Goal: Task Accomplishment & Management: Manage account settings

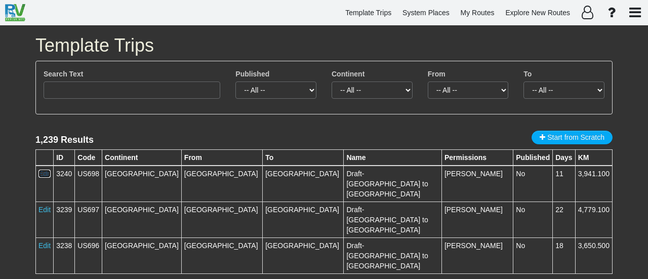
drag, startPoint x: 46, startPoint y: 172, endPoint x: 358, endPoint y: 0, distance: 356.0
click at [46, 172] on link "Edit" at bounding box center [44, 174] width 12 height 8
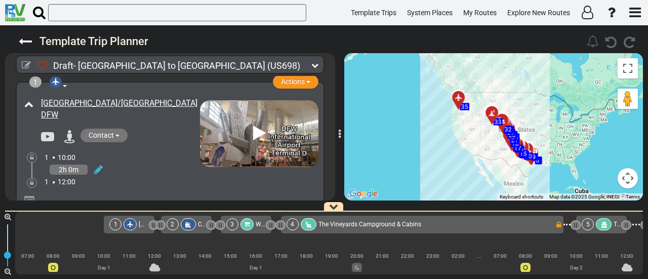
click at [494, 111] on icon at bounding box center [492, 113] width 10 height 8
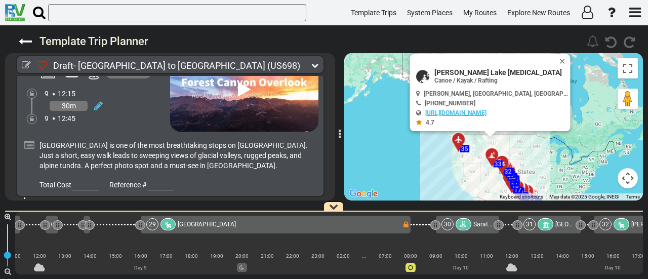
scroll to position [0, 4677]
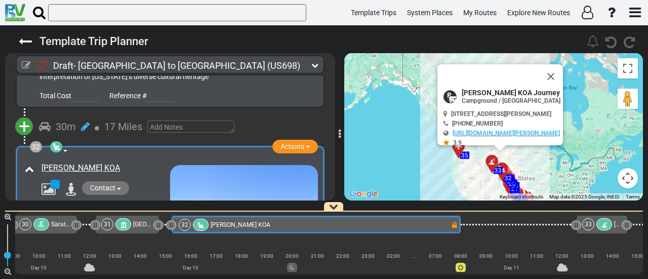
scroll to position [0, 4272]
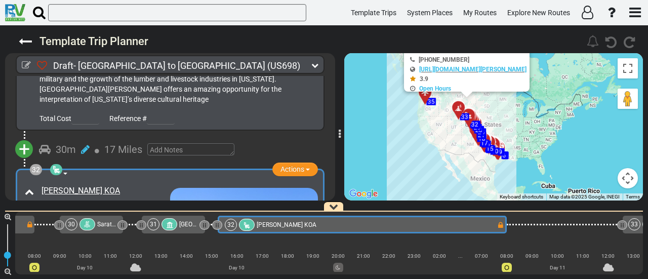
drag, startPoint x: 536, startPoint y: 173, endPoint x: 502, endPoint y: 121, distance: 61.5
click at [502, 121] on div "To activate drag with keyboard, press Alt + Enter. Once in keyboard drag state,…" at bounding box center [493, 126] width 299 height 147
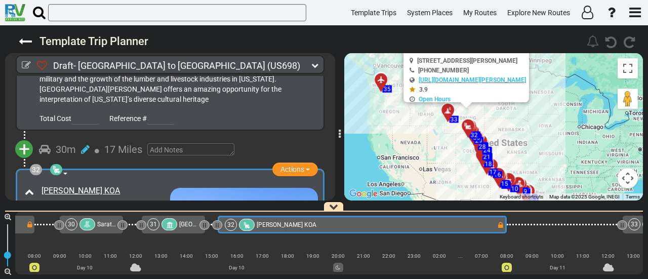
drag, startPoint x: 433, startPoint y: 103, endPoint x: 511, endPoint y: 146, distance: 89.1
click at [511, 146] on div "To activate drag with keyboard, press Alt + Enter. Once in keyboard drag state,…" at bounding box center [493, 126] width 299 height 147
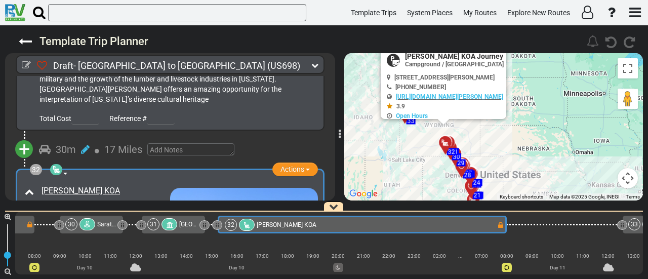
drag, startPoint x: 520, startPoint y: 166, endPoint x: 551, endPoint y: 205, distance: 50.5
click at [551, 205] on div "Draft- Dallas to Seattle (US698) 11 Days 2,449 Miles 204" at bounding box center [324, 152] width 648 height 254
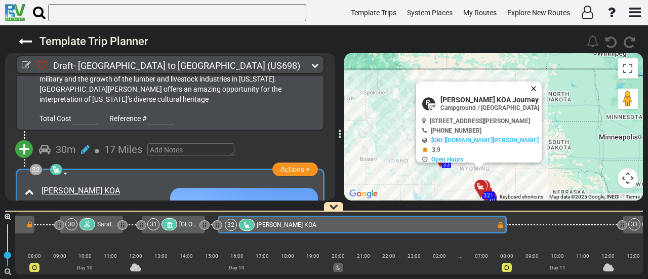
click at [536, 87] on button "Close" at bounding box center [536, 89] width 12 height 14
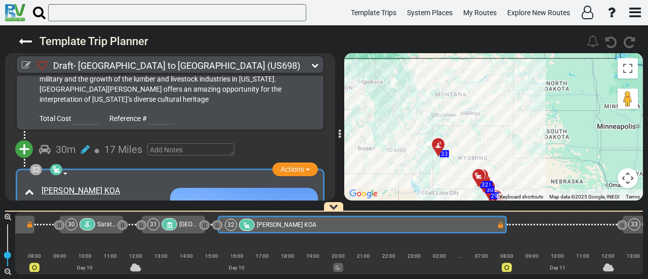
drag, startPoint x: 534, startPoint y: 144, endPoint x: 528, endPoint y: 100, distance: 44.5
click at [528, 100] on div "To activate drag with keyboard, press Alt + Enter. Once in keyboard drag state,…" at bounding box center [493, 126] width 299 height 147
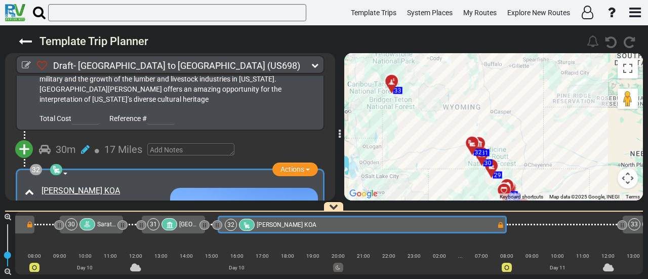
drag, startPoint x: 448, startPoint y: 102, endPoint x: 518, endPoint y: 129, distance: 75.5
click at [518, 129] on div "To activate drag with keyboard, press Alt + Enter. Once in keyboard drag state,…" at bounding box center [493, 126] width 299 height 147
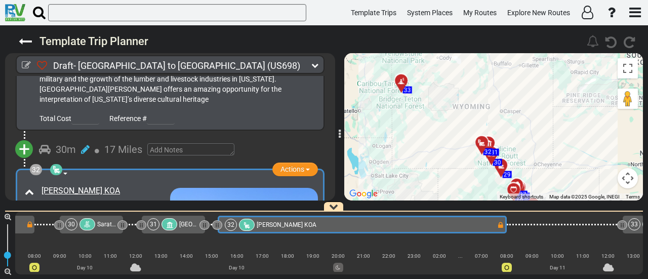
drag, startPoint x: 498, startPoint y: 108, endPoint x: 507, endPoint y: 105, distance: 9.5
click at [507, 105] on div "To activate drag with keyboard, press Alt + Enter. Once in keyboard drag state,…" at bounding box center [493, 126] width 299 height 147
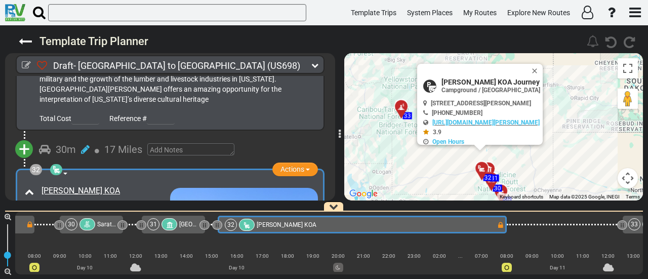
click at [537, 69] on button "Close" at bounding box center [537, 71] width 12 height 14
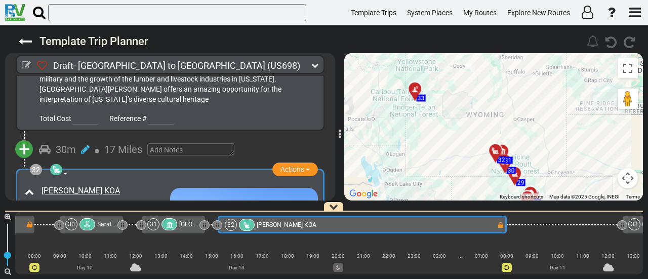
drag, startPoint x: 505, startPoint y: 131, endPoint x: 524, endPoint y: 106, distance: 30.8
click at [523, 107] on div "To activate drag with keyboard, press Alt + Enter. Once in keyboard drag state,…" at bounding box center [493, 126] width 299 height 147
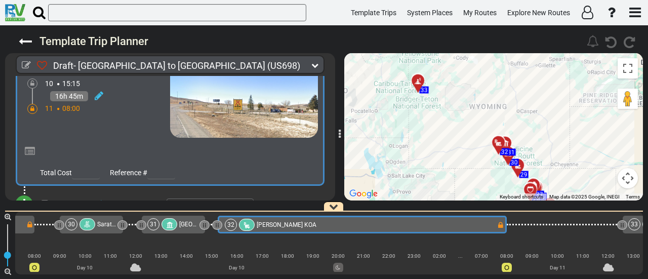
scroll to position [6525, 0]
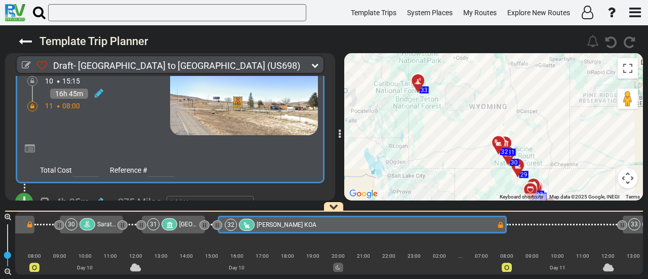
click at [26, 190] on span "+" at bounding box center [24, 201] width 11 height 23
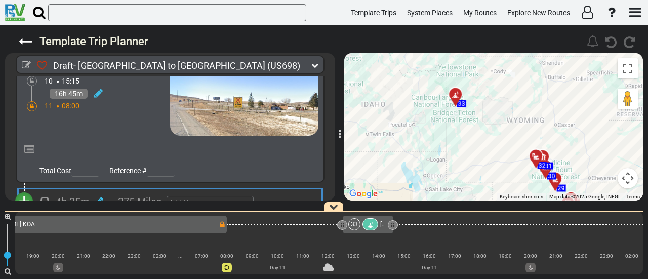
scroll to position [0, 4562]
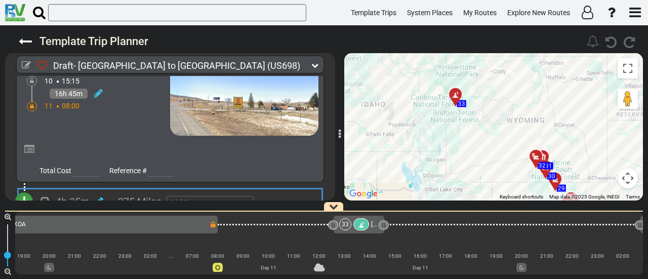
click at [63, 213] on li "Add Atraction" at bounding box center [56, 219] width 80 height 13
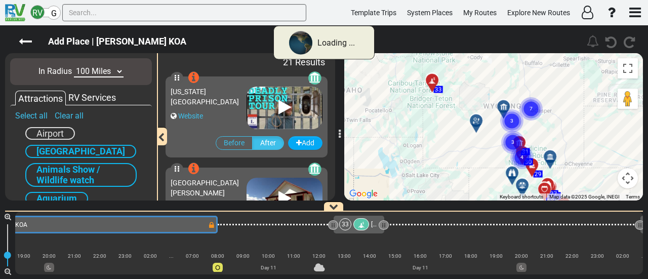
scroll to position [0, 4272]
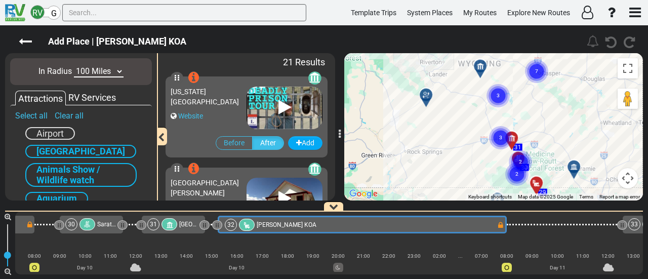
drag, startPoint x: 466, startPoint y: 110, endPoint x: 522, endPoint y: 109, distance: 55.7
click at [522, 109] on div "To activate drag with keyboard, press Alt + Enter. Once in keyboard drag state,…" at bounding box center [493, 126] width 299 height 147
click at [503, 133] on circle "Cluster of 3 markers" at bounding box center [500, 137] width 23 height 23
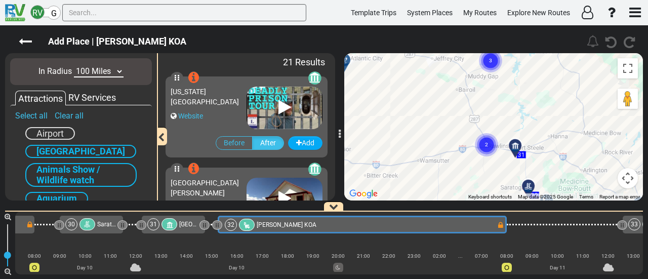
click at [481, 141] on circle "Cluster of 2 markers" at bounding box center [486, 144] width 23 height 23
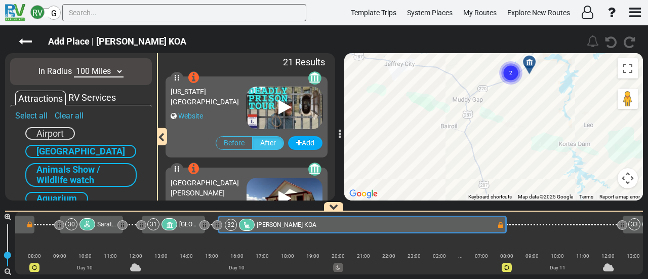
drag, startPoint x: 514, startPoint y: 164, endPoint x: 511, endPoint y: 149, distance: 15.1
click at [522, 187] on div "To activate drag with keyboard, press Alt + Enter. Once in keyboard drag state,…" at bounding box center [493, 126] width 299 height 147
click at [521, 146] on div "To activate drag with keyboard, press Alt + Enter. Once in keyboard drag state,…" at bounding box center [493, 126] width 299 height 147
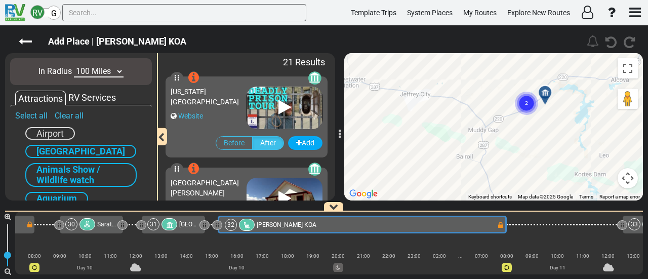
click at [518, 107] on circle "Cluster of 2 markers" at bounding box center [526, 103] width 23 height 23
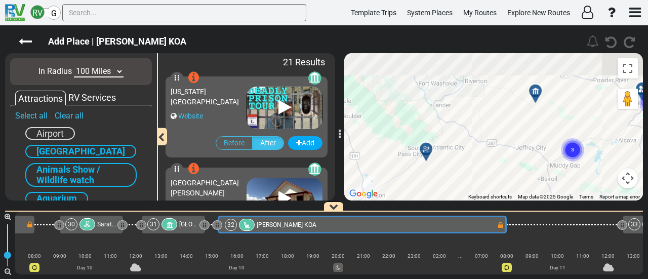
drag, startPoint x: 444, startPoint y: 150, endPoint x: 456, endPoint y: 167, distance: 20.3
click at [456, 167] on div "To activate drag with keyboard, press Alt + Enter. Once in keyboard drag state,…" at bounding box center [493, 126] width 299 height 147
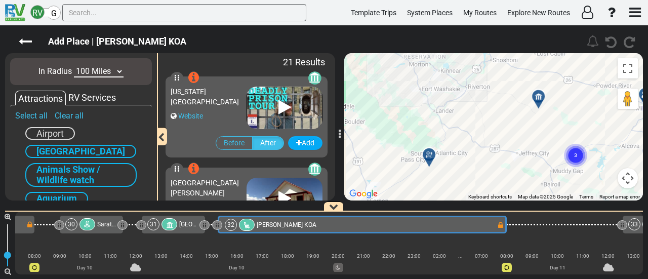
click at [429, 153] on icon at bounding box center [429, 155] width 10 height 8
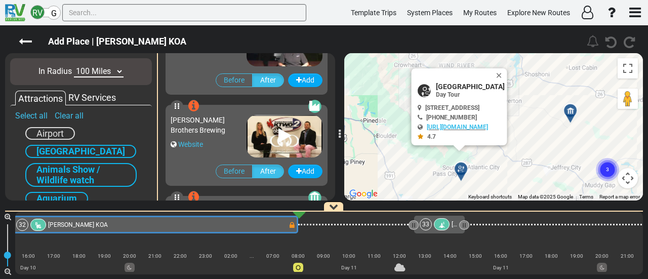
scroll to position [1730, 0]
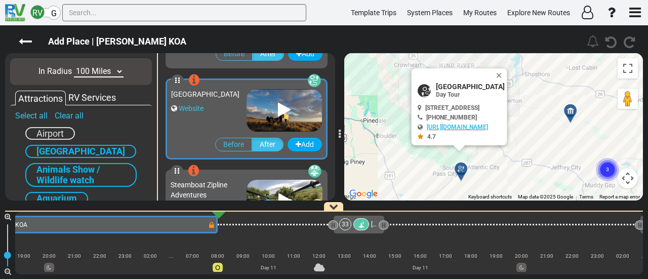
drag, startPoint x: 531, startPoint y: 70, endPoint x: 536, endPoint y: 78, distance: 9.6
click at [507, 70] on button "Close" at bounding box center [501, 75] width 12 height 14
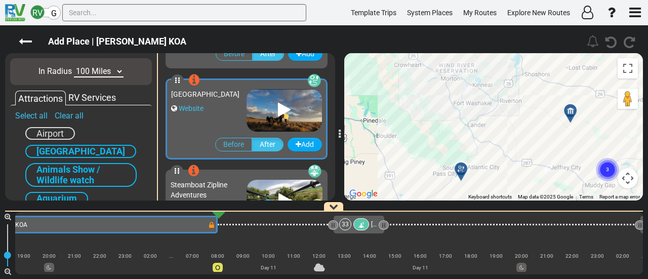
click at [553, 102] on div "To activate drag with keyboard, press Alt + Enter. Once in keyboard drag state,…" at bounding box center [493, 126] width 299 height 147
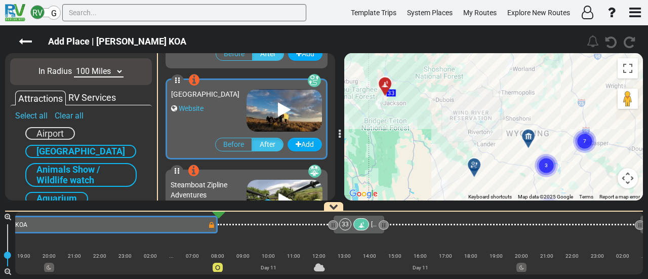
drag, startPoint x: 578, startPoint y: 112, endPoint x: 535, endPoint y: 149, distance: 57.1
click at [535, 149] on gmp-advanced-marker "3" at bounding box center [546, 153] width 25 height 27
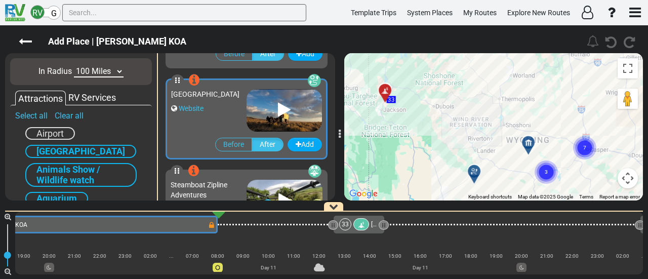
click at [477, 172] on div at bounding box center [477, 176] width 17 height 16
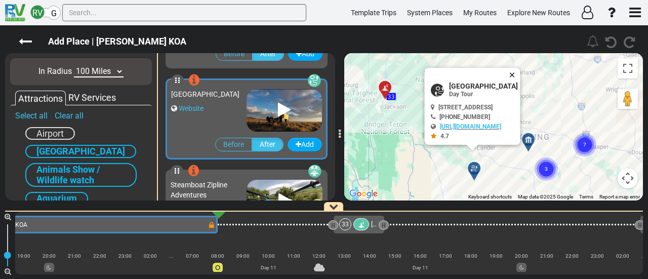
click at [521, 73] on button "Close" at bounding box center [514, 75] width 12 height 14
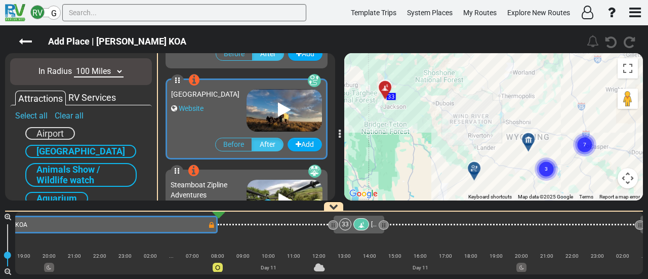
click at [526, 142] on div at bounding box center [532, 144] width 17 height 16
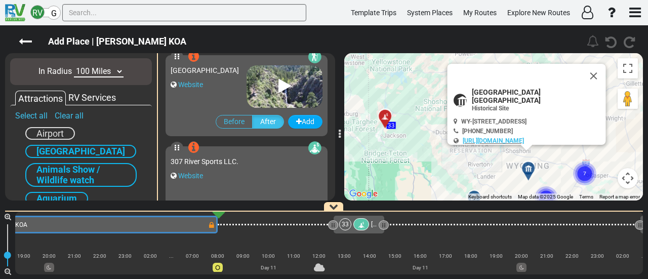
scroll to position [909, 0]
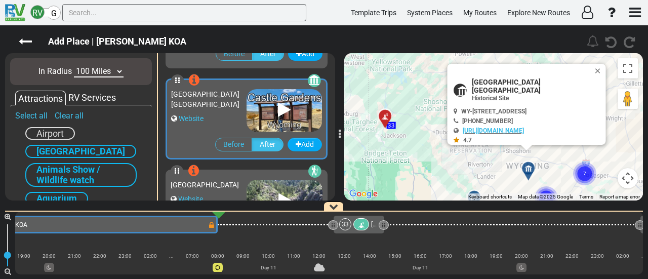
click at [584, 177] on circle "Cluster of 7 markers" at bounding box center [584, 173] width 23 height 23
click at [585, 177] on text "6" at bounding box center [585, 174] width 3 height 7
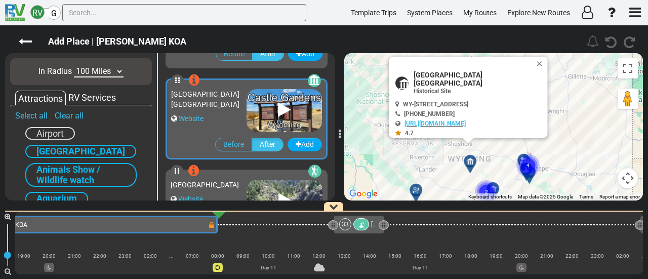
drag, startPoint x: 585, startPoint y: 177, endPoint x: 524, endPoint y: 170, distance: 61.7
click at [524, 170] on circle "Cluster of 4 markers" at bounding box center [528, 165] width 23 height 23
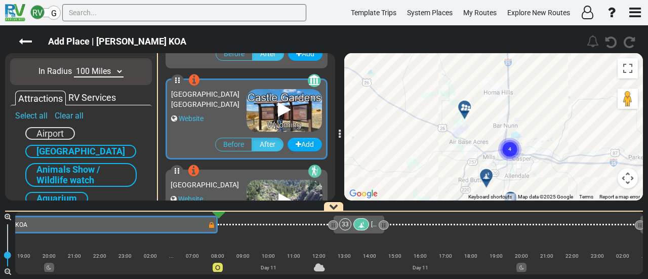
click at [510, 150] on text "4" at bounding box center [509, 148] width 3 height 7
click at [511, 154] on circle "Cluster of 4 markers" at bounding box center [509, 150] width 23 height 23
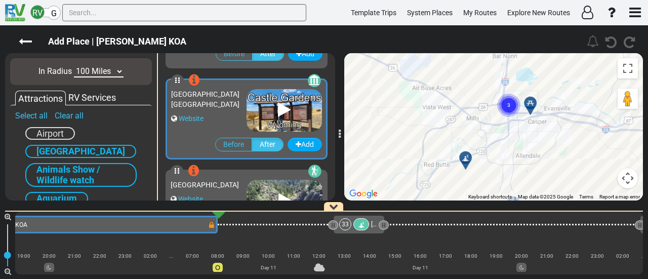
drag, startPoint x: 518, startPoint y: 167, endPoint x: 529, endPoint y: 104, distance: 63.8
click at [529, 104] on div "To activate drag with keyboard, press Alt + Enter. Once in keyboard drag state,…" at bounding box center [493, 126] width 299 height 147
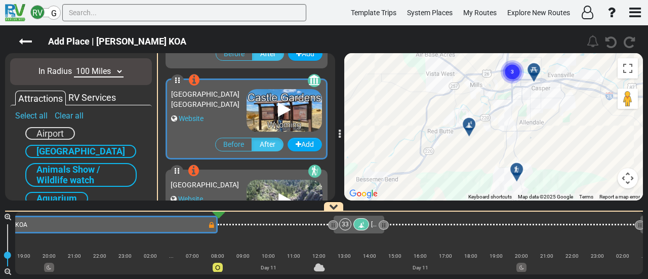
click at [515, 168] on icon at bounding box center [516, 169] width 7 height 7
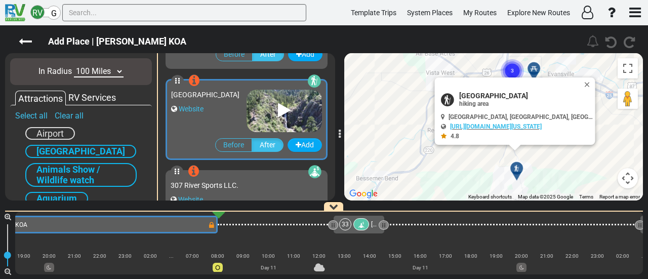
scroll to position [1001, 0]
click at [590, 82] on button "Close" at bounding box center [589, 84] width 12 height 14
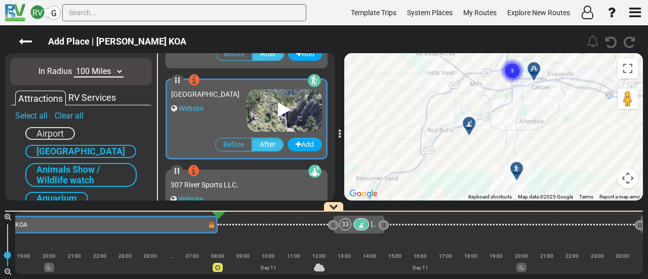
click at [469, 121] on icon at bounding box center [469, 124] width 10 height 8
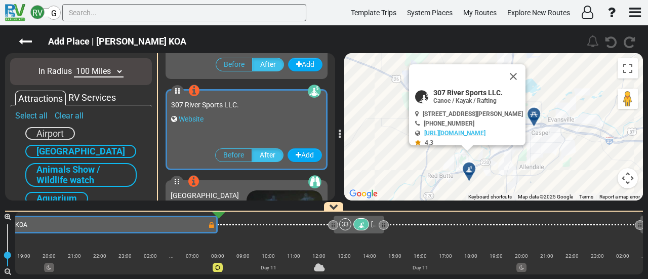
scroll to position [1092, 0]
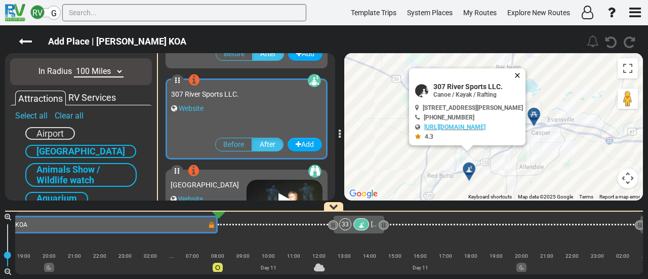
click at [526, 75] on button "Close" at bounding box center [519, 75] width 12 height 14
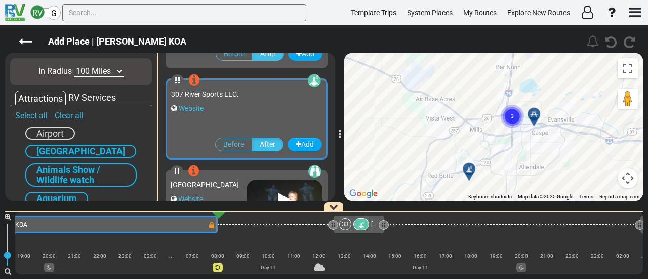
click at [511, 115] on text "3" at bounding box center [512, 115] width 3 height 7
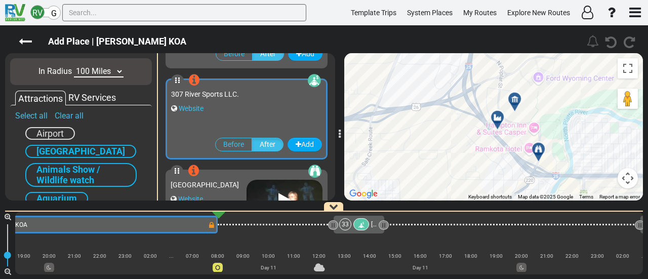
click at [502, 116] on div at bounding box center [501, 121] width 17 height 16
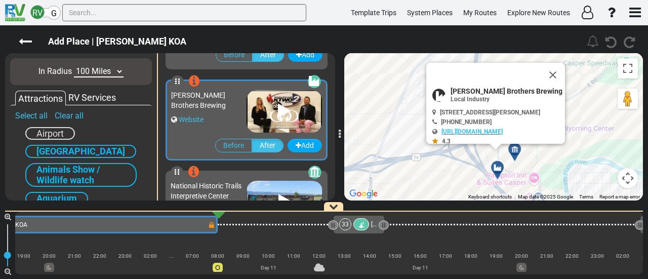
scroll to position [1274, 0]
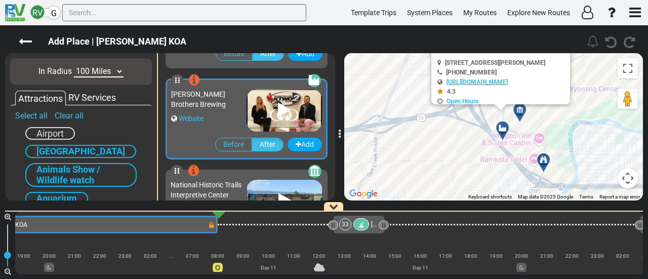
drag, startPoint x: 554, startPoint y: 142, endPoint x: 554, endPoint y: 127, distance: 15.2
click at [554, 127] on div "To activate drag with keyboard, press Alt + Enter. Once in keyboard drag state,…" at bounding box center [493, 126] width 299 height 147
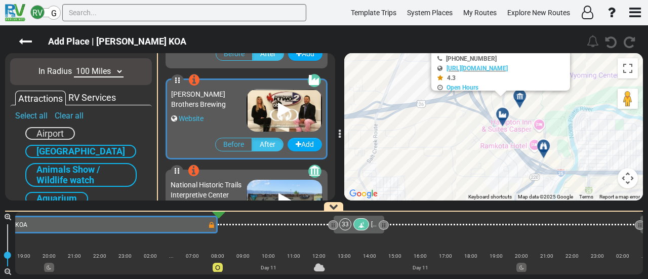
click at [544, 146] on div at bounding box center [547, 150] width 17 height 16
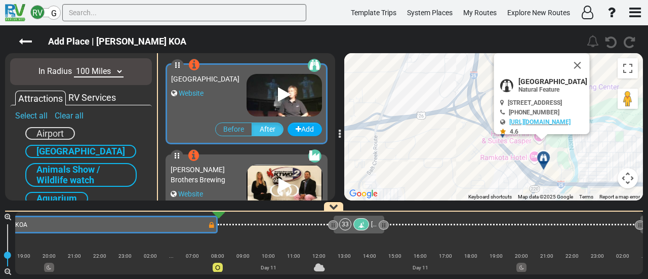
scroll to position [1183, 0]
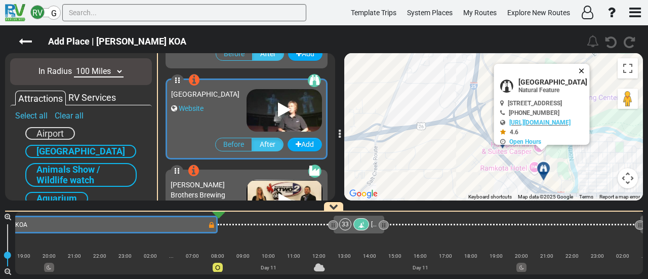
click at [590, 69] on button "Close" at bounding box center [584, 71] width 12 height 14
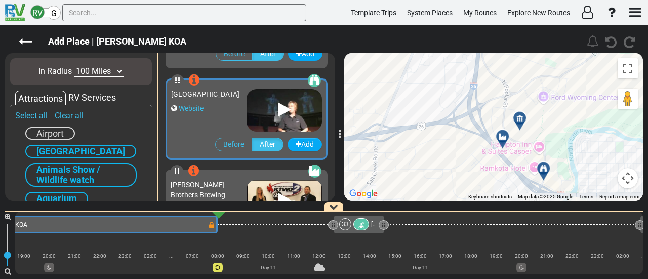
click at [522, 115] on icon at bounding box center [520, 118] width 10 height 8
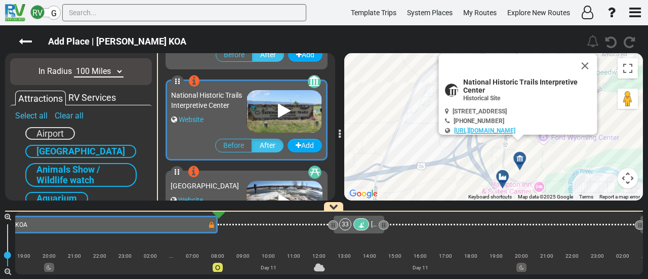
scroll to position [1365, 0]
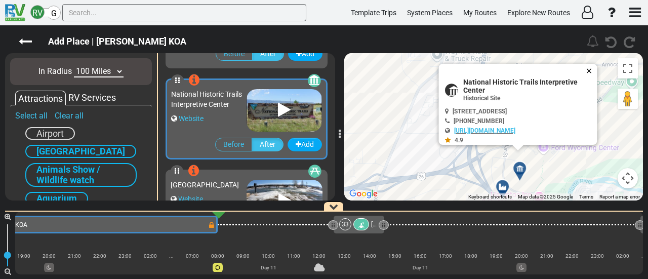
click at [594, 64] on button "Close" at bounding box center [591, 71] width 12 height 14
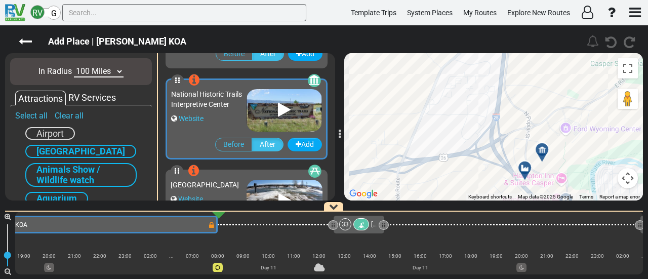
drag, startPoint x: 471, startPoint y: 110, endPoint x: 504, endPoint y: 93, distance: 37.4
click at [501, 92] on div "To activate drag with keyboard, press Alt + Enter. Once in keyboard drag state,…" at bounding box center [493, 126] width 299 height 147
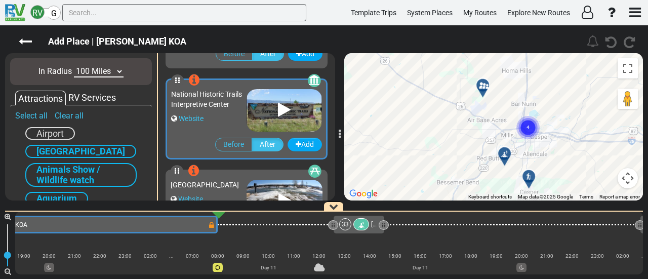
click at [484, 85] on div at bounding box center [483, 85] width 18 height 18
click at [485, 91] on div at bounding box center [486, 90] width 17 height 16
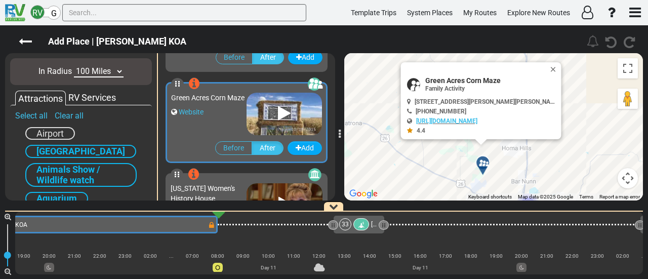
scroll to position [1548, 0]
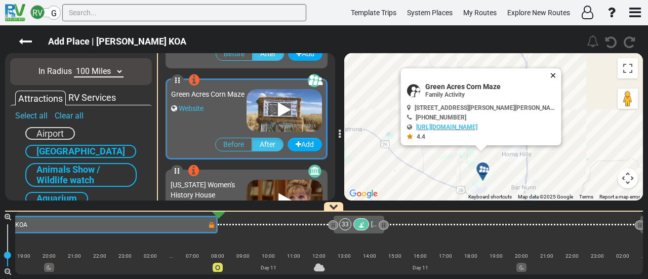
click at [549, 71] on button "Close" at bounding box center [555, 75] width 12 height 14
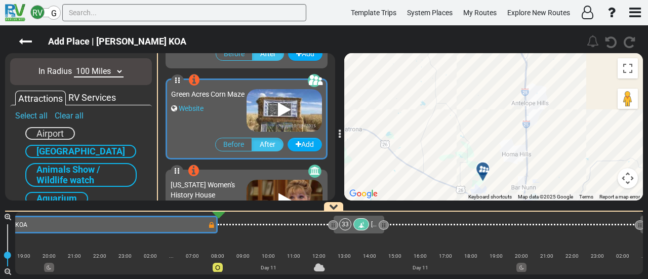
click at [633, 181] on button "Map camera controls" at bounding box center [628, 178] width 20 height 20
click at [604, 181] on button "Zoom out" at bounding box center [602, 178] width 20 height 20
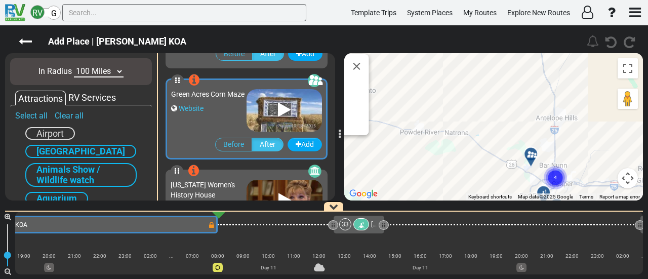
click at [602, 180] on div "To activate drag with keyboard, press Alt + Enter. Once in keyboard drag state,…" at bounding box center [493, 126] width 299 height 147
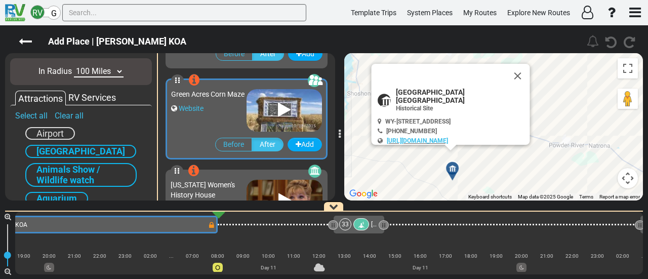
click at [625, 178] on button "Map camera controls" at bounding box center [628, 178] width 20 height 20
click at [599, 180] on button "Zoom out" at bounding box center [602, 178] width 20 height 20
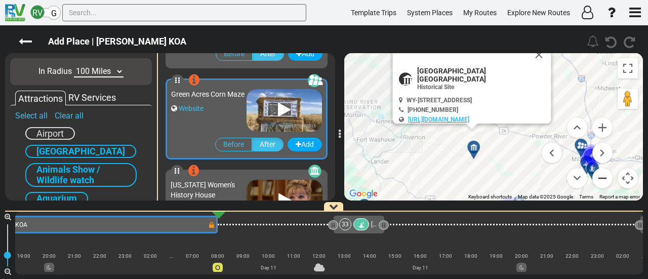
click at [599, 180] on button "Zoom out" at bounding box center [602, 178] width 20 height 20
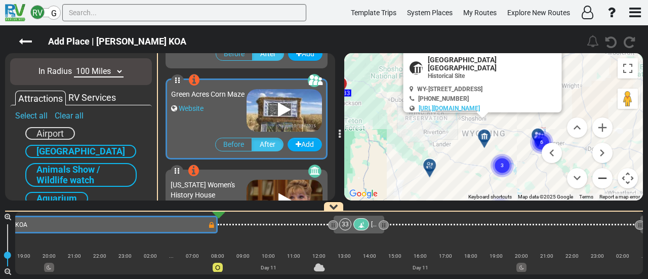
click at [599, 180] on button "Zoom out" at bounding box center [602, 178] width 20 height 20
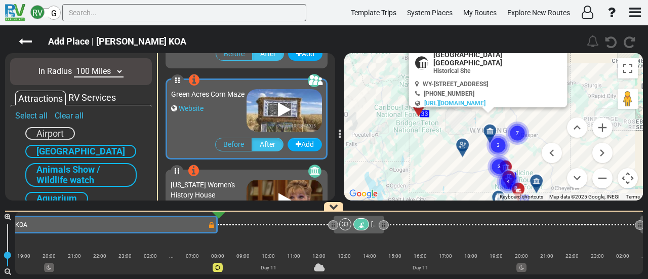
click at [81, 71] on select "10 Miles 50 Miles 100 Miles 250 Miles 500 Miles 1000 Miles" at bounding box center [99, 72] width 50 height 12
select select "number:250"
click at [74, 66] on select "10 Miles 50 Miles 100 Miles 250 Miles 500 Miles 1000 Miles" at bounding box center [99, 72] width 50 height 12
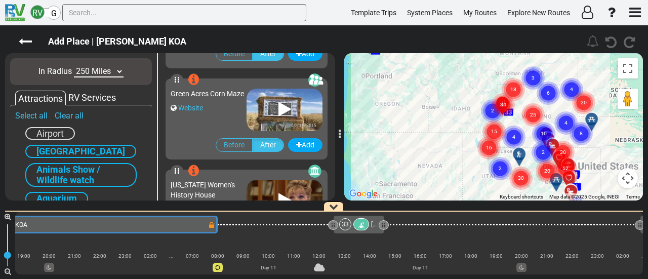
drag, startPoint x: 534, startPoint y: 65, endPoint x: 497, endPoint y: 118, distance: 64.8
click at [497, 116] on circle "Cluster of 34 markers" at bounding box center [503, 104] width 23 height 23
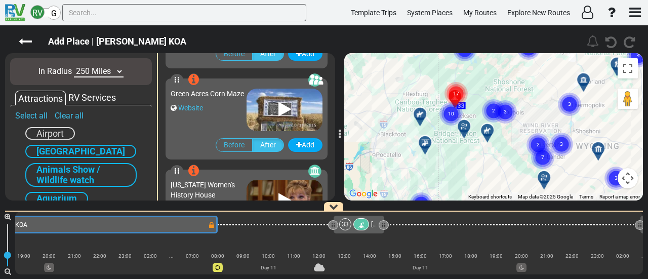
drag, startPoint x: 477, startPoint y: 124, endPoint x: 458, endPoint y: 137, distance: 23.6
click at [458, 137] on div "To activate drag with keyboard, press Alt + Enter. Once in keyboard drag state,…" at bounding box center [493, 126] width 299 height 147
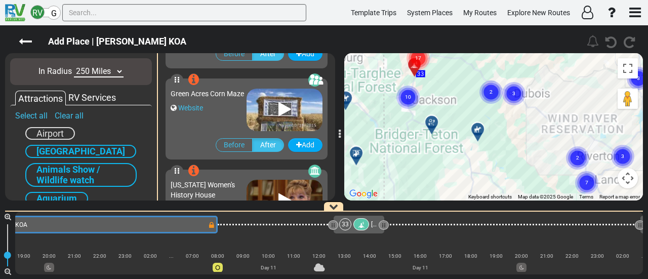
drag, startPoint x: 515, startPoint y: 122, endPoint x: 503, endPoint y: 133, distance: 16.5
click at [500, 146] on div "To activate drag with keyboard, press Alt + Enter. Once in keyboard drag state,…" at bounding box center [493, 126] width 299 height 147
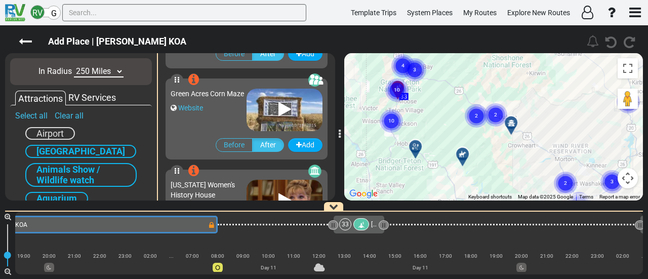
click at [513, 123] on div at bounding box center [514, 127] width 17 height 16
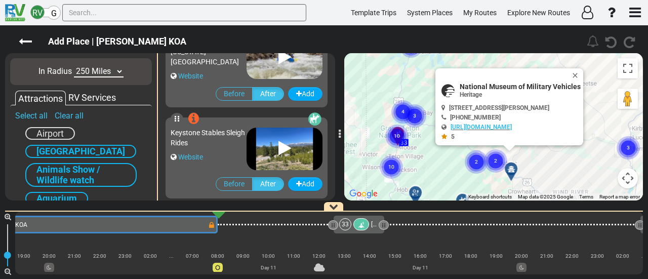
scroll to position [8384, 0]
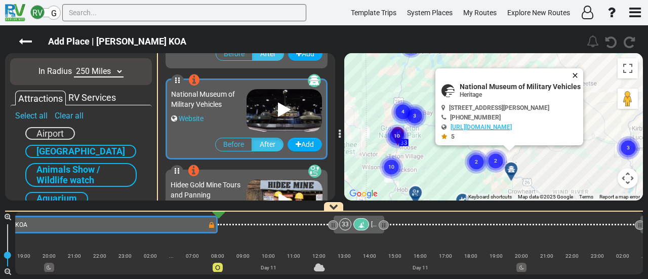
click at [576, 68] on button "Close" at bounding box center [577, 75] width 12 height 14
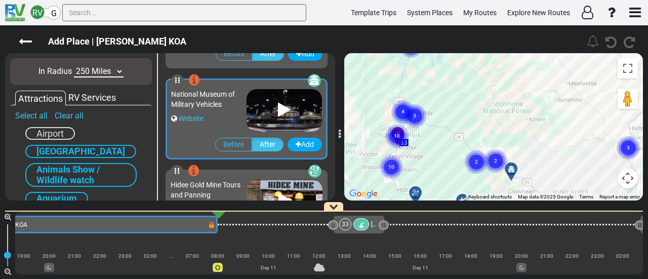
click at [502, 156] on circle "Cluster of 2 markers" at bounding box center [495, 160] width 23 height 23
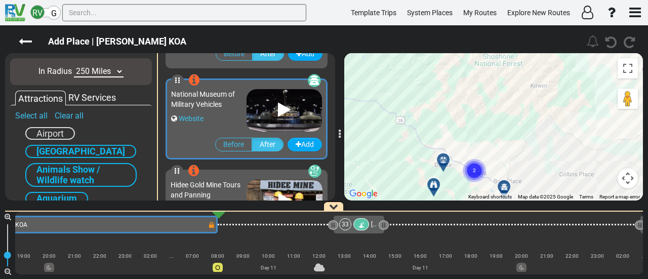
click at [444, 163] on div at bounding box center [447, 164] width 17 height 16
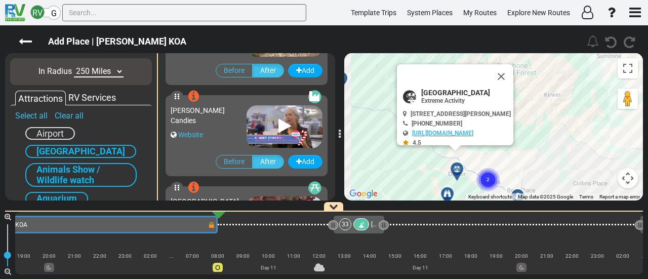
scroll to position [10936, 0]
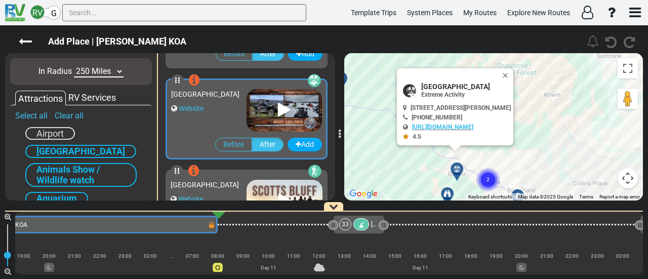
click at [513, 69] on button "Close" at bounding box center [507, 75] width 12 height 14
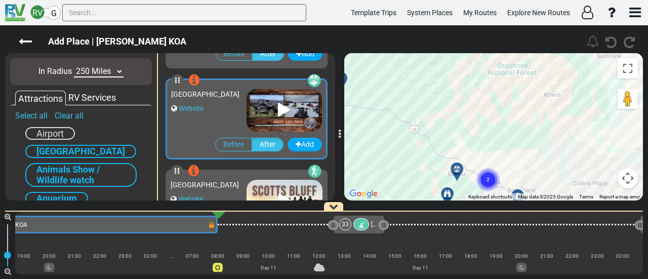
click at [489, 174] on circle "Cluster of 2 markers" at bounding box center [488, 179] width 23 height 23
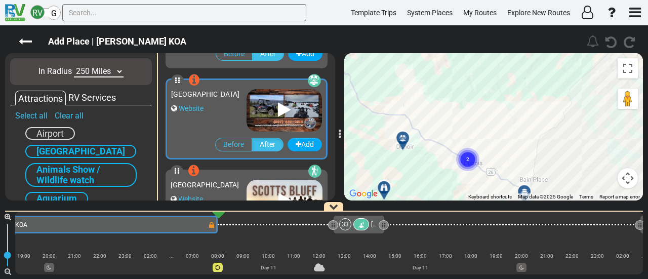
drag, startPoint x: 489, startPoint y: 160, endPoint x: 481, endPoint y: 109, distance: 50.8
click at [481, 110] on div "To activate drag with keyboard, press Alt + Enter. Once in keyboard drag state,…" at bounding box center [493, 126] width 299 height 147
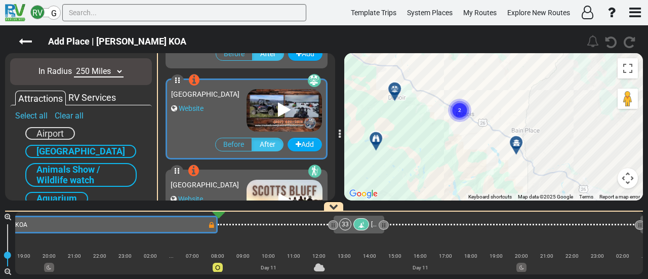
click at [464, 110] on circle "Cluster of 2 markers" at bounding box center [459, 110] width 23 height 23
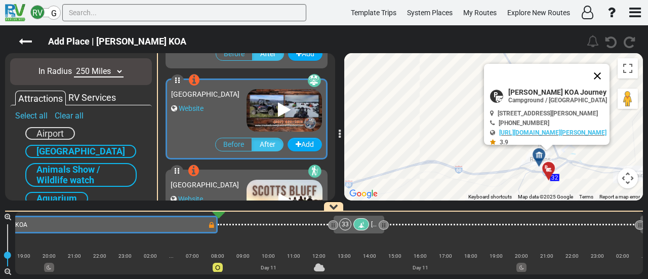
click at [603, 74] on button "Close" at bounding box center [597, 76] width 24 height 24
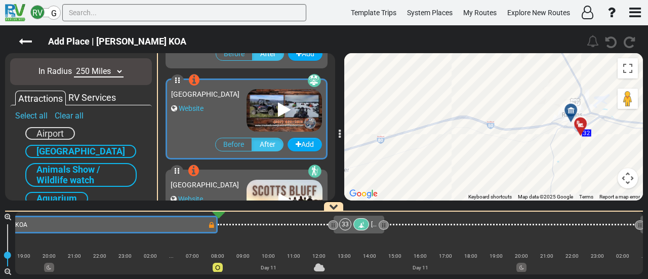
click at [566, 108] on icon at bounding box center [571, 110] width 10 height 8
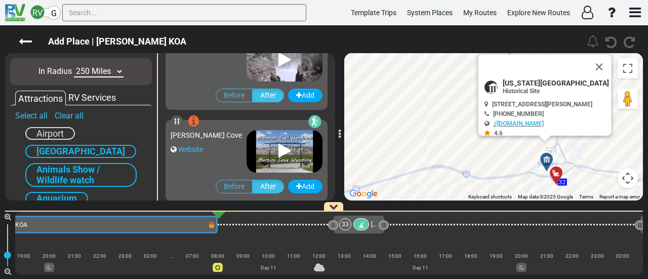
scroll to position [0, 0]
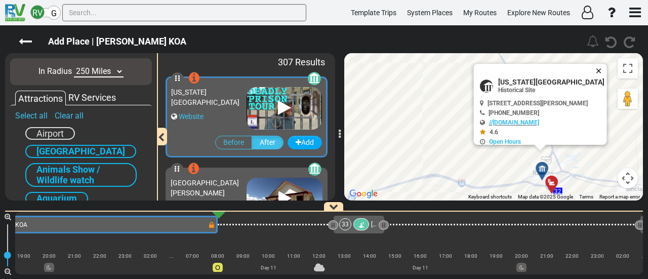
click at [607, 69] on button "Close" at bounding box center [601, 71] width 12 height 14
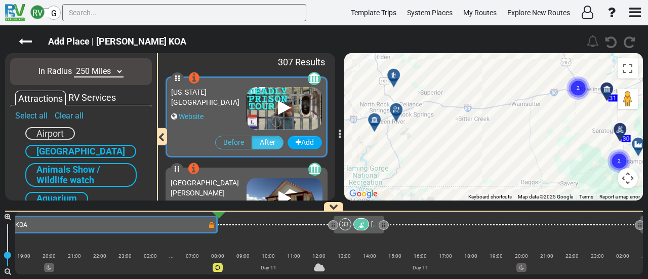
click at [397, 109] on icon at bounding box center [396, 110] width 10 height 8
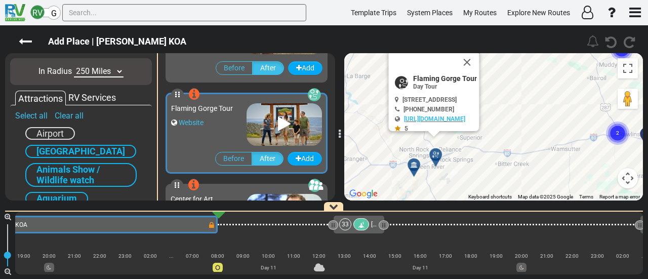
scroll to position [2094, 0]
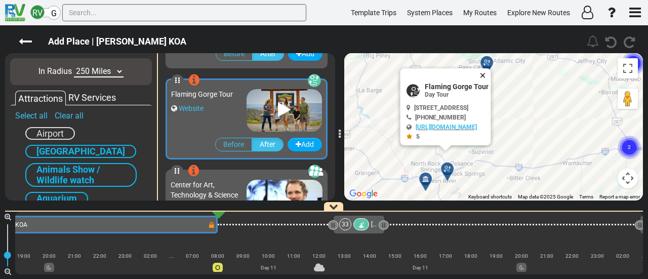
click at [491, 73] on button "Close" at bounding box center [485, 75] width 12 height 14
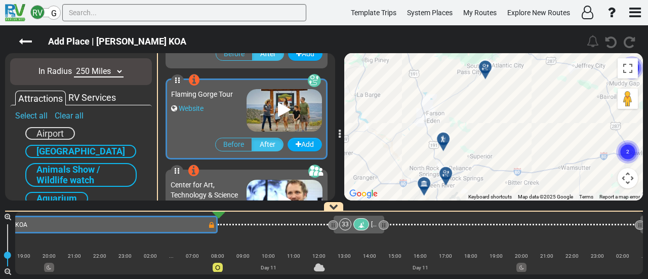
drag, startPoint x: 522, startPoint y: 130, endPoint x: 522, endPoint y: 139, distance: 9.6
click at [522, 139] on div "To navigate, press the arrow keys. To activate drag with keyboard, press Alt + …" at bounding box center [493, 126] width 299 height 147
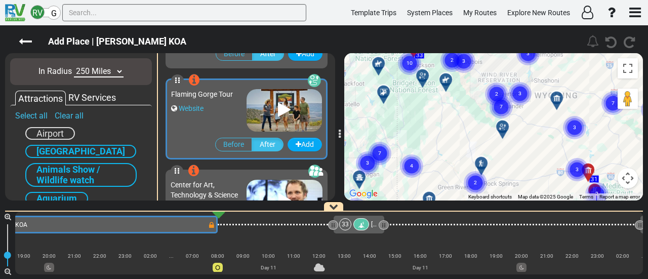
drag, startPoint x: 494, startPoint y: 128, endPoint x: 489, endPoint y: 158, distance: 31.3
click at [489, 158] on div "To activate drag with keyboard, press Alt + Enter. Once in keyboard drag state,…" at bounding box center [493, 126] width 299 height 147
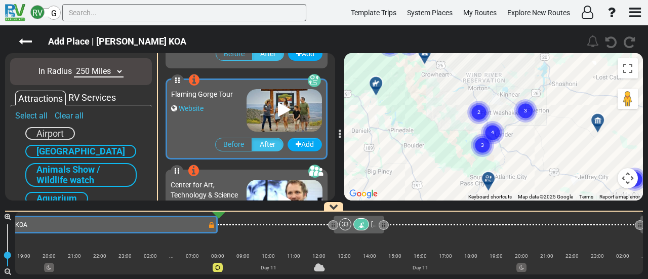
drag, startPoint x: 497, startPoint y: 113, endPoint x: 480, endPoint y: 152, distance: 42.9
click at [478, 169] on div "To activate drag with keyboard, press Alt + Enter. Once in keyboard drag state,…" at bounding box center [493, 126] width 299 height 147
click at [487, 134] on circle "Cluster of 4 markers" at bounding box center [492, 132] width 23 height 23
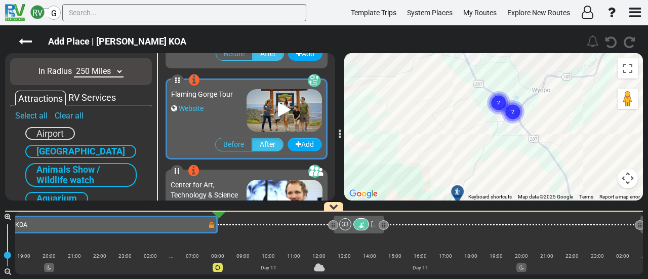
click at [517, 105] on circle "Cluster of 2 markers" at bounding box center [512, 111] width 23 height 23
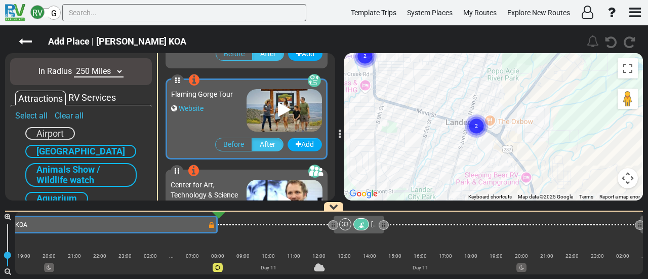
click at [478, 132] on circle "Cluster of 2 markers" at bounding box center [476, 125] width 23 height 23
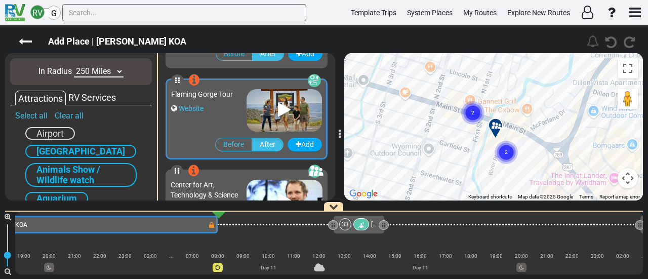
click at [478, 126] on div "To activate drag with keyboard, press Alt + Enter. Once in keyboard drag state,…" at bounding box center [493, 126] width 299 height 147
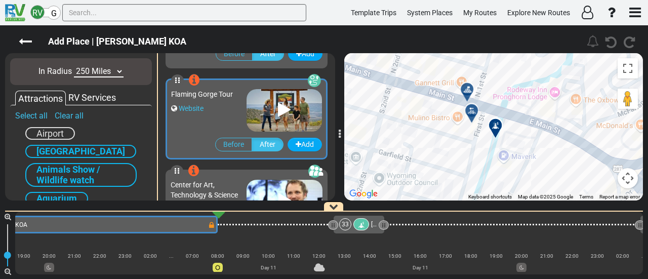
click at [465, 87] on icon at bounding box center [467, 90] width 10 height 8
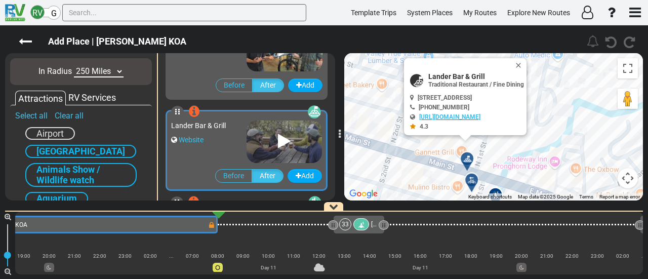
scroll to position [2550, 0]
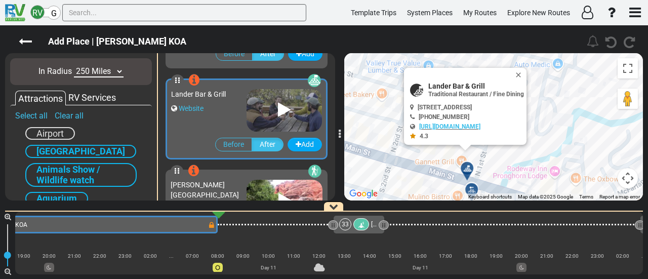
click at [474, 190] on div at bounding box center [475, 194] width 17 height 16
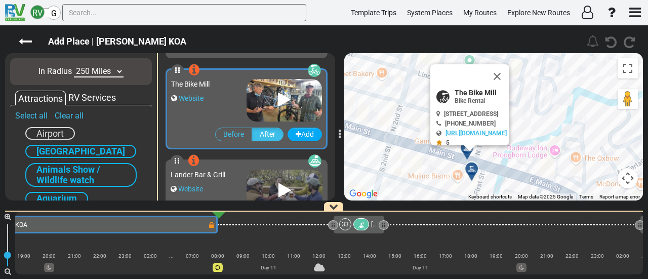
scroll to position [2459, 0]
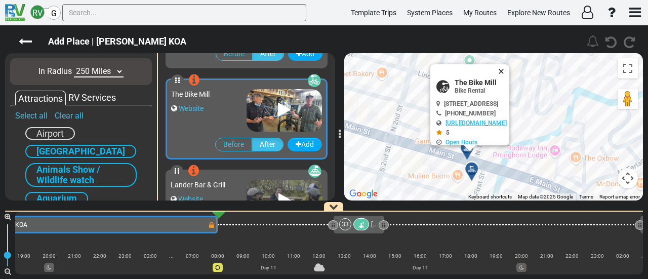
click at [509, 68] on button "Close" at bounding box center [503, 71] width 12 height 14
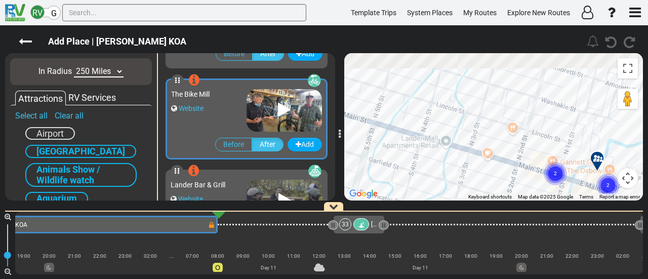
drag, startPoint x: 431, startPoint y: 100, endPoint x: 568, endPoint y: 138, distance: 142.0
click at [568, 138] on div "To navigate, press the arrow keys. To activate drag with keyboard, press Alt + …" at bounding box center [493, 126] width 299 height 147
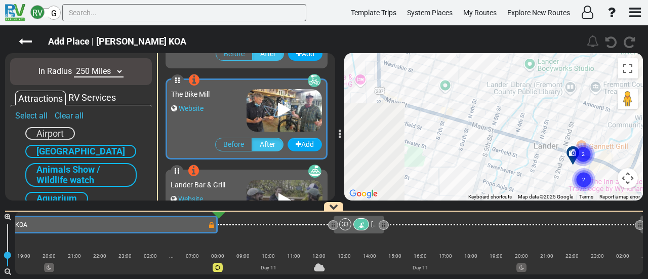
drag, startPoint x: 472, startPoint y: 164, endPoint x: 529, endPoint y: 185, distance: 60.8
click at [529, 185] on div "To navigate, press the arrow keys. To activate drag with keyboard, press Alt + …" at bounding box center [493, 126] width 299 height 147
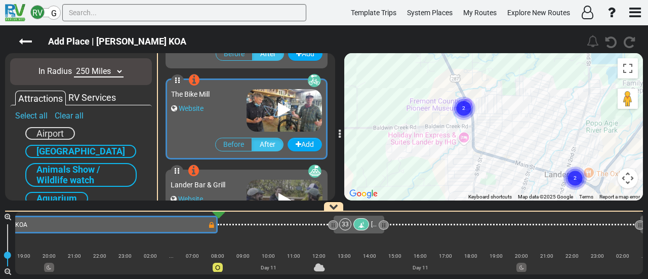
click at [462, 109] on circle "Cluster of 2 markers" at bounding box center [463, 108] width 23 height 23
click at [461, 107] on div at bounding box center [465, 111] width 17 height 16
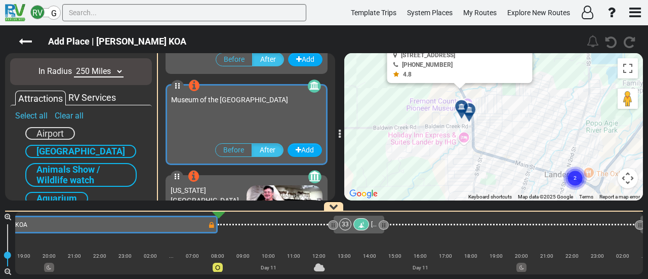
scroll to position [3006, 0]
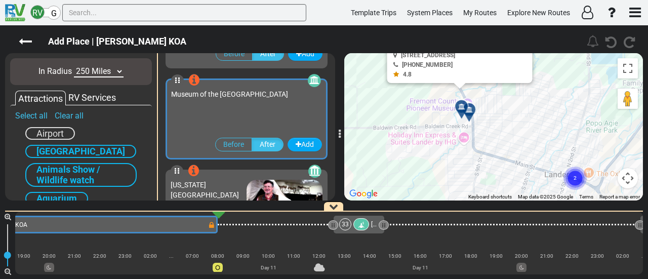
click at [469, 112] on div at bounding box center [465, 111] width 17 height 16
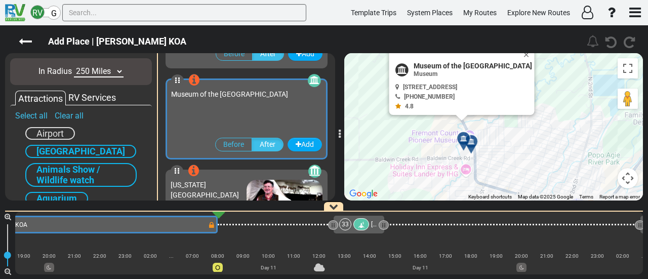
drag, startPoint x: 520, startPoint y: 101, endPoint x: 490, endPoint y: 145, distance: 53.7
click at [522, 138] on div "To activate drag with keyboard, press Alt + Enter. Once in keyboard drag state,…" at bounding box center [493, 126] width 299 height 147
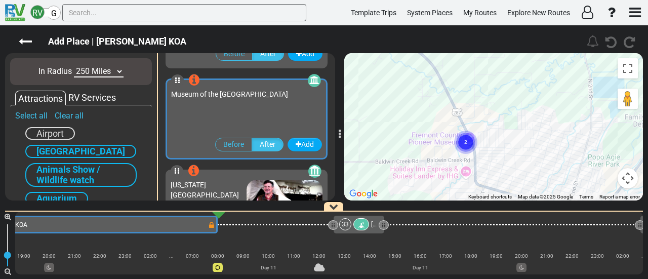
click at [463, 139] on circle "Cluster of 2 markers" at bounding box center [465, 142] width 23 height 23
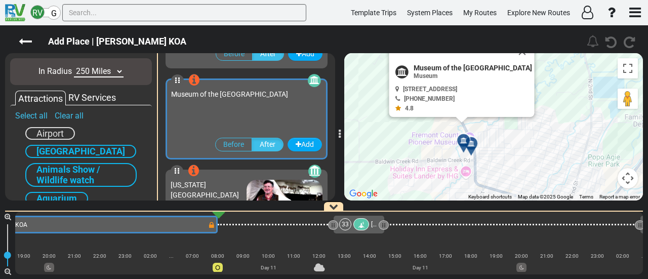
click at [473, 148] on div at bounding box center [474, 148] width 17 height 16
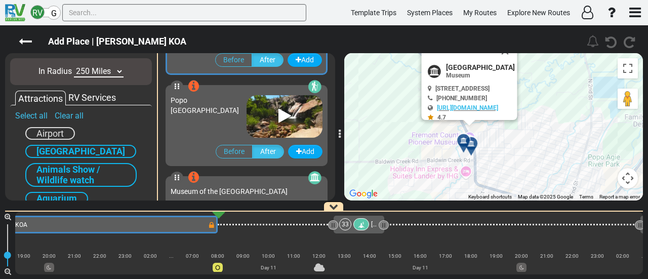
scroll to position [2824, 0]
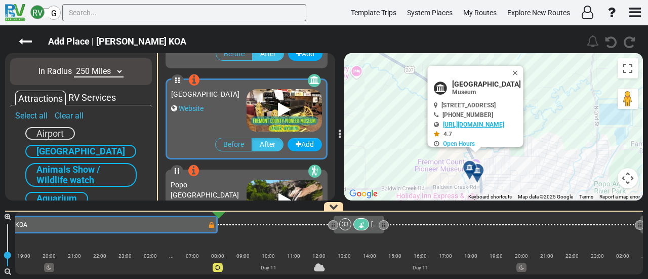
drag, startPoint x: 555, startPoint y: 140, endPoint x: 544, endPoint y: 165, distance: 27.0
click at [558, 189] on div "To activate drag with keyboard, press Alt + Enter. Once in keyboard drag state,…" at bounding box center [493, 126] width 299 height 147
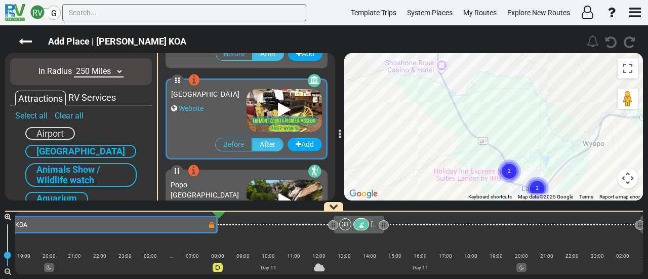
drag, startPoint x: 414, startPoint y: 104, endPoint x: 421, endPoint y: 147, distance: 44.1
click at [421, 147] on div "To activate drag with keyboard, press Alt + Enter. Once in keyboard drag state,…" at bounding box center [493, 126] width 299 height 147
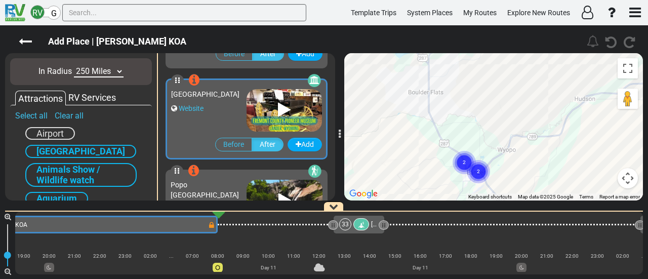
drag, startPoint x: 414, startPoint y: 147, endPoint x: 416, endPoint y: 154, distance: 7.4
click at [415, 153] on div "To activate drag with keyboard, press Alt + Enter. Once in keyboard drag state,…" at bounding box center [493, 126] width 299 height 147
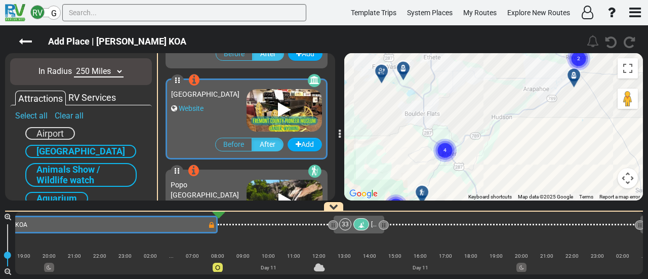
click at [406, 64] on icon at bounding box center [404, 68] width 10 height 8
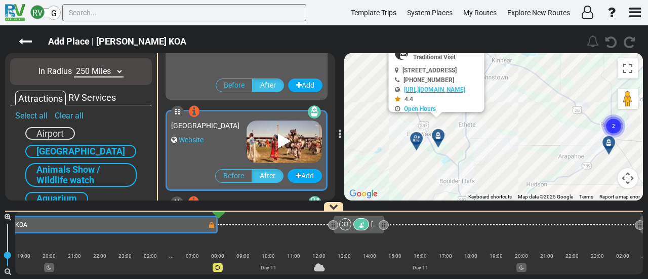
scroll to position [3279, 0]
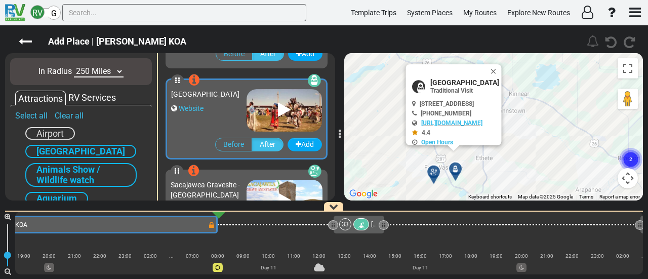
click at [435, 170] on icon at bounding box center [434, 172] width 10 height 8
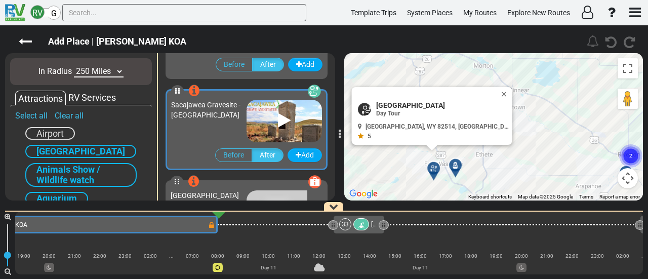
scroll to position [3370, 0]
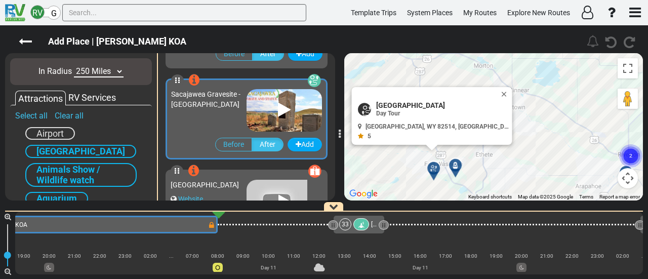
click at [456, 165] on div at bounding box center [459, 170] width 17 height 16
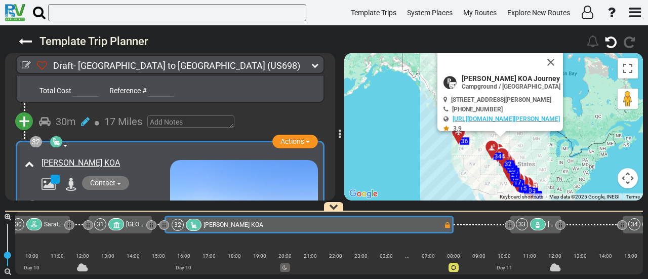
scroll to position [0, 4272]
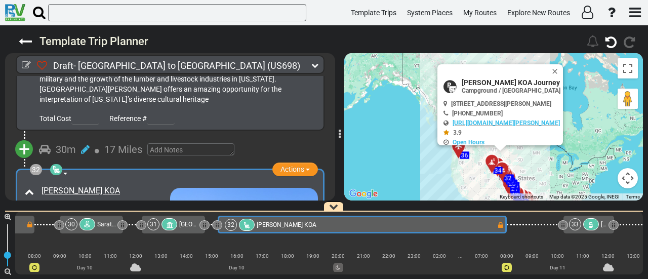
click at [583, 222] on div "33" at bounding box center [585, 224] width 32 height 12
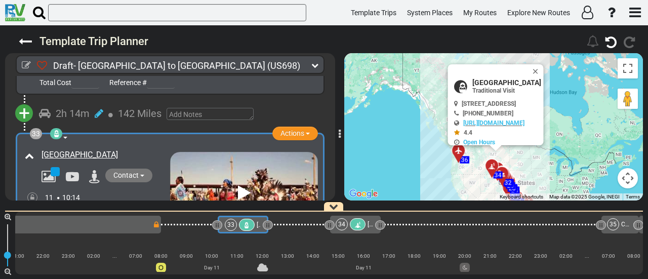
scroll to position [6626, 0]
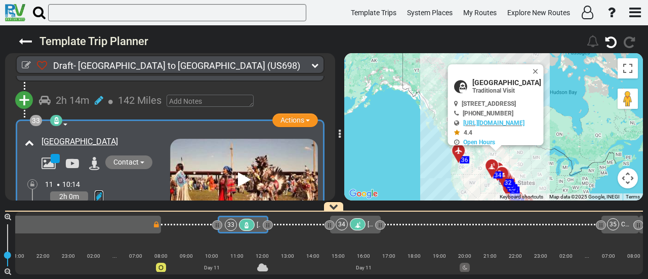
click at [100, 191] on icon at bounding box center [99, 196] width 9 height 10
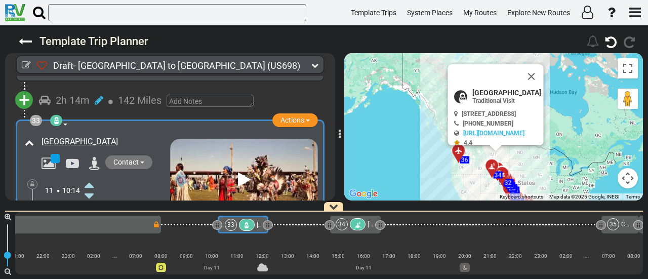
click at [89, 177] on icon at bounding box center [89, 185] width 9 height 16
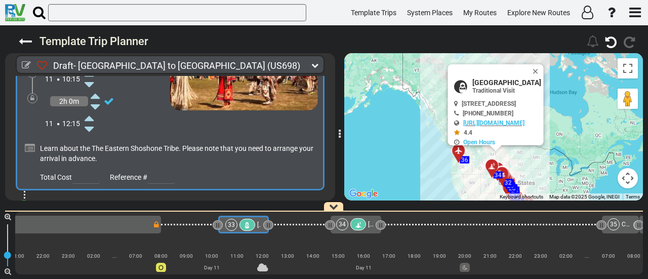
scroll to position [6777, 0]
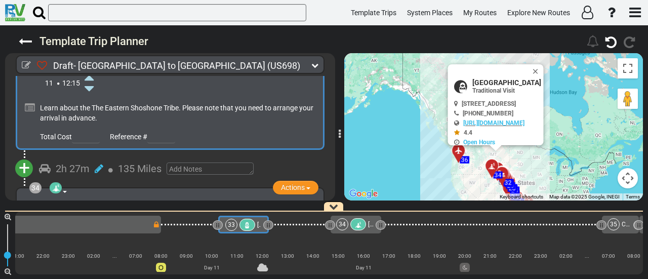
click at [23, 156] on span "+" at bounding box center [24, 167] width 11 height 23
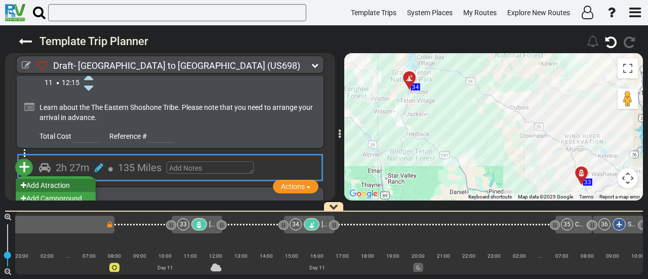
scroll to position [0, 4669]
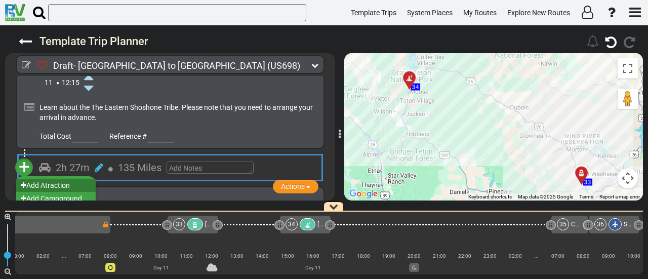
click at [49, 179] on li "Add Atraction" at bounding box center [56, 185] width 80 height 13
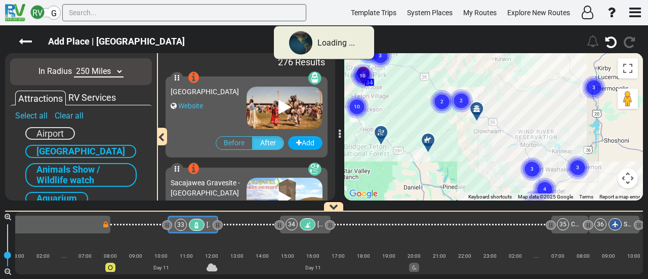
scroll to position [0, 4618]
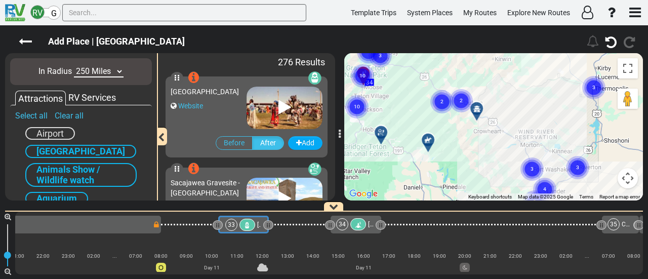
click at [101, 72] on select "10 Miles 50 Miles 100 Miles 250 Miles 500 Miles 1000 Miles" at bounding box center [99, 72] width 50 height 12
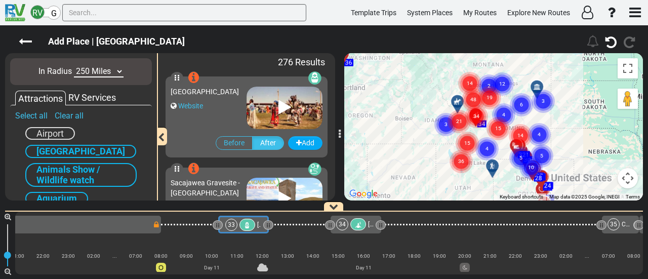
select select "number:50"
click at [74, 66] on select "10 Miles 50 Miles 100 Miles 250 Miles 500 Miles 1000 Miles" at bounding box center [99, 72] width 50 height 12
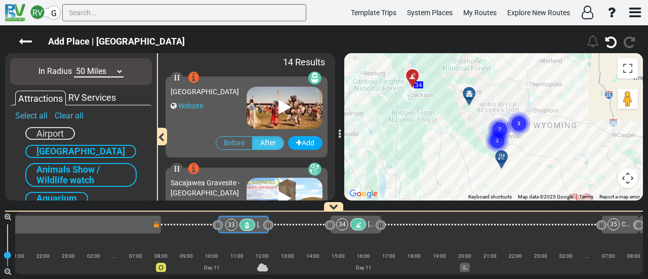
click at [506, 121] on circle "Cluster of 7 markers" at bounding box center [499, 129] width 23 height 23
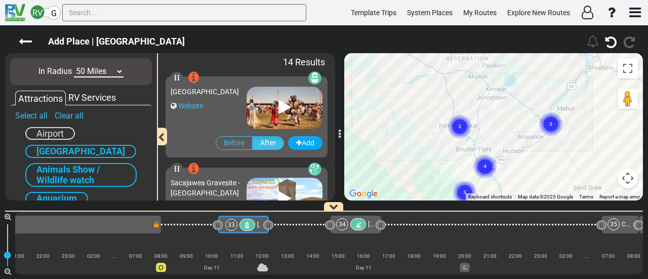
click at [466, 124] on circle "Cluster of 3 markers" at bounding box center [459, 126] width 23 height 23
drag, startPoint x: 486, startPoint y: 101, endPoint x: 503, endPoint y: 131, distance: 34.5
click at [511, 125] on div "To navigate, press the arrow keys. To activate drag with keyboard, press Alt + …" at bounding box center [493, 126] width 299 height 147
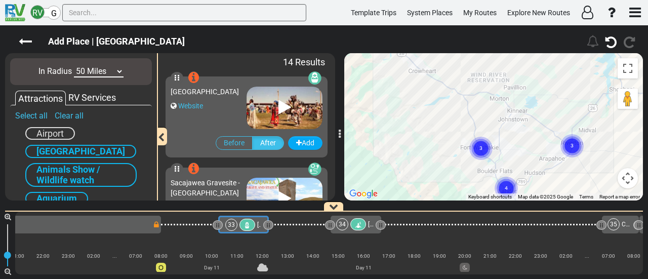
click at [476, 150] on circle "Cluster of 3 markers" at bounding box center [480, 148] width 23 height 23
click at [481, 150] on text "3" at bounding box center [481, 147] width 3 height 7
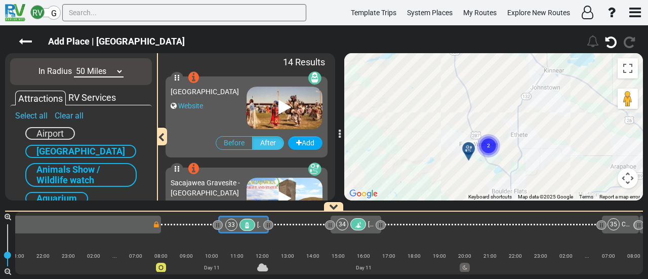
click at [469, 150] on div at bounding box center [472, 153] width 17 height 16
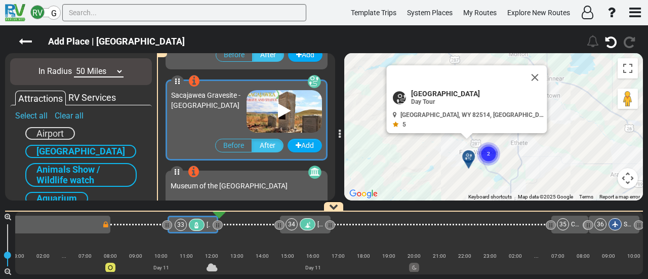
scroll to position [0, 0]
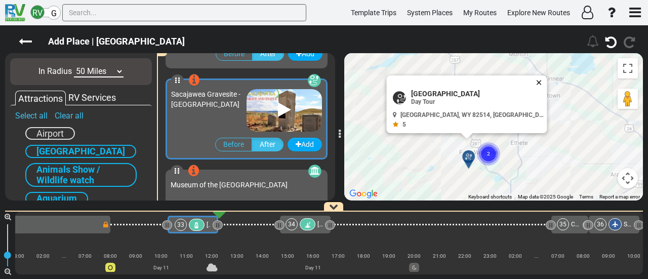
click at [535, 78] on button "Close" at bounding box center [541, 82] width 12 height 14
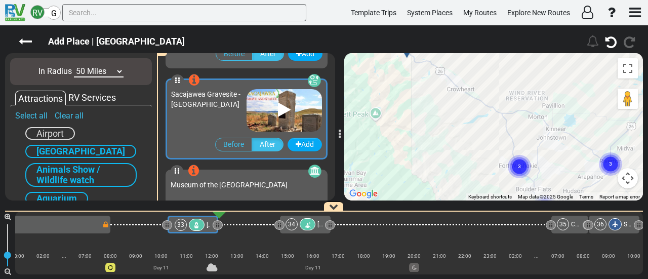
drag, startPoint x: 510, startPoint y: 74, endPoint x: 554, endPoint y: 162, distance: 98.3
click at [554, 162] on div "To navigate, press the arrow keys. To activate drag with keyboard, press Alt + …" at bounding box center [493, 126] width 299 height 147
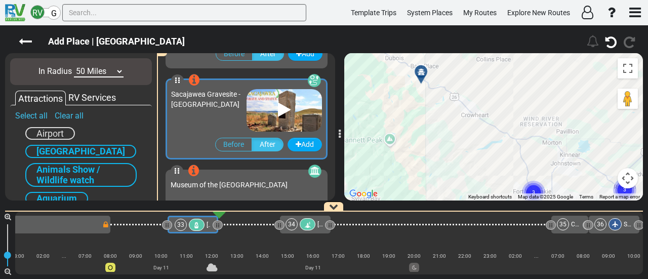
click at [425, 69] on icon at bounding box center [421, 72] width 10 height 8
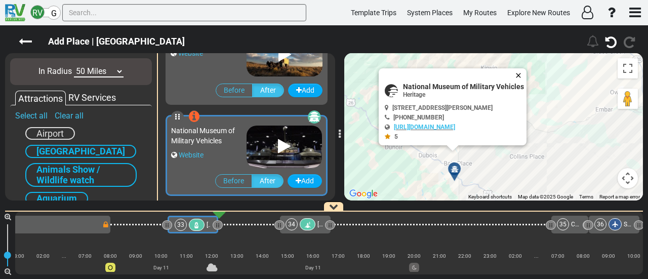
click at [518, 74] on button "Close" at bounding box center [520, 75] width 12 height 14
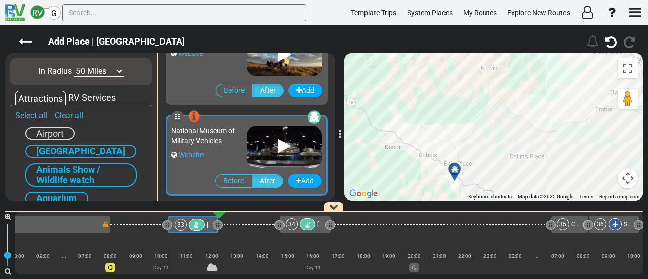
click at [457, 165] on icon at bounding box center [455, 169] width 10 height 8
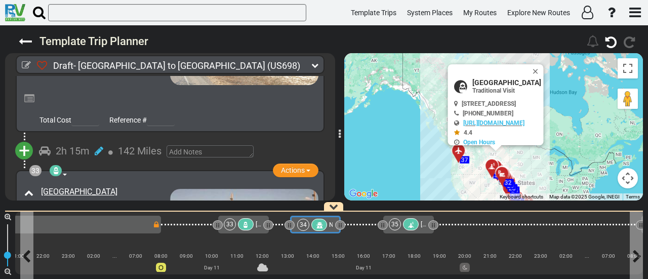
click at [309, 227] on div "34" at bounding box center [313, 225] width 32 height 12
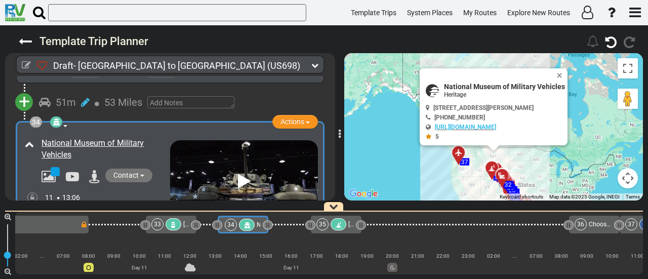
click at [98, 205] on icon at bounding box center [99, 210] width 9 height 10
click at [87, 190] on icon at bounding box center [89, 198] width 9 height 16
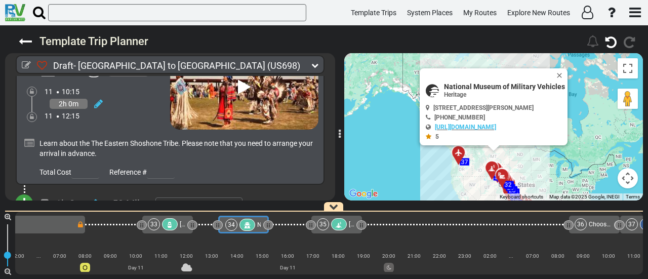
click at [177, 228] on div "33" at bounding box center [164, 224] width 32 height 12
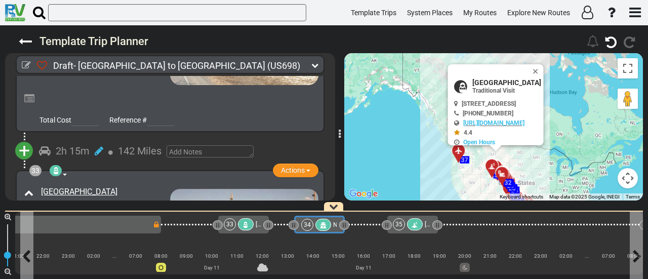
click at [324, 221] on div at bounding box center [323, 225] width 16 height 12
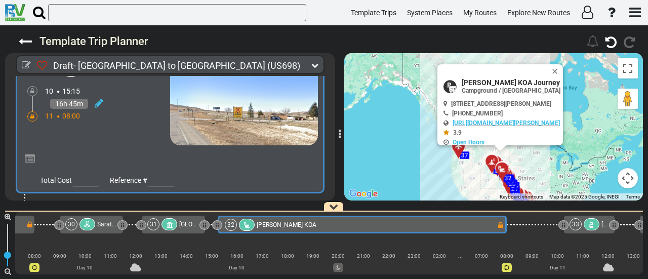
click at [25, 200] on span "+" at bounding box center [24, 211] width 11 height 23
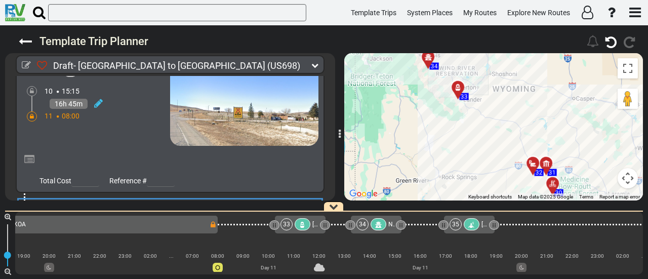
click at [58, 223] on li "Add Atraction" at bounding box center [56, 229] width 80 height 13
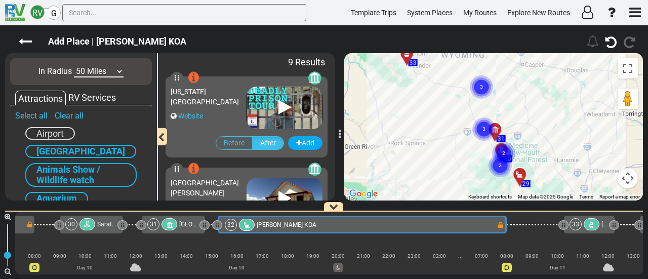
click at [486, 121] on circle "Cluster of 3 markers" at bounding box center [483, 128] width 23 height 23
click at [481, 121] on circle "Cluster of 2 markers" at bounding box center [479, 128] width 23 height 23
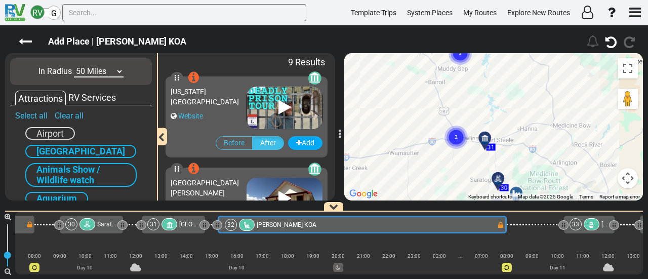
click at [451, 134] on circle "Cluster of 2 markers" at bounding box center [456, 137] width 23 height 23
click at [452, 135] on circle "Cluster of 2 markers" at bounding box center [456, 137] width 23 height 23
click at [452, 136] on circle "Cluster of 2 markers" at bounding box center [456, 137] width 23 height 23
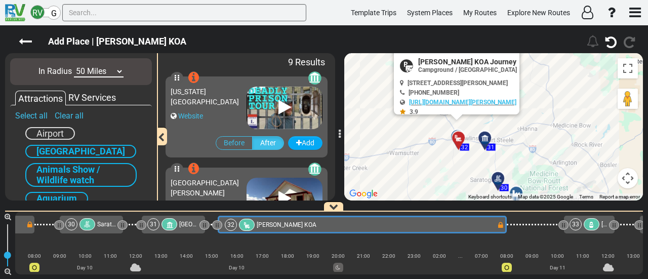
click at [549, 128] on div "To activate drag with keyboard, press Alt + Enter. Once in keyboard drag state,…" at bounding box center [493, 126] width 299 height 147
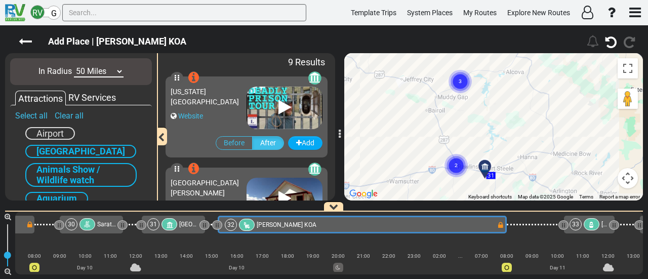
click at [462, 85] on circle "Cluster of 3 markers" at bounding box center [460, 81] width 23 height 23
click at [458, 82] on text "2" at bounding box center [457, 82] width 3 height 7
click at [456, 82] on text "2" at bounding box center [457, 82] width 3 height 7
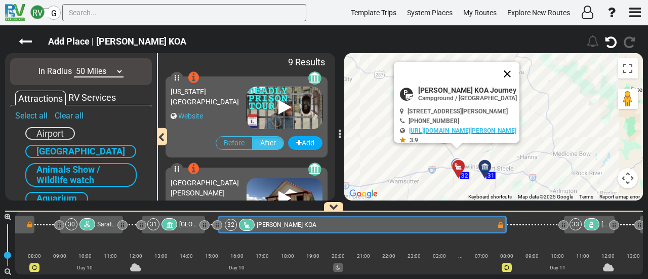
click at [511, 74] on button "Close" at bounding box center [507, 74] width 24 height 24
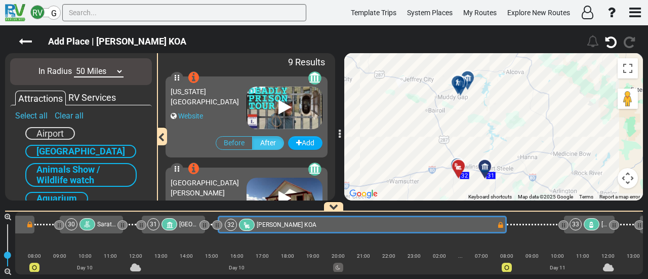
click at [455, 85] on div at bounding box center [461, 86] width 17 height 16
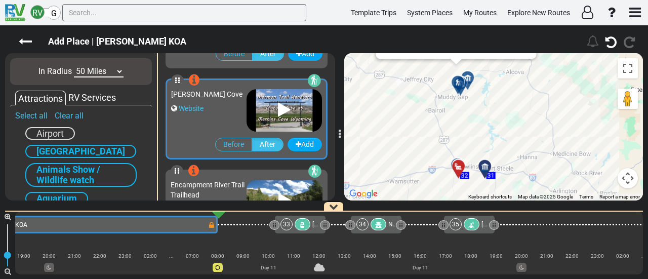
click at [93, 67] on select "10 Miles 50 Miles 100 Miles 250 Miles 500 Miles 1000 Miles" at bounding box center [99, 72] width 50 height 12
click at [74, 66] on select "10 Miles 50 Miles 100 Miles 250 Miles 500 Miles 1000 Miles" at bounding box center [99, 72] width 50 height 12
click at [90, 73] on select "10 Miles 50 Miles 100 Miles 250 Miles 500 Miles 1000 Miles" at bounding box center [99, 72] width 50 height 12
select select "number:100"
click at [74, 66] on select "10 Miles 50 Miles 100 Miles 250 Miles 500 Miles 1000 Miles" at bounding box center [99, 72] width 50 height 12
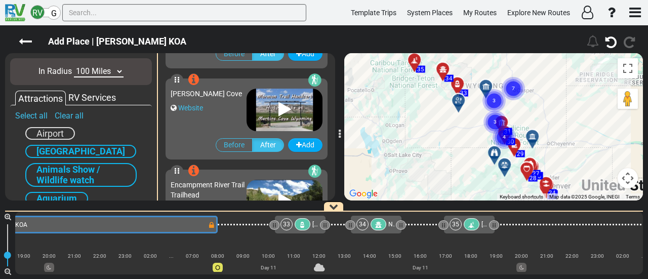
click at [459, 103] on div at bounding box center [462, 105] width 17 height 16
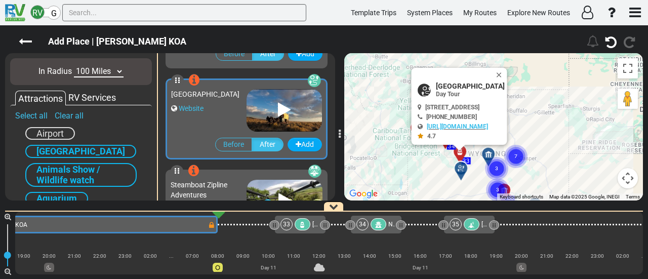
click at [488, 155] on gmp-advanced-marker "3" at bounding box center [496, 156] width 25 height 27
click at [486, 154] on gmp-advanced-marker "3" at bounding box center [496, 156] width 25 height 27
click at [489, 152] on gmp-advanced-marker "3" at bounding box center [496, 156] width 25 height 27
click at [501, 166] on circle "Cluster of 3 markers" at bounding box center [496, 168] width 23 height 23
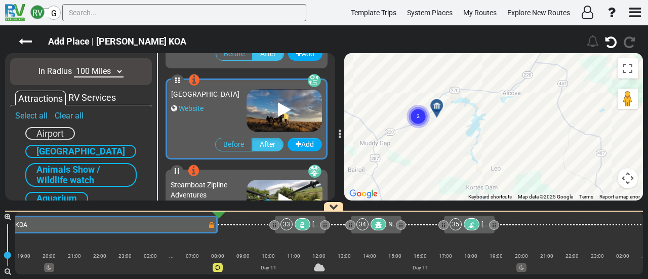
drag, startPoint x: 477, startPoint y: 174, endPoint x: 450, endPoint y: 70, distance: 107.2
click at [450, 70] on div "To activate drag with keyboard, press Alt + Enter. Once in keyboard drag state,…" at bounding box center [493, 126] width 299 height 147
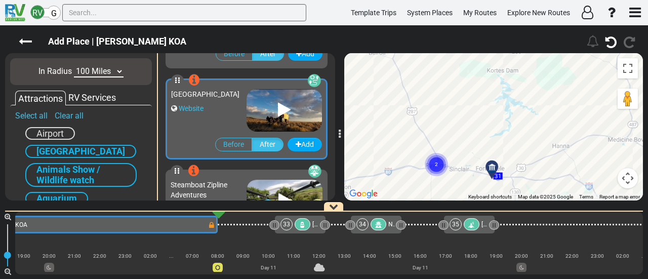
drag, startPoint x: 439, startPoint y: 158, endPoint x: 463, endPoint y: 65, distance: 96.3
click at [463, 65] on div "To activate drag with keyboard, press Alt + Enter. Once in keyboard drag state,…" at bounding box center [493, 126] width 299 height 147
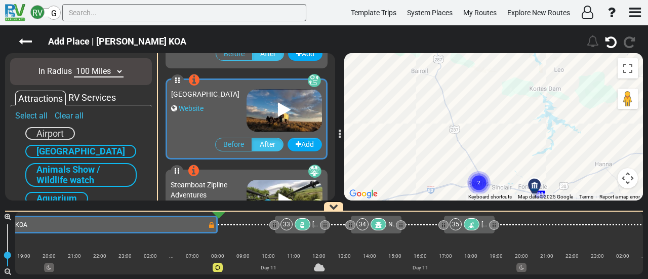
drag, startPoint x: 503, startPoint y: 87, endPoint x: 549, endPoint y: 161, distance: 87.5
click at [549, 161] on div "To activate drag with keyboard, press Alt + Enter. Once in keyboard drag state,…" at bounding box center [493, 126] width 299 height 147
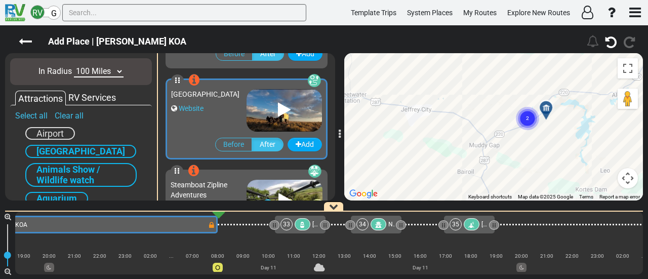
drag, startPoint x: 495, startPoint y: 95, endPoint x: 532, endPoint y: 167, distance: 81.3
click at [532, 167] on div "To activate drag with keyboard, press Alt + Enter. Once in keyboard drag state,…" at bounding box center [493, 126] width 299 height 147
click at [528, 116] on text "2" at bounding box center [527, 117] width 3 height 7
click at [545, 108] on div at bounding box center [549, 112] width 17 height 16
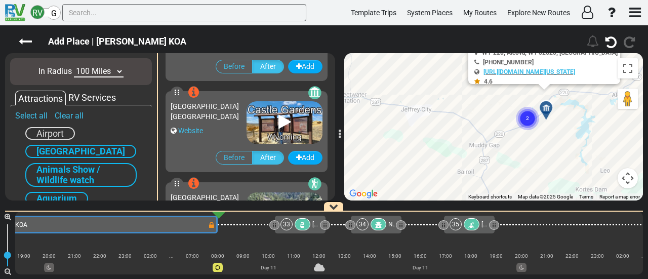
scroll to position [727, 0]
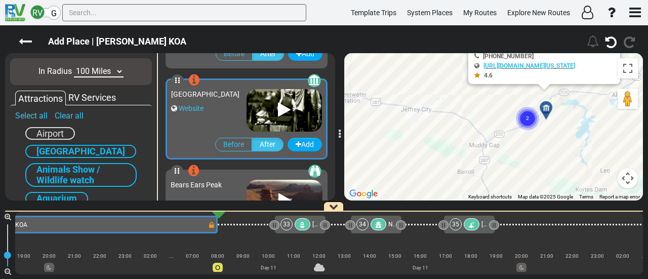
click at [525, 121] on circle "Cluster of 2 markers" at bounding box center [527, 118] width 23 height 23
click at [524, 117] on icon at bounding box center [526, 117] width 7 height 7
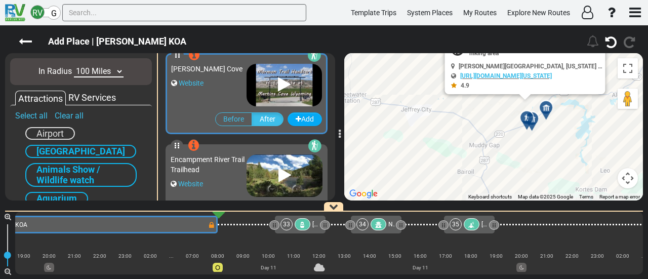
scroll to position [545, 0]
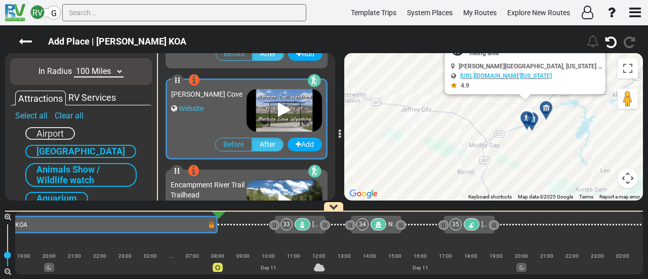
click at [537, 119] on div at bounding box center [530, 122] width 17 height 16
click at [534, 118] on div at bounding box center [530, 122] width 17 height 16
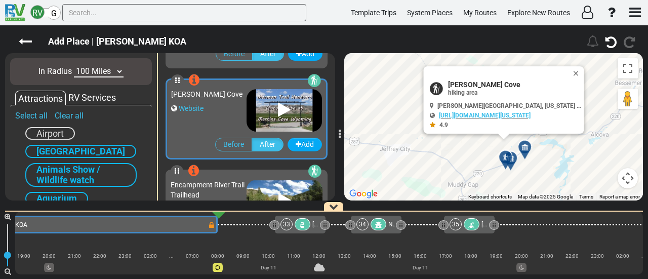
drag, startPoint x: 497, startPoint y: 142, endPoint x: 487, endPoint y: 161, distance: 20.9
click at [487, 161] on div "To activate drag with keyboard, press Alt + Enter. Once in keyboard drag state,…" at bounding box center [493, 126] width 299 height 147
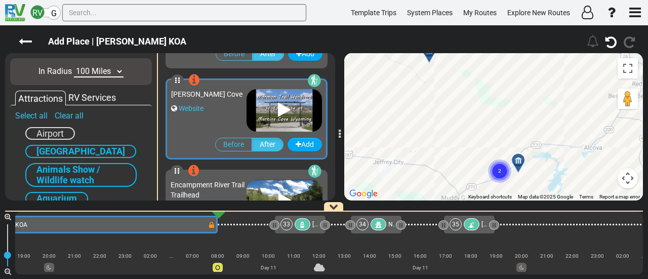
click at [521, 157] on icon at bounding box center [518, 160] width 10 height 8
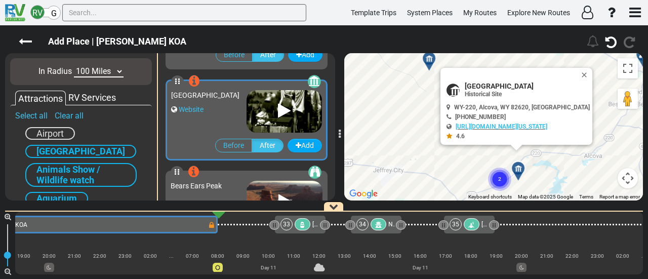
scroll to position [727, 0]
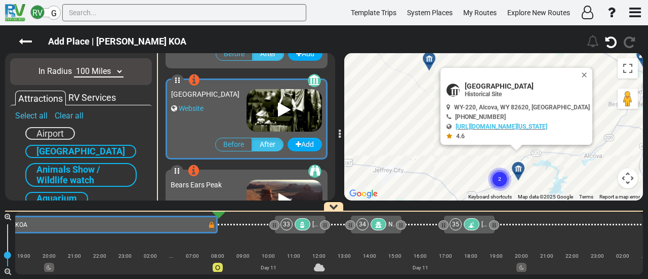
click at [500, 177] on text "2" at bounding box center [499, 178] width 3 height 7
click at [496, 174] on circle "Cluster of 2 markers" at bounding box center [499, 179] width 23 height 23
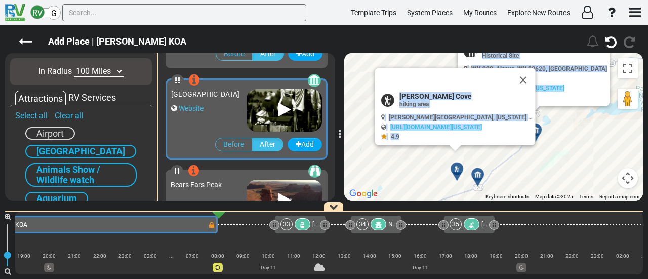
drag, startPoint x: 483, startPoint y: 177, endPoint x: 484, endPoint y: 138, distance: 39.5
click at [484, 138] on div "To activate drag with keyboard, press Alt + Enter. Once in keyboard drag state,…" at bounding box center [493, 126] width 299 height 147
click at [480, 173] on div at bounding box center [481, 179] width 17 height 16
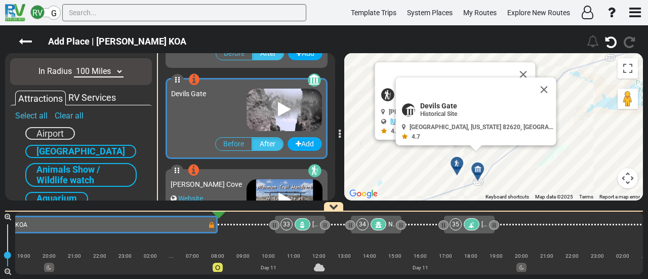
scroll to position [454, 0]
click at [544, 88] on button "Close" at bounding box center [550, 95] width 12 height 14
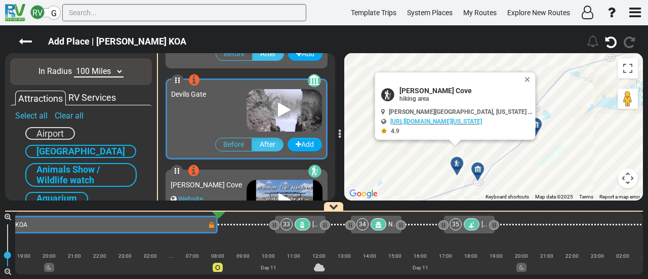
click at [449, 160] on div "To navigate, press the arrow keys. To activate drag with keyboard, press Alt + …" at bounding box center [493, 126] width 299 height 147
click at [456, 161] on icon at bounding box center [456, 163] width 7 height 7
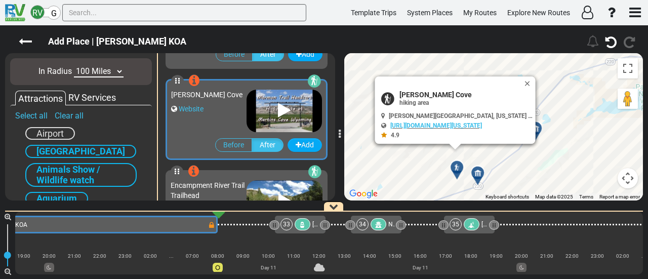
scroll to position [545, 0]
click at [479, 177] on div at bounding box center [481, 177] width 17 height 16
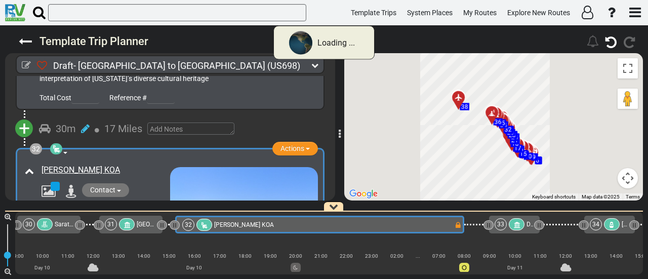
scroll to position [0, 4272]
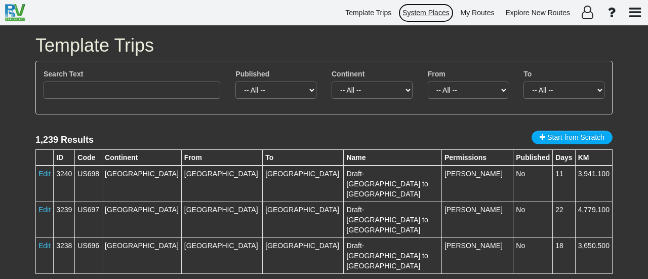
click at [416, 12] on span "System Places" at bounding box center [426, 13] width 47 height 8
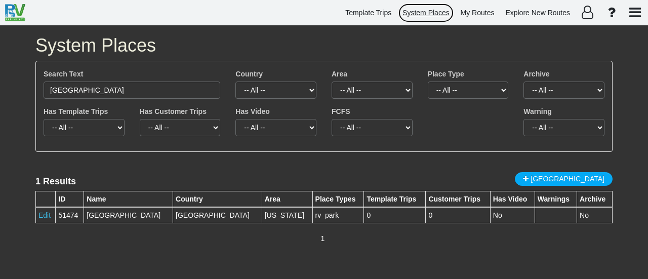
click at [435, 13] on span "System Places" at bounding box center [426, 13] width 47 height 8
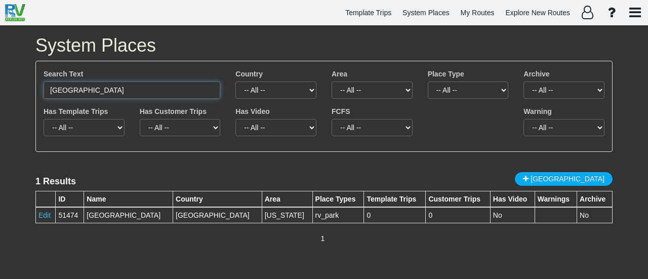
click at [132, 90] on input "[GEOGRAPHIC_DATA]" at bounding box center [132, 90] width 177 height 17
paste input "Willow Flats Overlook"
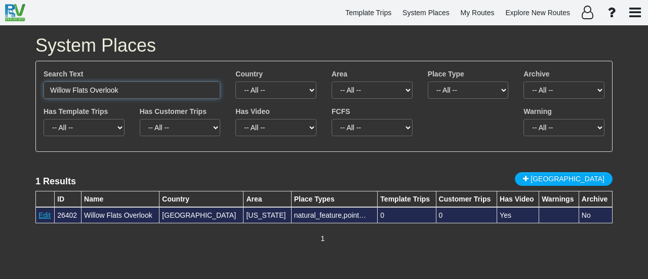
type input "Willow Flats Overlook"
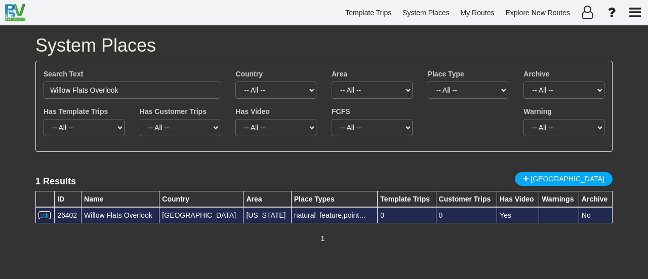
click at [44, 216] on link "Edit" at bounding box center [44, 215] width 12 height 8
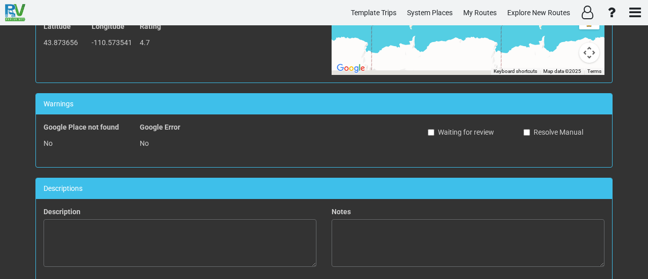
scroll to position [253, 0]
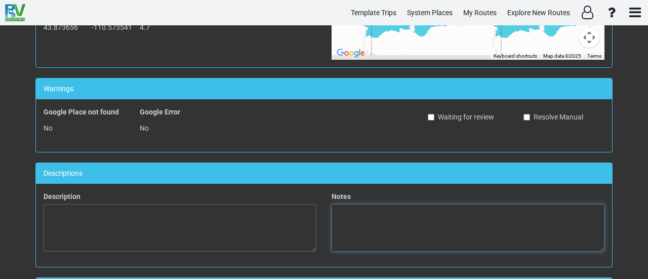
click at [381, 219] on textarea at bounding box center [468, 228] width 273 height 48
paste textarea "Willow Flats Overlook is a fantastic spot for wildlife viewing. Overlooking vas…"
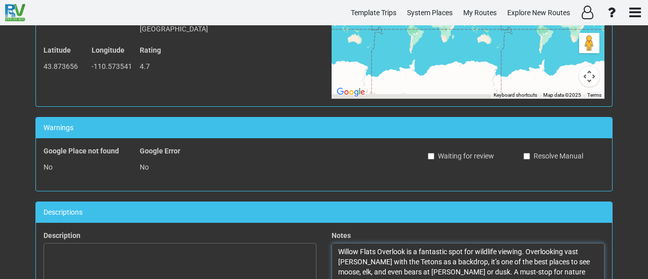
scroll to position [0, 0]
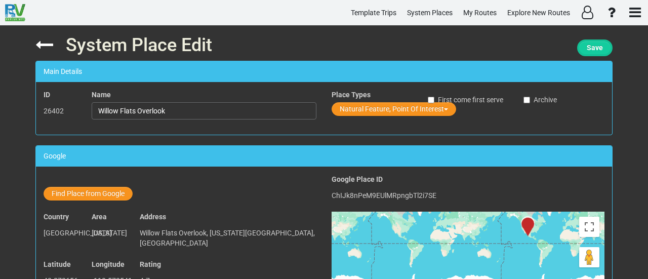
type textarea "Willow Flats Overlook is a fantastic spot for wildlife viewing. Overlooking vas…"
click at [601, 47] on button "Save" at bounding box center [594, 47] width 35 height 17
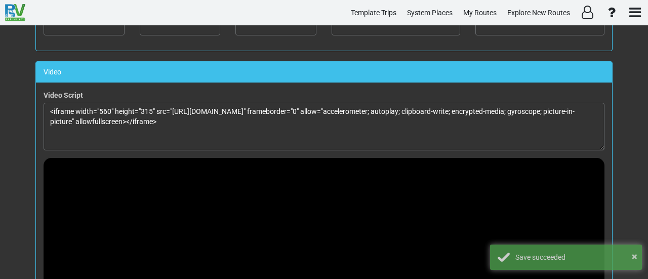
scroll to position [556, 0]
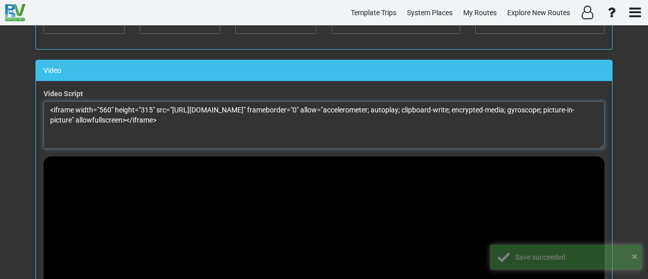
drag, startPoint x: 97, startPoint y: 104, endPoint x: 107, endPoint y: 103, distance: 10.2
click at [107, 103] on textarea "<iframe width="560" height="315" src="https://www.youtube.com/embed/kaRokjgcMBY…" at bounding box center [324, 125] width 561 height 48
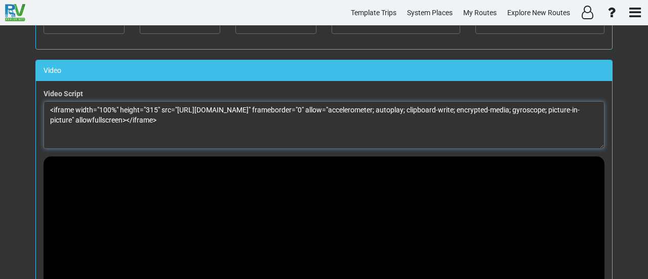
drag, startPoint x: 144, startPoint y: 106, endPoint x: 154, endPoint y: 105, distance: 10.2
click at [154, 105] on textarea "<iframe width="100%" height="315" src="https://www.youtube.com/embed/kaRokjgcMB…" at bounding box center [324, 125] width 561 height 48
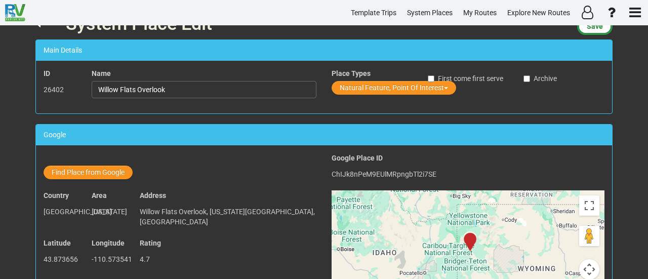
scroll to position [0, 0]
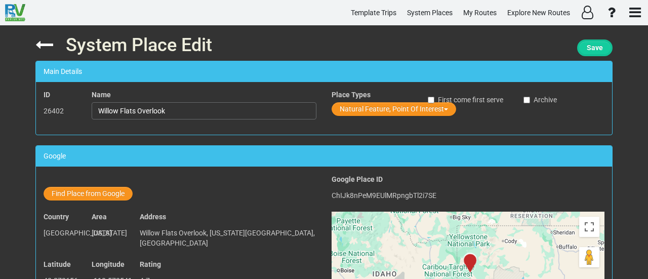
type textarea "<iframe width="100%" height="100%" src="https://www.youtube.com/embed/kaRokjgcM…"
click at [600, 48] on span "Save" at bounding box center [595, 48] width 16 height 8
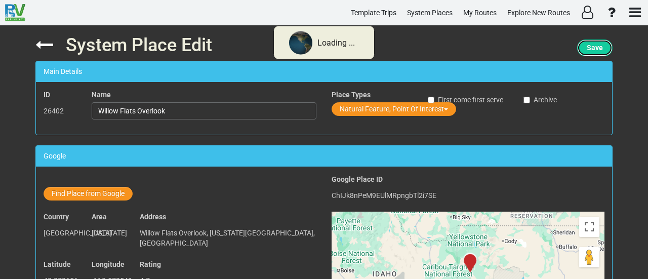
click at [600, 48] on span "Save" at bounding box center [595, 48] width 16 height 8
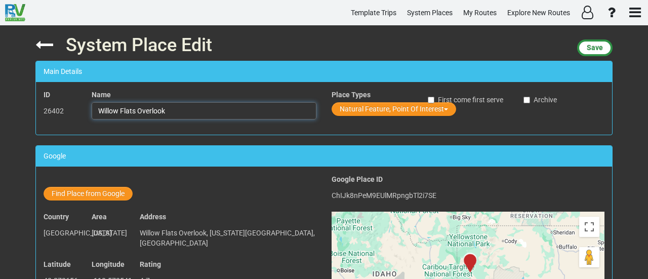
click at [174, 107] on input "Willow Flats Overlook" at bounding box center [204, 110] width 225 height 17
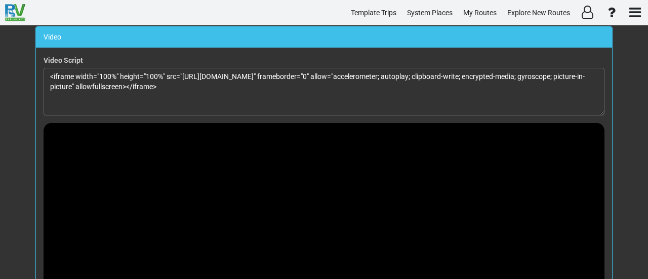
scroll to position [850, 0]
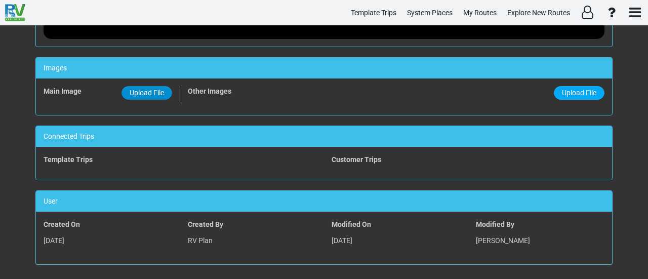
click at [141, 89] on span "Upload File" at bounding box center [147, 93] width 34 height 8
click at [0, 0] on input "Upload File" at bounding box center [0, 0] width 0 height 0
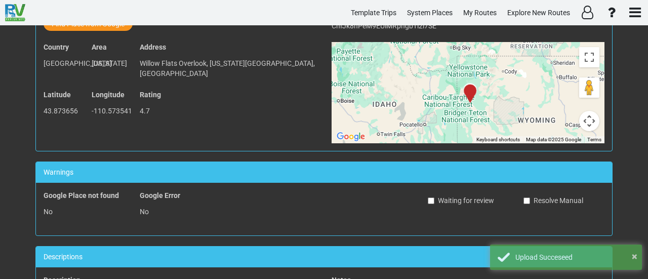
scroll to position [0, 0]
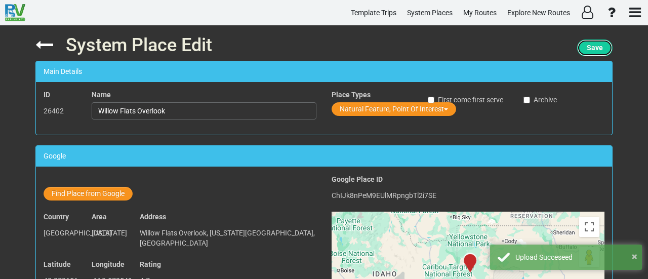
click at [605, 45] on button "Save" at bounding box center [594, 47] width 35 height 17
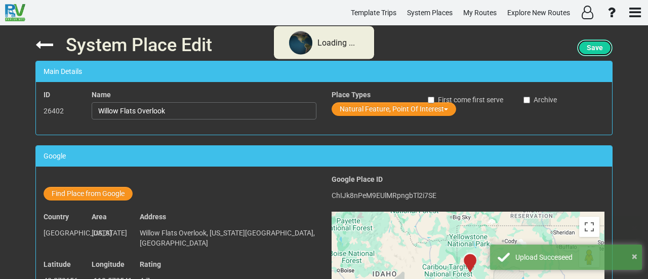
click at [605, 45] on button "Save" at bounding box center [594, 47] width 35 height 17
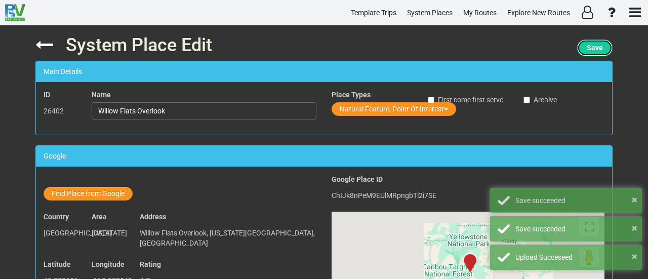
click at [604, 45] on button "Save" at bounding box center [594, 47] width 35 height 17
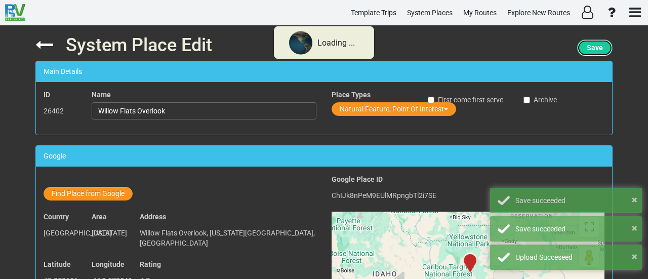
click at [604, 45] on button "Save" at bounding box center [594, 47] width 35 height 17
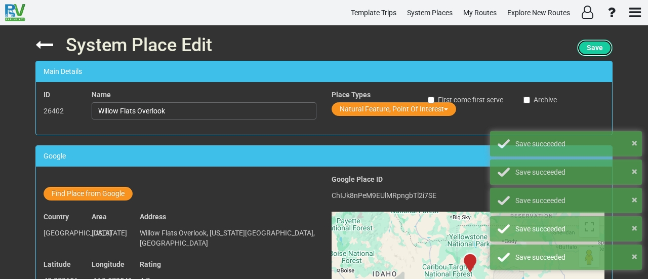
click at [593, 41] on button "Save" at bounding box center [594, 47] width 35 height 17
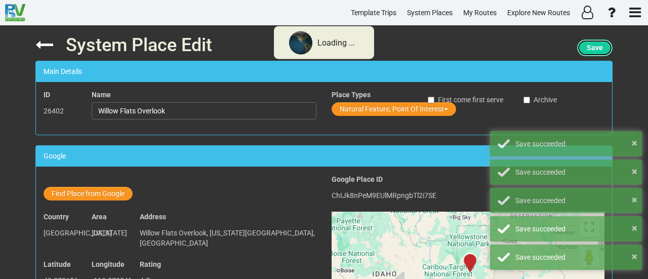
click at [593, 41] on button "Save" at bounding box center [594, 47] width 35 height 17
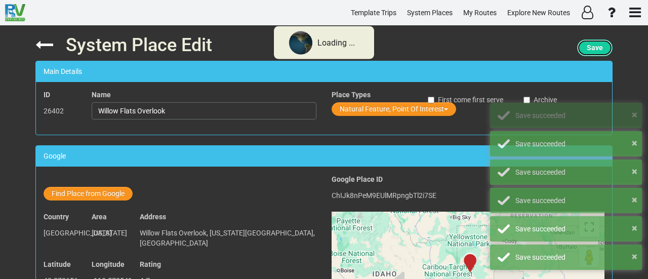
click at [593, 41] on button "Save" at bounding box center [594, 47] width 35 height 17
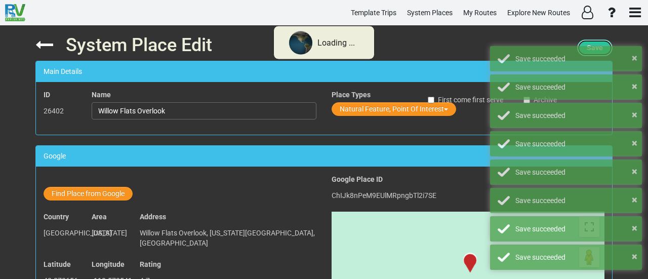
click at [592, 40] on button "Save" at bounding box center [594, 47] width 35 height 17
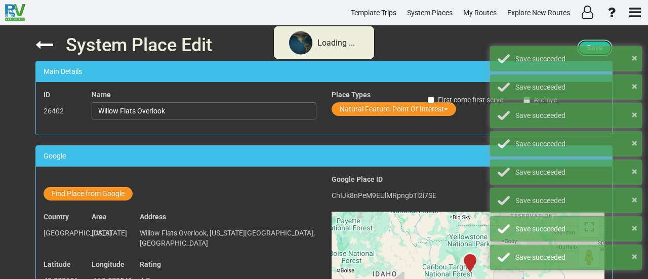
click at [592, 41] on button "Save" at bounding box center [594, 47] width 35 height 17
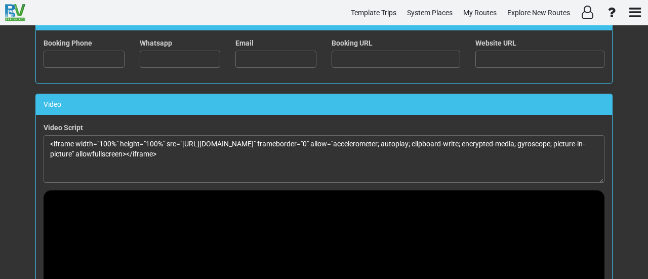
scroll to position [395, 0]
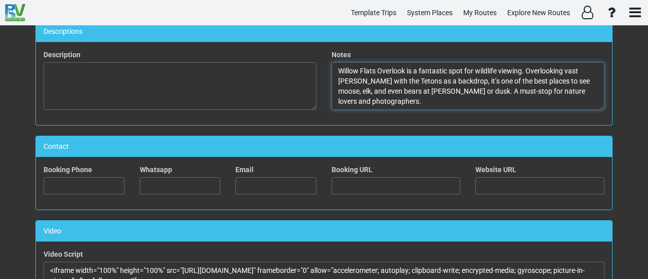
click at [444, 83] on textarea "Willow Flats Overlook is a fantastic spot for wildlife viewing. Overlooking vas…" at bounding box center [468, 86] width 273 height 48
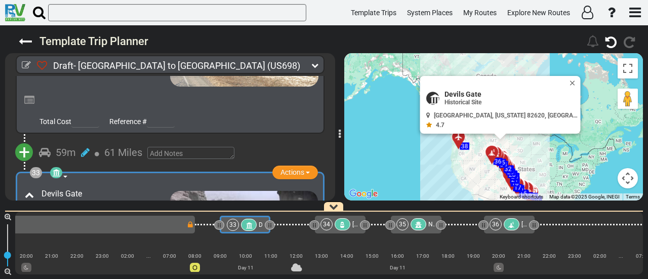
scroll to position [0, 4586]
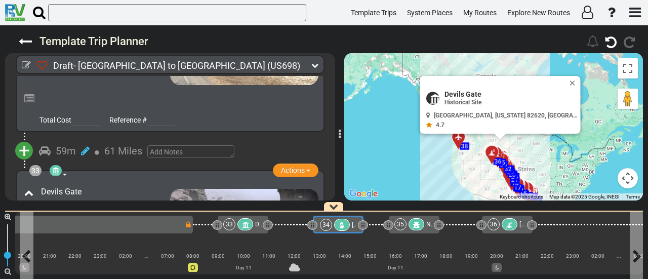
click at [340, 226] on icon at bounding box center [342, 225] width 9 height 7
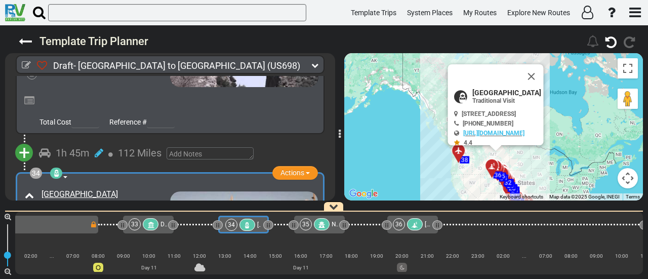
scroll to position [0, 4682]
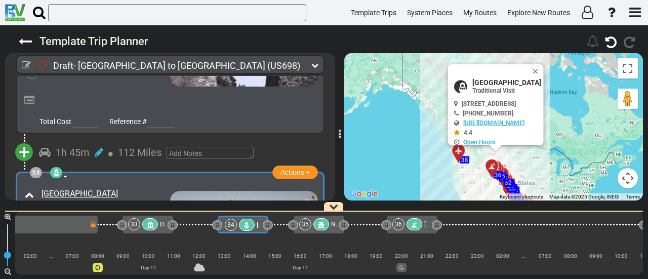
click at [151, 222] on icon at bounding box center [150, 224] width 9 height 7
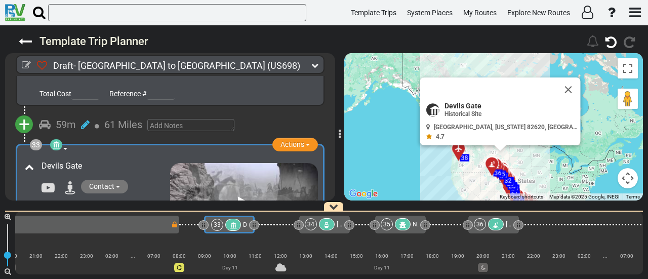
scroll to position [0, 4586]
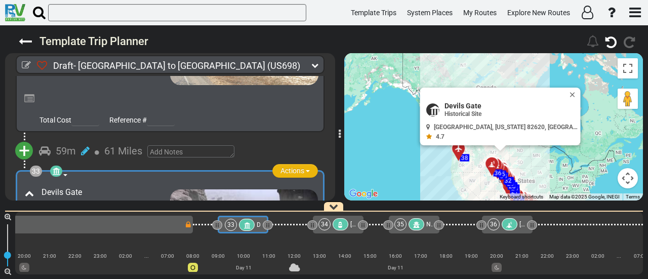
click at [296, 167] on span "Actions" at bounding box center [293, 171] width 24 height 8
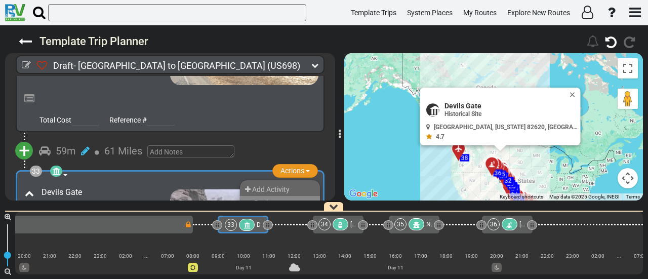
click at [289, 196] on li "Replace" at bounding box center [280, 202] width 80 height 13
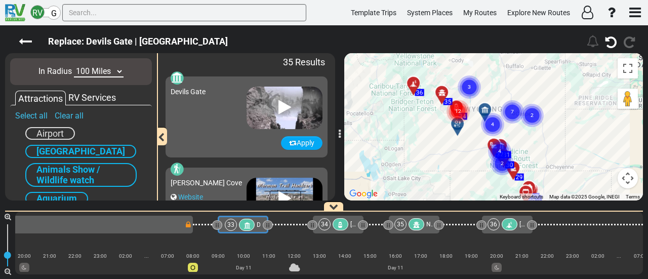
click at [493, 119] on circle "Cluster of 4 markers" at bounding box center [492, 124] width 23 height 23
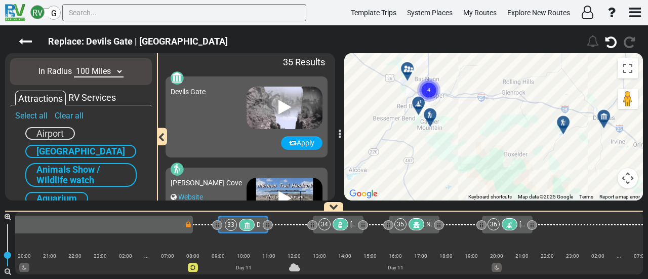
drag, startPoint x: 508, startPoint y: 108, endPoint x: 501, endPoint y: 114, distance: 10.1
click at [523, 104] on div "To navigate, press the arrow keys. To activate drag with keyboard, press Alt + …" at bounding box center [493, 126] width 299 height 147
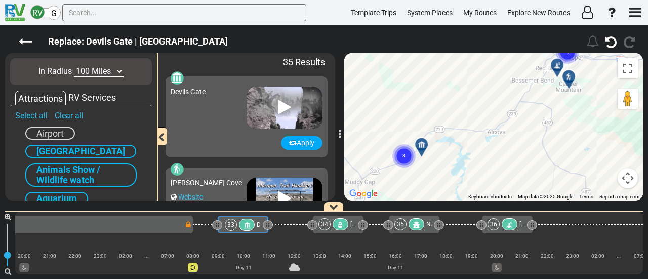
click at [424, 144] on div at bounding box center [425, 149] width 17 height 16
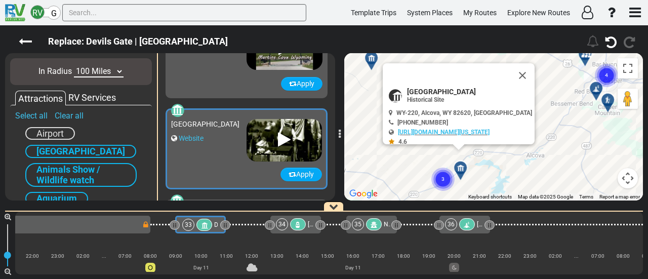
scroll to position [180, 0]
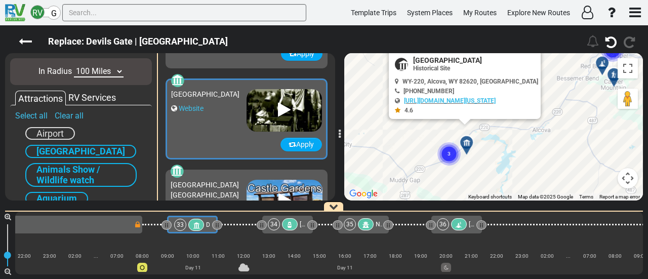
drag, startPoint x: 505, startPoint y: 151, endPoint x: 508, endPoint y: 137, distance: 14.6
click at [508, 138] on div "To activate drag with keyboard, press Alt + Enter. Once in keyboard drag state,…" at bounding box center [493, 126] width 299 height 147
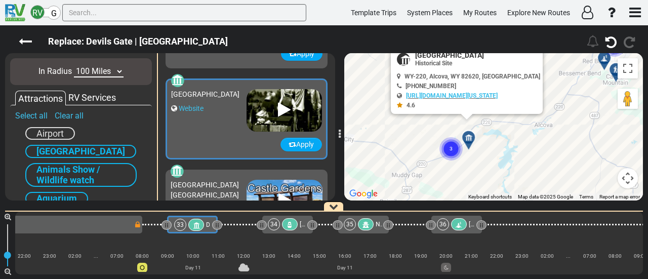
click at [449, 141] on circle "Cluster of 3 markers" at bounding box center [451, 148] width 23 height 23
click at [447, 145] on circle "Cluster of 3 markers" at bounding box center [451, 148] width 23 height 23
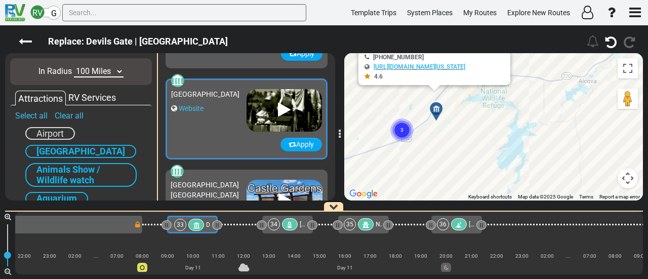
drag, startPoint x: 415, startPoint y: 154, endPoint x: 493, endPoint y: 144, distance: 78.6
click at [508, 144] on div "To activate drag with keyboard, press Alt + Enter. Once in keyboard drag state,…" at bounding box center [493, 126] width 299 height 147
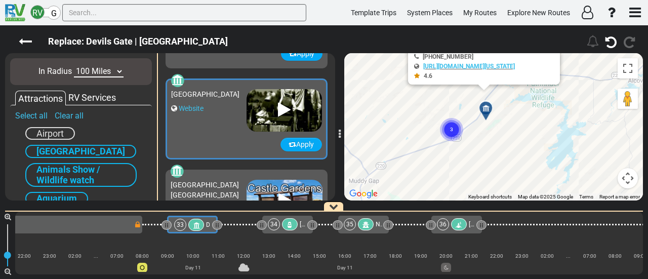
click at [449, 127] on circle "Cluster of 3 markers" at bounding box center [451, 129] width 23 height 23
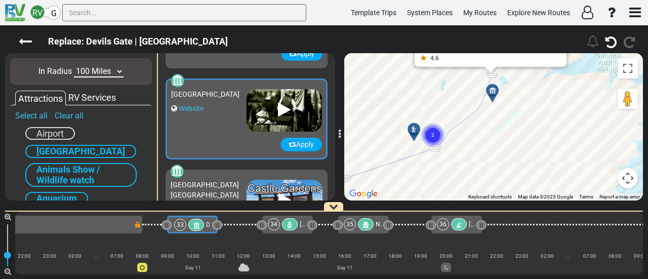
click at [416, 131] on div at bounding box center [417, 134] width 17 height 16
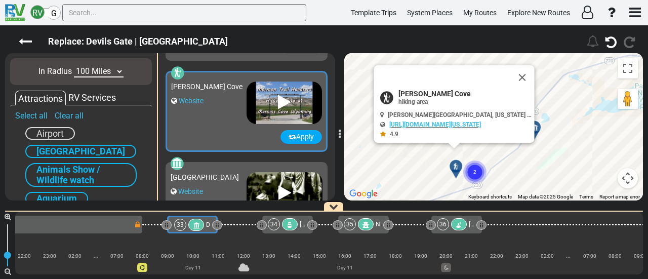
scroll to position [89, 0]
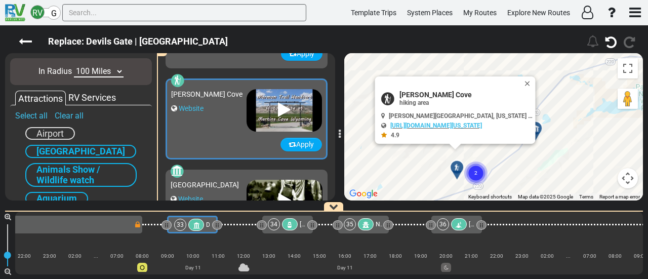
click at [525, 82] on button "Close" at bounding box center [530, 83] width 12 height 14
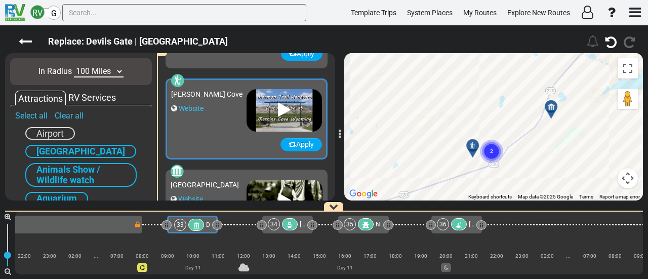
drag, startPoint x: 486, startPoint y: 141, endPoint x: 503, endPoint y: 117, distance: 29.1
click at [503, 117] on div "To activate drag with keyboard, press Alt + Enter. Once in keyboard drag state,…" at bounding box center [493, 126] width 299 height 147
click at [472, 144] on icon at bounding box center [472, 145] width 7 height 7
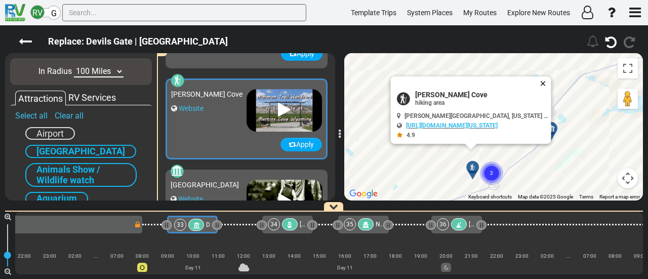
click at [546, 77] on button "Close" at bounding box center [545, 83] width 12 height 14
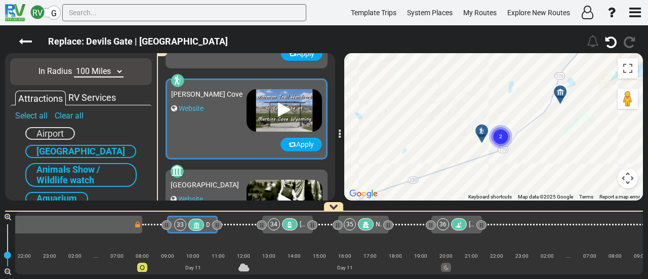
drag, startPoint x: 446, startPoint y: 114, endPoint x: 451, endPoint y: 85, distance: 29.8
click at [451, 85] on div "To activate drag with keyboard, press Alt + Enter. Once in keyboard drag state,…" at bounding box center [493, 126] width 299 height 147
click at [498, 132] on circle "Cluster of 2 markers" at bounding box center [500, 136] width 23 height 23
click at [498, 135] on circle "Cluster of 2 markers" at bounding box center [500, 136] width 23 height 23
click at [480, 131] on icon at bounding box center [481, 130] width 7 height 7
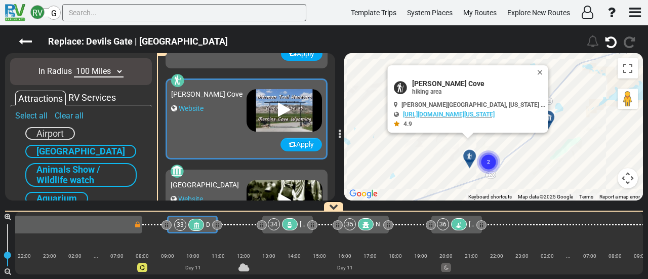
drag, startPoint x: 458, startPoint y: 131, endPoint x: 445, endPoint y: 157, distance: 30.1
click at [445, 157] on div "To activate drag with keyboard, press Alt + Enter. Once in keyboard drag state,…" at bounding box center [493, 126] width 299 height 147
click at [307, 142] on button "Apply" at bounding box center [302, 145] width 42 height 14
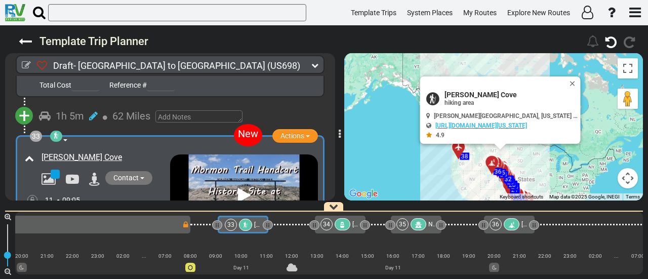
scroll to position [6626, 0]
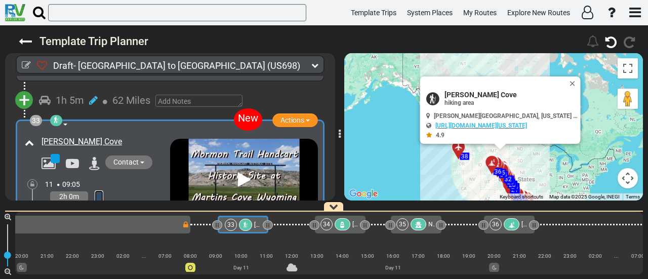
click at [98, 191] on icon at bounding box center [99, 196] width 9 height 10
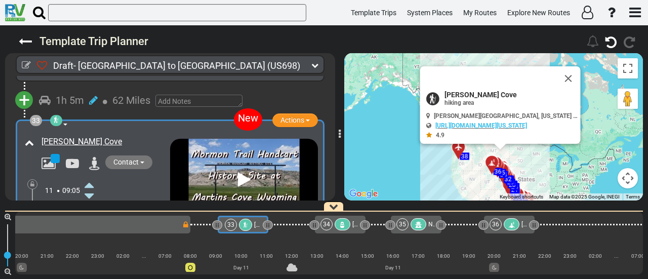
click at [91, 177] on icon at bounding box center [89, 185] width 9 height 16
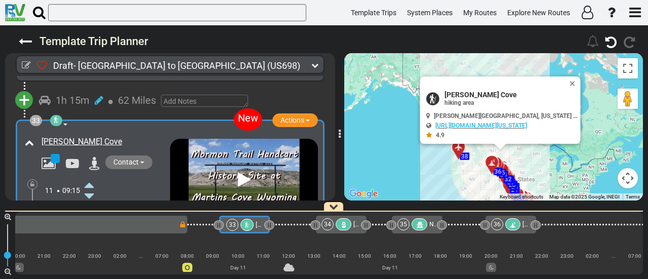
scroll to position [0, 4593]
click at [342, 224] on icon at bounding box center [342, 224] width 9 height 7
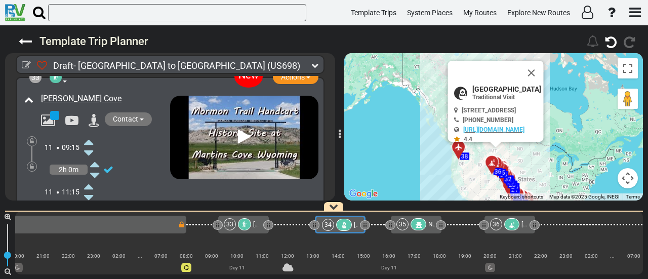
scroll to position [0, 0]
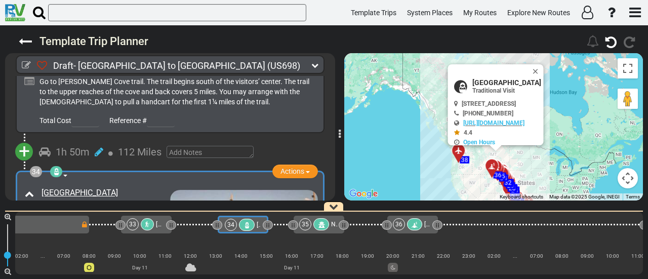
click at [104, 241] on div "2h 0m" at bounding box center [107, 248] width 125 height 15
click at [100, 243] on icon at bounding box center [99, 248] width 9 height 10
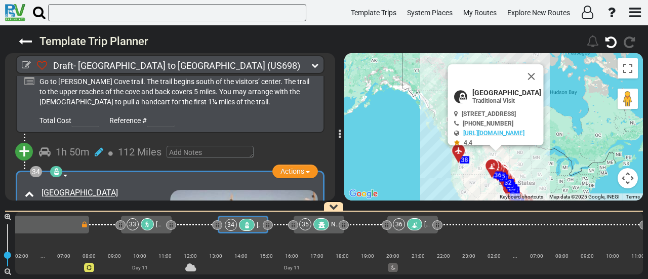
click at [87, 228] on icon at bounding box center [89, 236] width 9 height 16
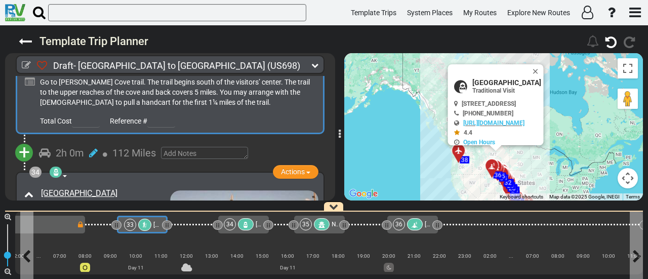
click at [147, 225] on div at bounding box center [144, 225] width 13 height 12
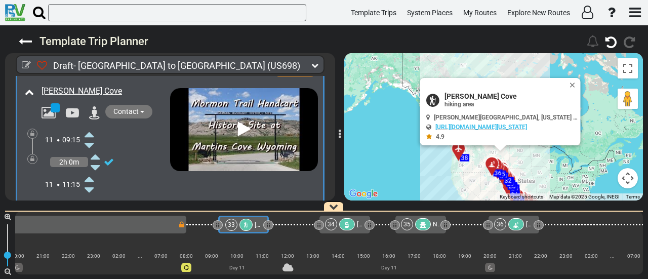
scroll to position [6626, 0]
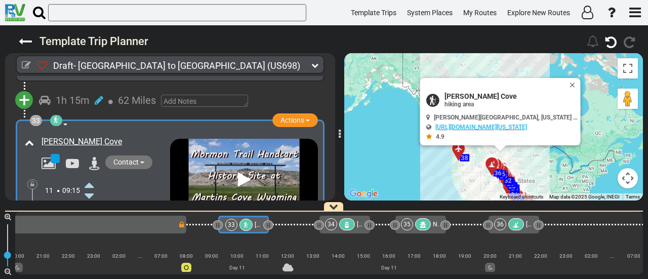
click at [92, 221] on icon at bounding box center [89, 229] width 9 height 16
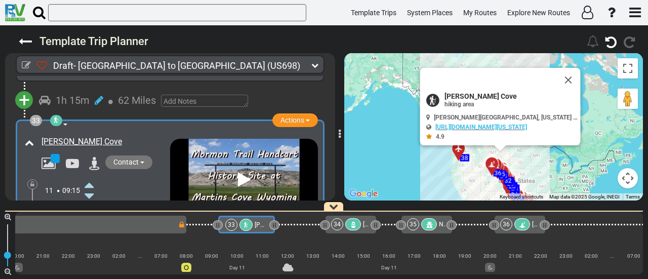
click at [92, 221] on icon at bounding box center [89, 229] width 9 height 16
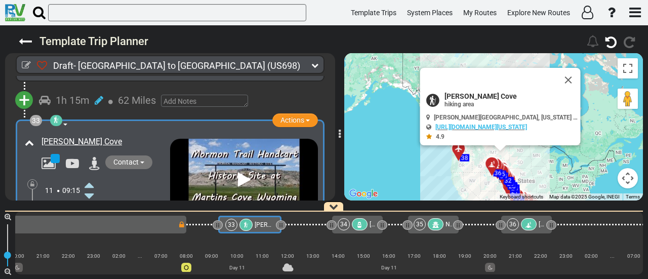
click at [92, 221] on icon at bounding box center [89, 229] width 9 height 16
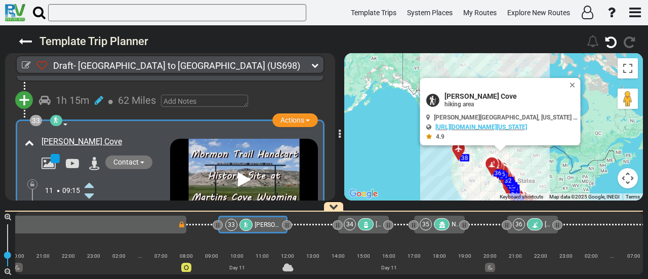
click at [92, 221] on icon at bounding box center [89, 229] width 9 height 16
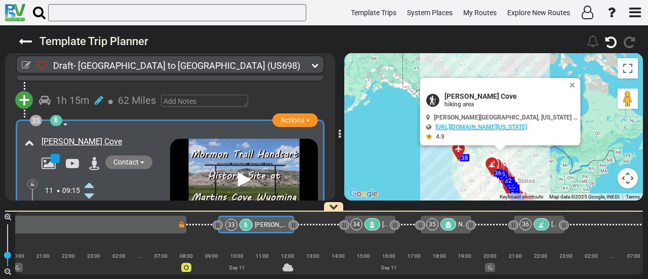
click at [92, 221] on icon at bounding box center [89, 229] width 9 height 16
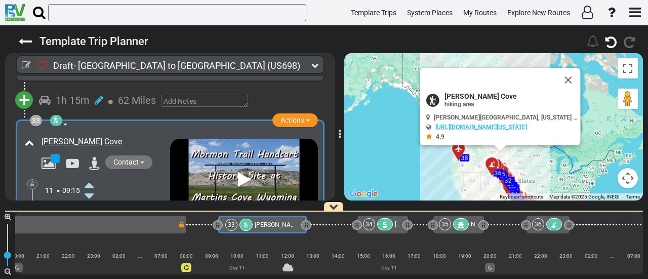
click at [92, 221] on icon at bounding box center [89, 229] width 9 height 16
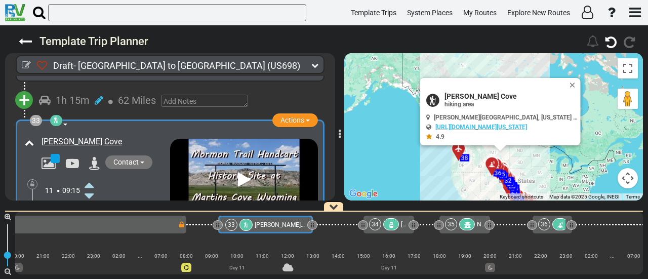
click at [92, 221] on icon at bounding box center [89, 229] width 9 height 16
click at [160, 224] on div "32 Rawlins KOA" at bounding box center [40, 224] width 275 height 12
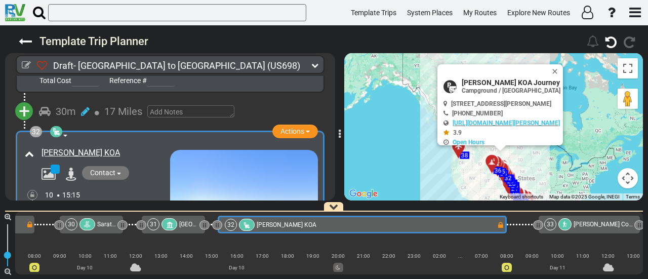
scroll to position [6423, 0]
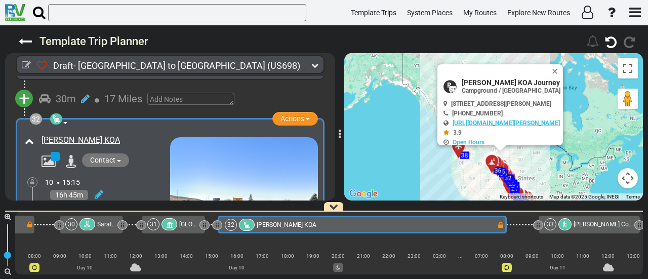
click at [30, 205] on icon at bounding box center [32, 208] width 4 height 6
click at [98, 189] on icon at bounding box center [99, 194] width 9 height 10
click at [90, 230] on icon at bounding box center [89, 238] width 9 height 16
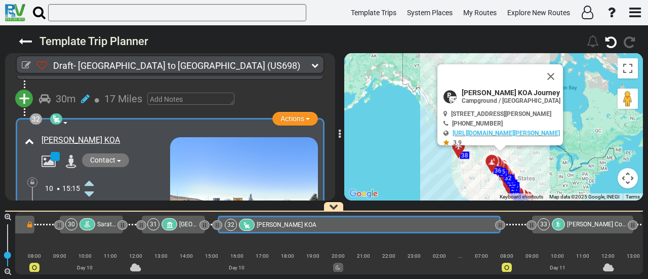
click at [90, 230] on icon at bounding box center [89, 238] width 9 height 16
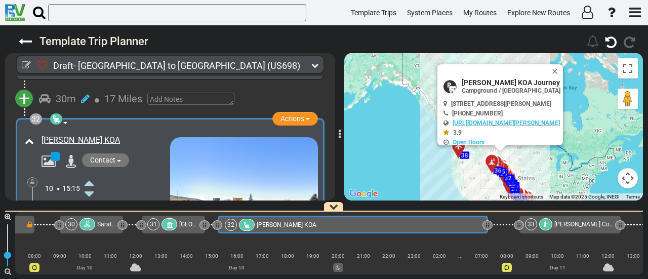
click at [90, 230] on icon at bounding box center [89, 238] width 9 height 16
click at [32, 205] on icon at bounding box center [32, 208] width 4 height 6
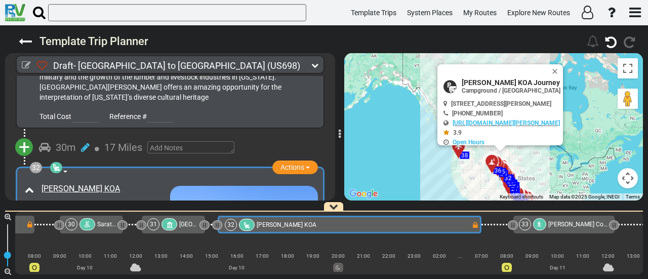
scroll to position [6373, 0]
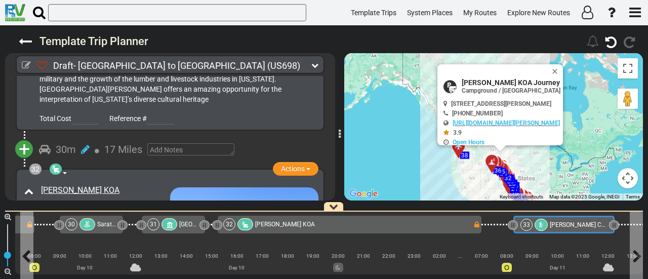
click at [563, 227] on span "[PERSON_NAME] Cove" at bounding box center [580, 224] width 61 height 7
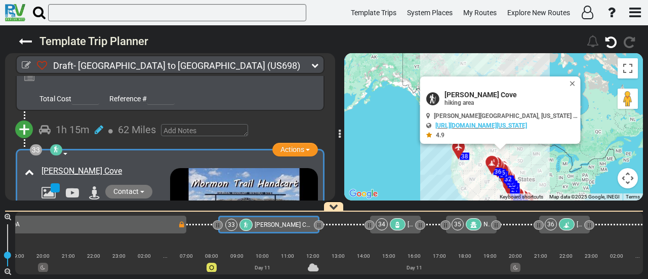
scroll to position [6626, 0]
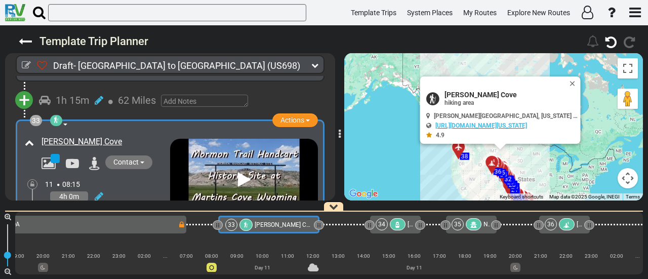
click at [384, 223] on div "34" at bounding box center [382, 224] width 12 height 12
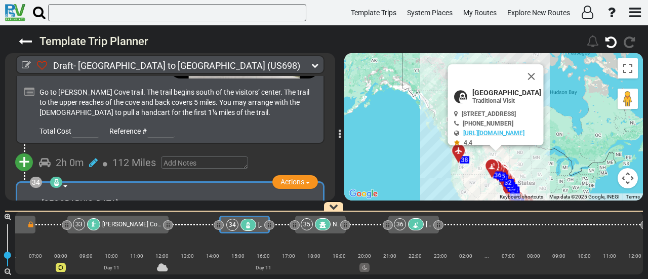
scroll to position [6778, 0]
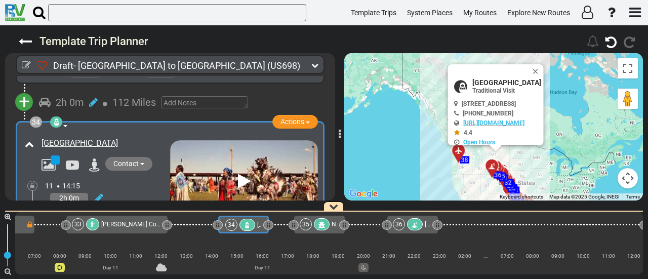
click at [130, 226] on span "[PERSON_NAME] Cove" at bounding box center [131, 224] width 61 height 7
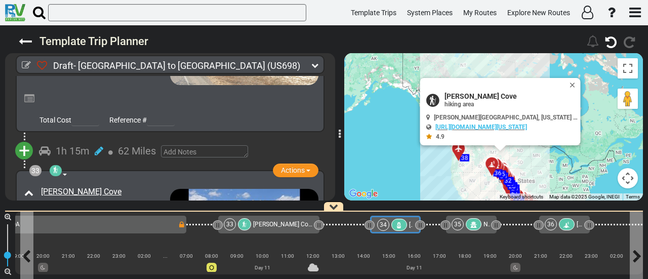
click at [398, 224] on icon at bounding box center [399, 225] width 9 height 7
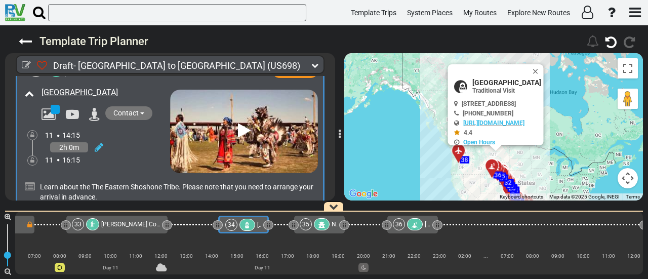
click at [490, 80] on span "[GEOGRAPHIC_DATA]" at bounding box center [506, 82] width 69 height 8
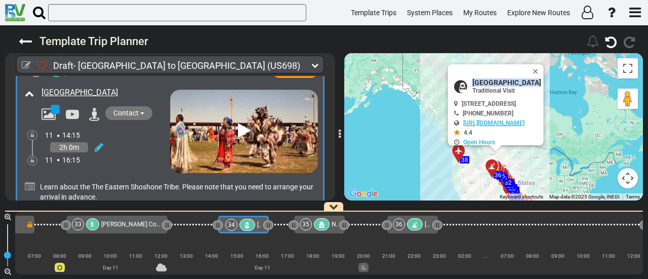
copy div "[GEOGRAPHIC_DATA]"
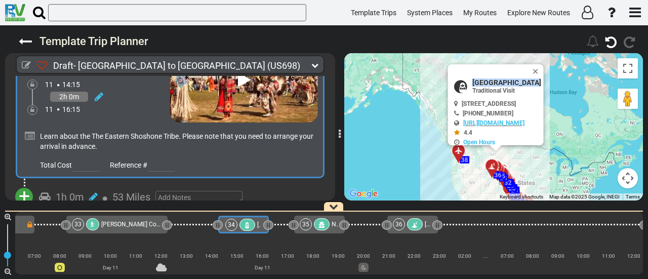
click at [23, 185] on span "+" at bounding box center [24, 196] width 11 height 23
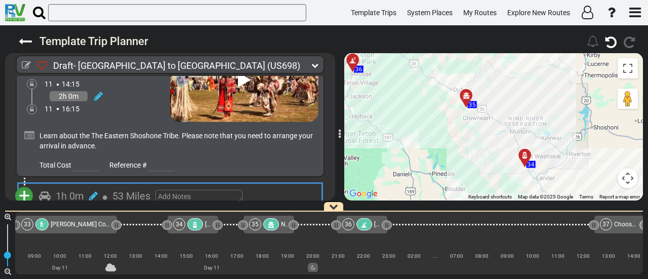
click at [71, 221] on li "Add Campground" at bounding box center [56, 227] width 80 height 13
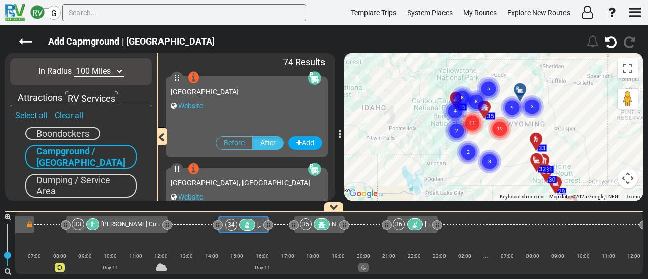
click at [100, 71] on select "10 Miles 50 Miles 100 Miles 250 Miles 500 Miles 1000 Miles" at bounding box center [99, 72] width 50 height 12
click at [74, 66] on select "10 Miles 50 Miles 100 Miles 250 Miles 500 Miles 1000 Miles" at bounding box center [99, 72] width 50 height 12
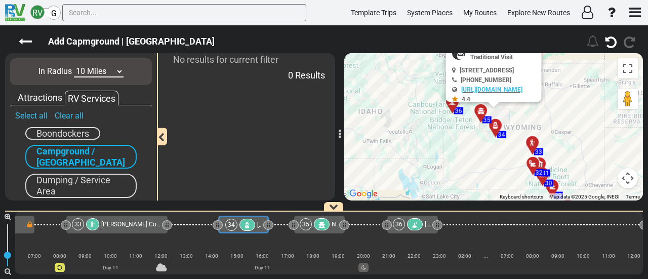
click at [99, 72] on select "10 Miles 50 Miles 100 Miles 250 Miles 500 Miles 1000 Miles" at bounding box center [99, 72] width 50 height 12
select select "number:50"
click at [74, 66] on select "10 Miles 50 Miles 100 Miles 250 Miles 500 Miles 1000 Miles" at bounding box center [99, 72] width 50 height 12
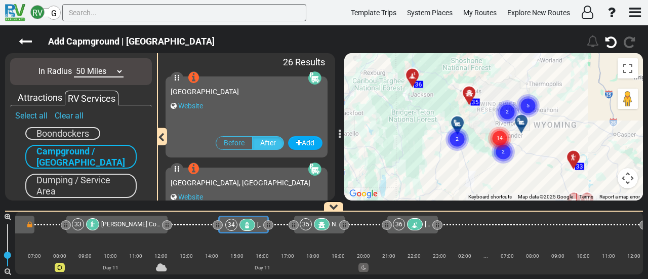
click at [492, 137] on circle "Cluster of 14 markers" at bounding box center [499, 138] width 23 height 23
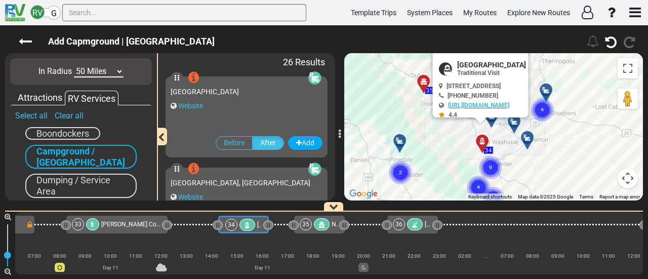
drag, startPoint x: 508, startPoint y: 134, endPoint x: 522, endPoint y: 105, distance: 32.4
click at [510, 142] on div "To activate drag with keyboard, press Alt + Enter. Once in keyboard drag state,…" at bounding box center [493, 126] width 299 height 147
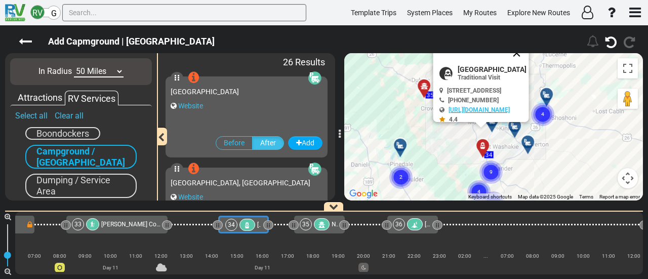
click at [529, 61] on button "Close" at bounding box center [517, 53] width 24 height 24
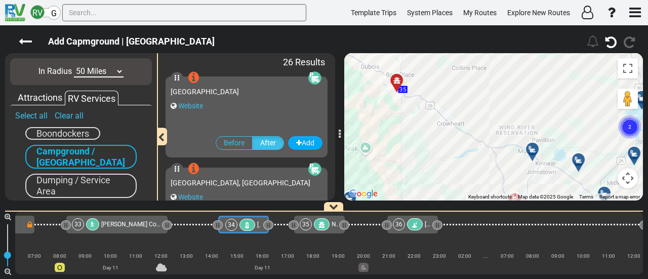
drag, startPoint x: 464, startPoint y: 125, endPoint x: 503, endPoint y: 145, distance: 43.9
click at [503, 146] on div "To activate drag with keyboard, press Alt + Enter. Once in keyboard drag state,…" at bounding box center [493, 126] width 299 height 147
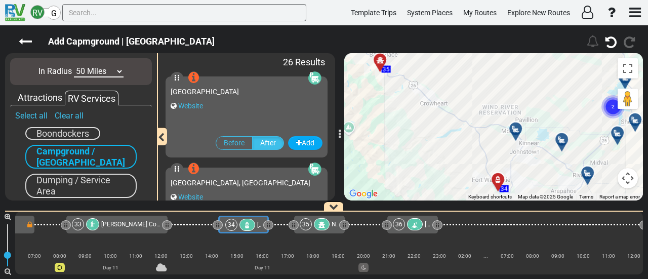
click at [517, 131] on div at bounding box center [519, 133] width 17 height 16
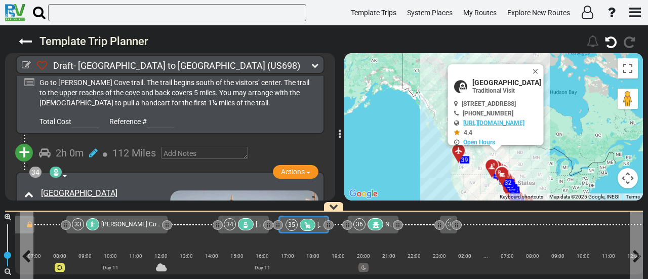
click at [310, 223] on div at bounding box center [308, 225] width 16 height 12
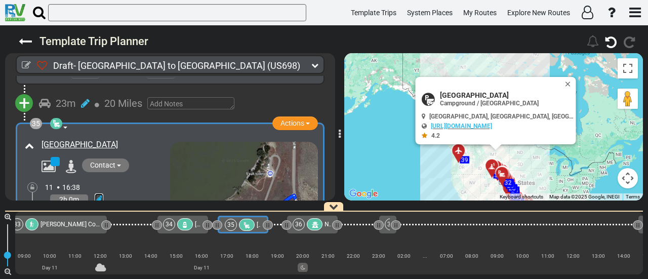
click at [96, 194] on icon at bounding box center [99, 199] width 9 height 10
click at [92, 180] on icon at bounding box center [89, 188] width 9 height 16
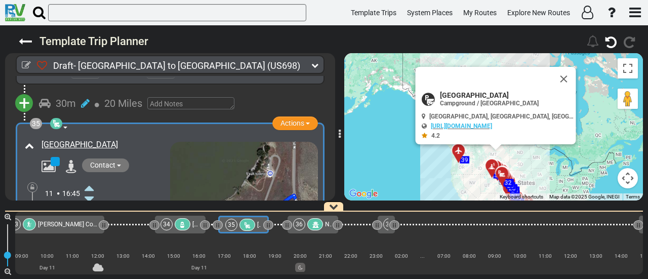
scroll to position [0, 4783]
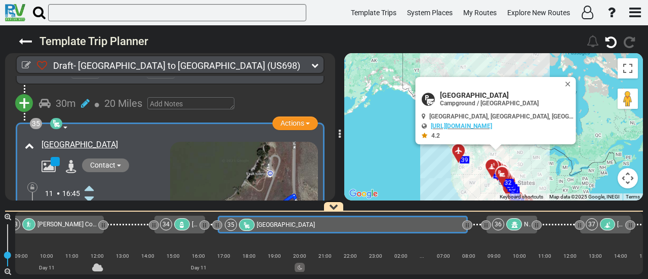
drag, startPoint x: 267, startPoint y: 223, endPoint x: 467, endPoint y: 257, distance: 203.0
click at [467, 257] on div "1 Dallas/Fort Worth International Airport DFW" at bounding box center [329, 243] width 628 height 63
click at [100, 194] on icon at bounding box center [99, 199] width 9 height 10
click at [89, 224] on icon at bounding box center [89, 232] width 9 height 16
click at [30, 210] on icon at bounding box center [32, 213] width 4 height 6
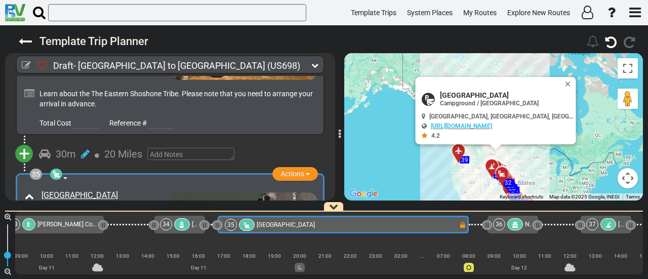
click at [520, 225] on div at bounding box center [515, 224] width 16 height 12
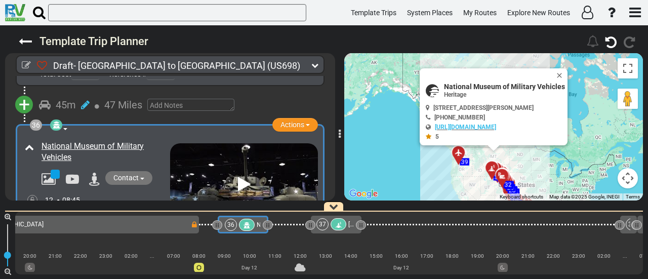
click at [100, 207] on icon at bounding box center [99, 212] width 9 height 10
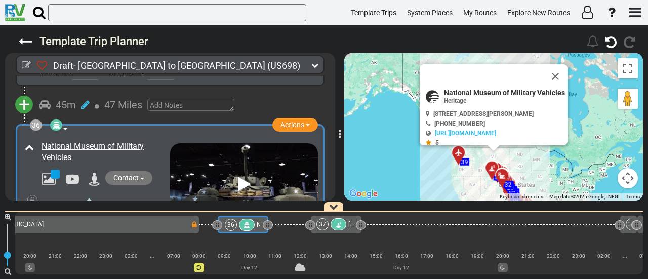
click at [90, 192] on icon at bounding box center [89, 200] width 9 height 16
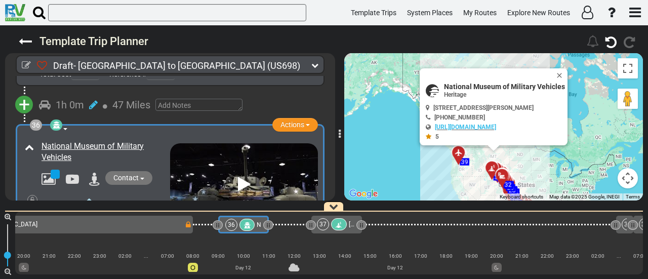
click at [90, 204] on icon at bounding box center [89, 212] width 9 height 16
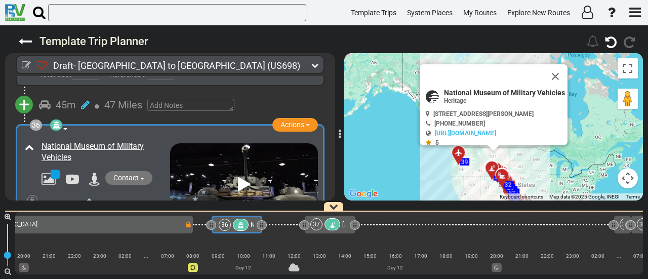
click at [90, 204] on icon at bounding box center [89, 212] width 9 height 16
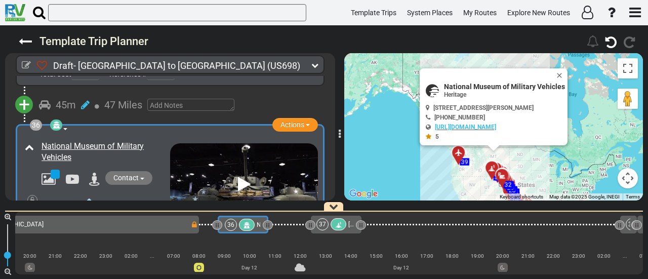
click at [90, 192] on icon at bounding box center [89, 200] width 9 height 16
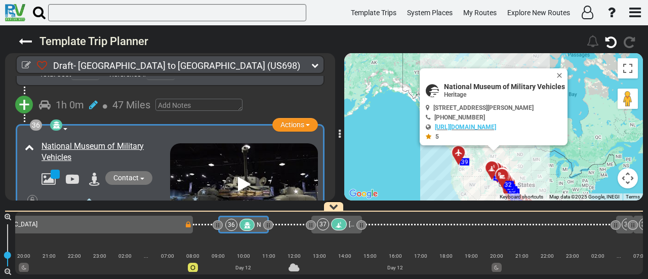
click at [337, 226] on icon at bounding box center [339, 224] width 9 height 7
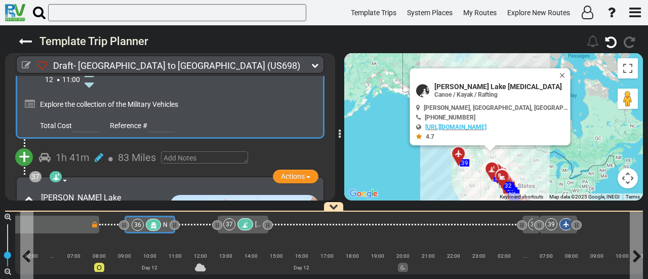
click at [150, 228] on icon at bounding box center [153, 225] width 9 height 7
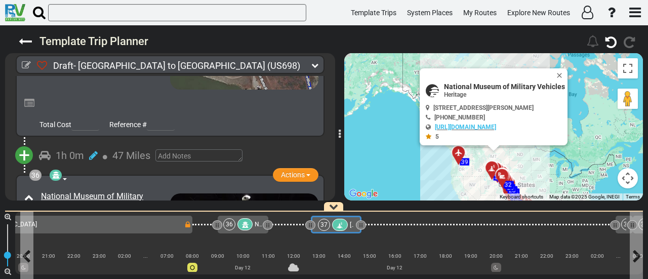
click at [338, 223] on icon at bounding box center [340, 225] width 9 height 7
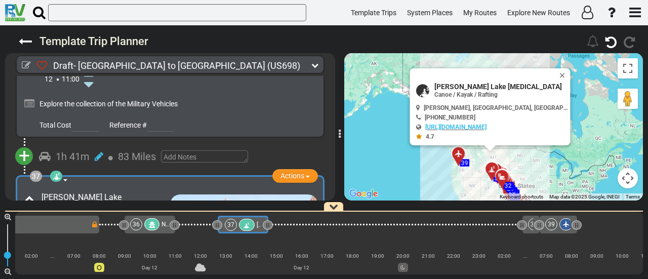
click at [162, 226] on div "36 National Museum of Military Vehicles" at bounding box center [149, 224] width 38 height 12
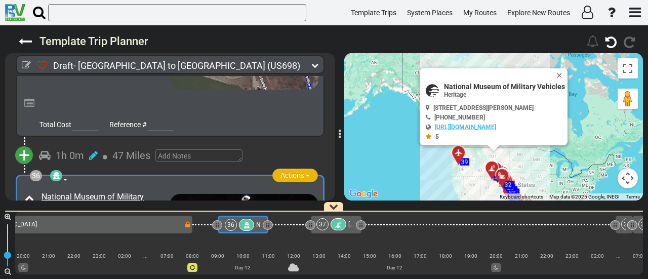
click at [299, 171] on span "Actions" at bounding box center [293, 175] width 24 height 8
click at [296, 246] on li "Remove" at bounding box center [280, 252] width 80 height 13
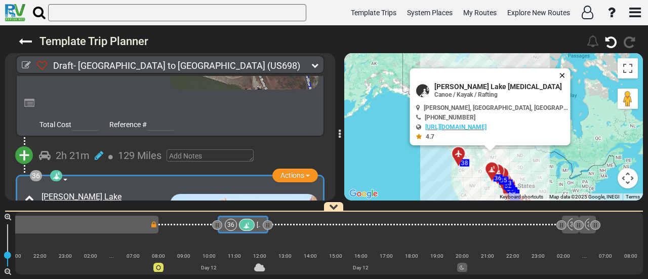
click at [563, 68] on button "Close" at bounding box center [565, 75] width 12 height 14
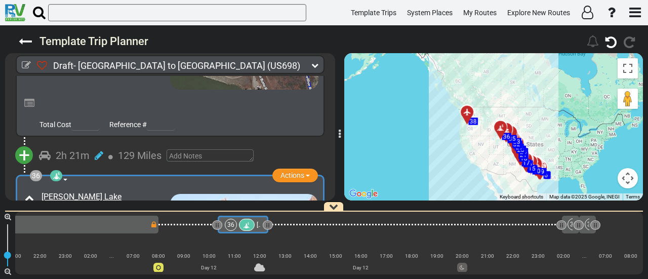
drag, startPoint x: 518, startPoint y: 138, endPoint x: 529, endPoint y: 96, distance: 43.5
click at [528, 97] on div "To activate drag with keyboard, press Alt + Enter. Once in keyboard drag state,…" at bounding box center [493, 126] width 299 height 147
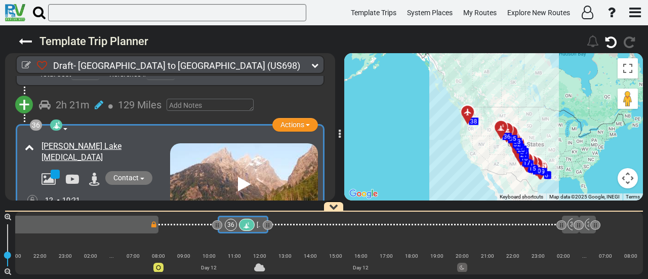
click at [97, 207] on icon at bounding box center [99, 212] width 9 height 10
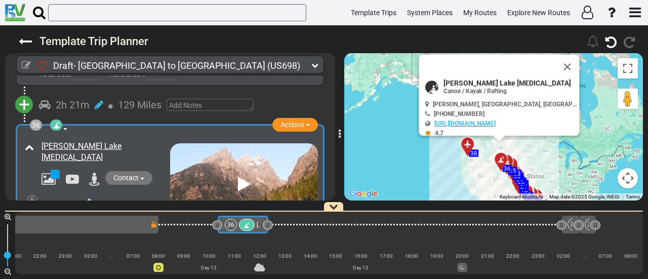
click at [86, 192] on icon at bounding box center [89, 200] width 9 height 16
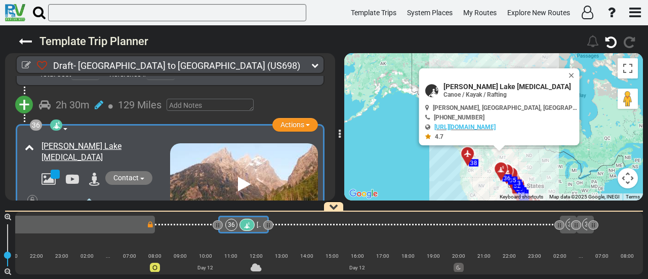
click at [92, 237] on icon at bounding box center [89, 245] width 9 height 16
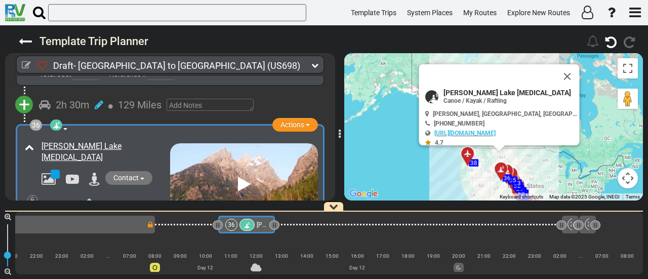
click at [92, 237] on icon at bounding box center [89, 245] width 9 height 16
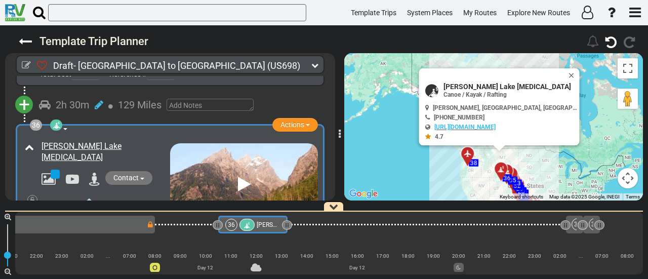
click at [92, 237] on icon at bounding box center [89, 245] width 9 height 16
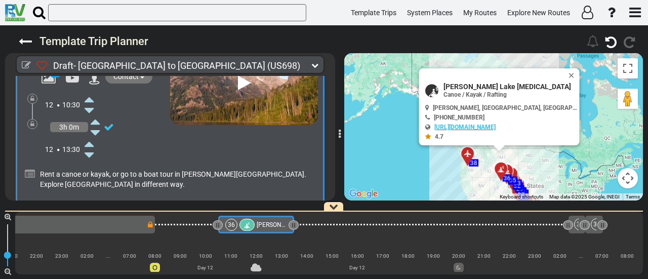
click at [20, 223] on span "+" at bounding box center [24, 234] width 11 height 23
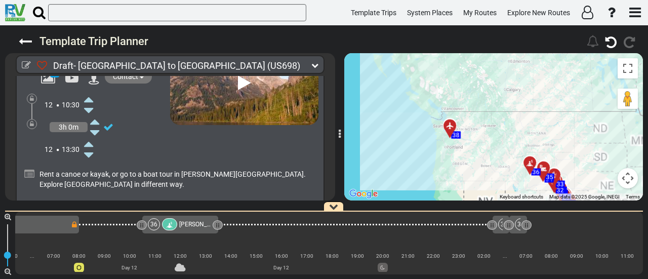
click at [63, 246] on li "Add Atraction" at bounding box center [56, 252] width 80 height 13
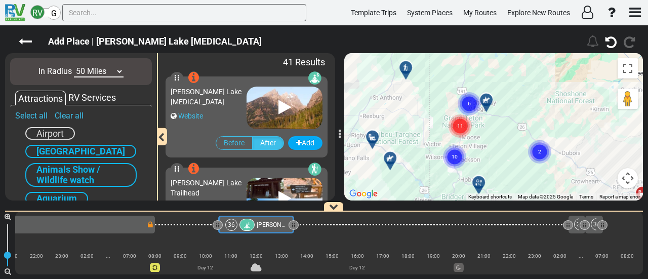
click at [536, 155] on circle "Cluster of 2 markers" at bounding box center [539, 151] width 23 height 23
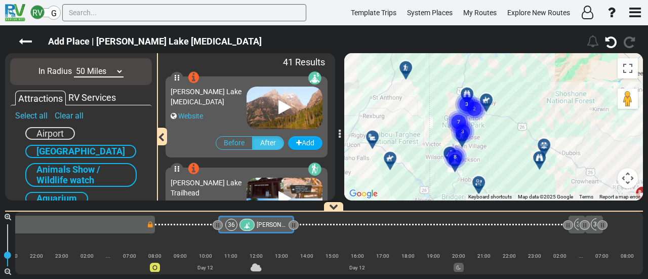
click at [543, 149] on div at bounding box center [547, 149] width 17 height 16
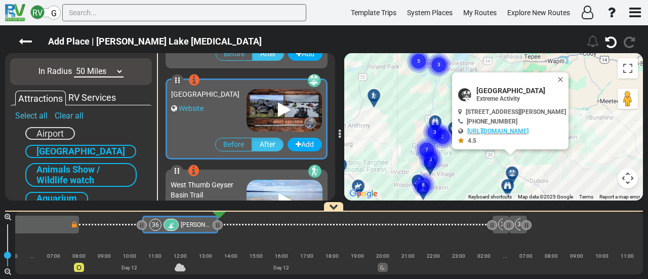
drag, startPoint x: 510, startPoint y: 163, endPoint x: 478, endPoint y: 191, distance: 43.4
click at [478, 191] on div "To activate drag with keyboard, press Alt + Enter. Once in keyboard drag state,…" at bounding box center [493, 126] width 299 height 147
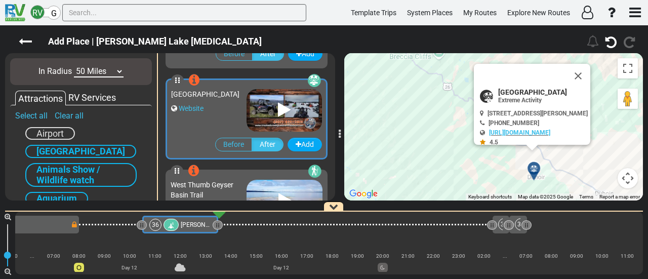
drag, startPoint x: 446, startPoint y: 148, endPoint x: 491, endPoint y: 167, distance: 49.0
click at [491, 167] on div "To activate drag with keyboard, press Alt + Enter. Once in keyboard drag state,…" at bounding box center [493, 126] width 299 height 147
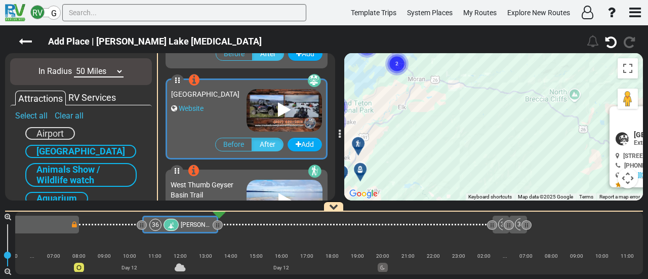
drag, startPoint x: 407, startPoint y: 144, endPoint x: 592, endPoint y: 214, distance: 198.1
click at [602, 218] on div "Add Place | Jenny Lake Boating 192" at bounding box center [324, 152] width 648 height 254
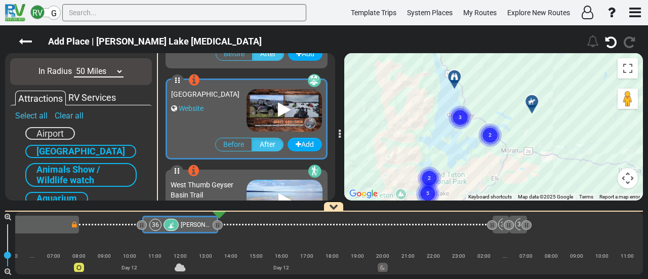
drag, startPoint x: 463, startPoint y: 136, endPoint x: 501, endPoint y: 180, distance: 58.9
click at [501, 180] on div "To activate drag with keyboard, press Alt + Enter. Once in keyboard drag state,…" at bounding box center [493, 126] width 299 height 147
click at [488, 127] on circle "Cluster of 2 markers" at bounding box center [490, 135] width 23 height 23
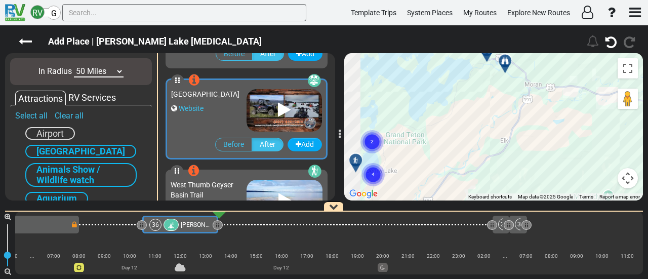
drag, startPoint x: 434, startPoint y: 41, endPoint x: 440, endPoint y: 45, distance: 6.5
click at [437, 35] on div "Add Place | Jenny Lake Boating 192" at bounding box center [324, 152] width 648 height 254
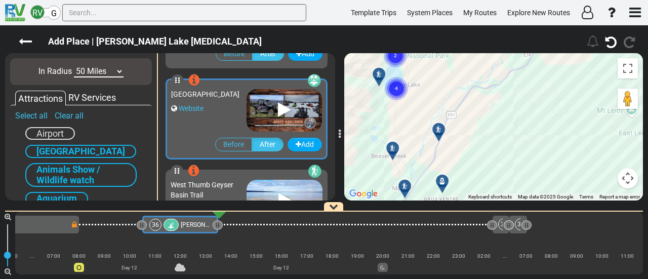
drag, startPoint x: 432, startPoint y: 150, endPoint x: 446, endPoint y: 87, distance: 64.7
click at [446, 87] on div "To activate drag with keyboard, press Alt + Enter. Once in keyboard drag state,…" at bounding box center [493, 126] width 299 height 147
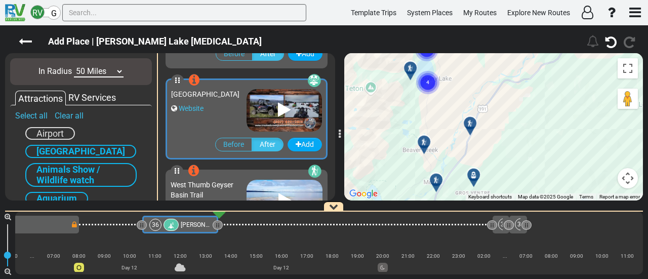
drag, startPoint x: 439, startPoint y: 147, endPoint x: 512, endPoint y: 117, distance: 79.5
click at [523, 108] on div "To activate drag with keyboard, press Alt + Enter. Once in keyboard drag state,…" at bounding box center [493, 126] width 299 height 147
click at [470, 117] on div at bounding box center [471, 122] width 18 height 18
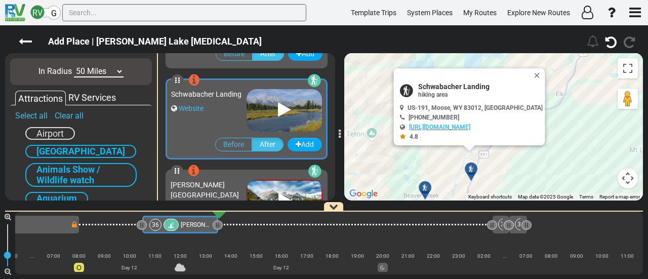
drag, startPoint x: 520, startPoint y: 101, endPoint x: 512, endPoint y: 104, distance: 7.7
click at [520, 84] on div "To activate drag with keyboard, press Alt + Enter. Once in keyboard drag state,…" at bounding box center [493, 126] width 299 height 147
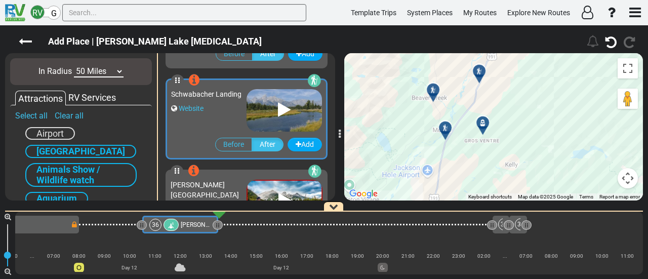
click at [482, 119] on icon at bounding box center [483, 123] width 10 height 8
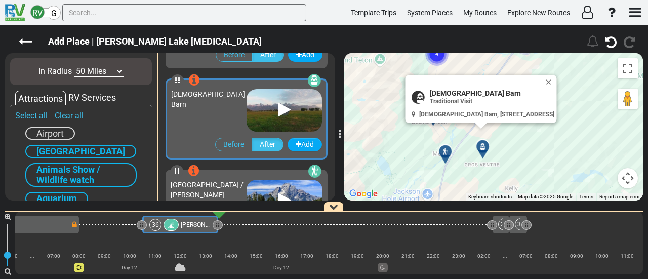
click at [448, 150] on div at bounding box center [449, 156] width 17 height 16
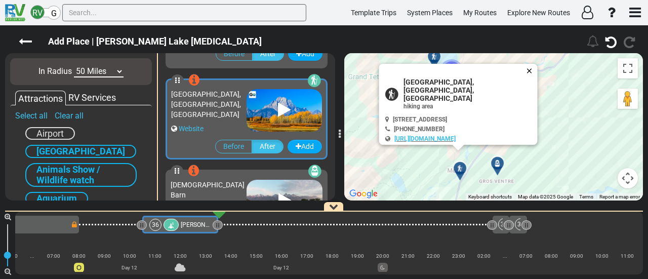
click at [537, 68] on button "Close" at bounding box center [532, 71] width 12 height 14
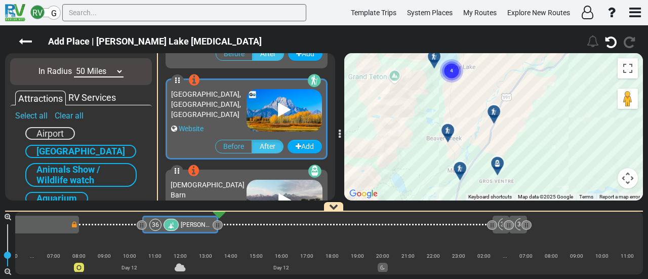
click at [451, 134] on div at bounding box center [451, 135] width 17 height 16
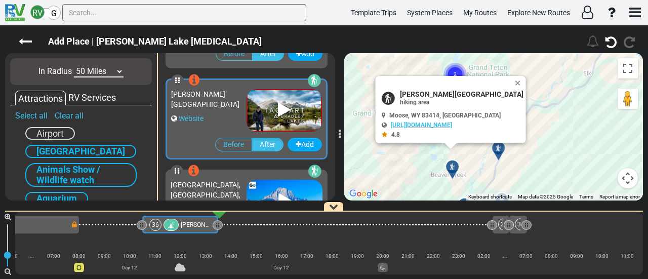
click at [498, 151] on div at bounding box center [502, 152] width 17 height 16
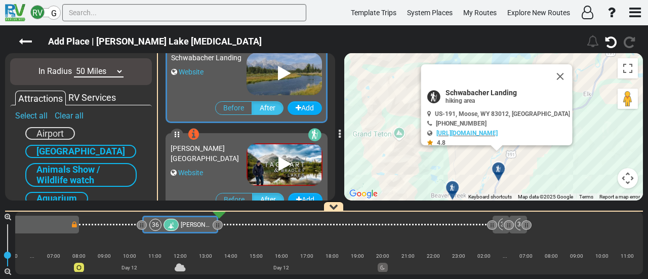
scroll to position [545, 0]
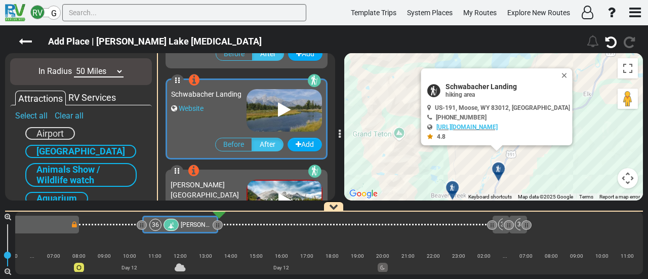
drag, startPoint x: 495, startPoint y: 135, endPoint x: 488, endPoint y: 142, distance: 9.3
click at [495, 165] on div at bounding box center [502, 173] width 17 height 16
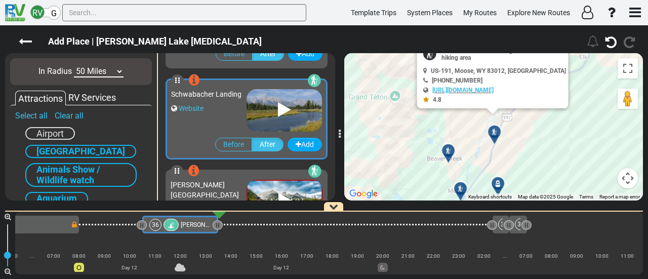
click at [452, 155] on div at bounding box center [452, 155] width 17 height 16
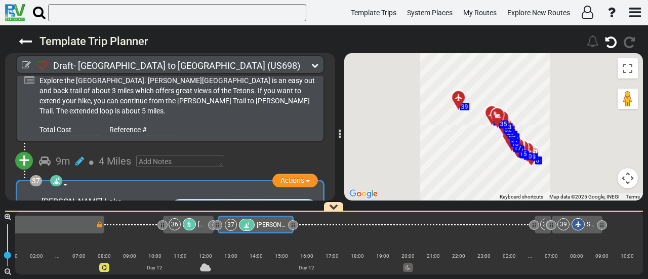
scroll to position [7393, 0]
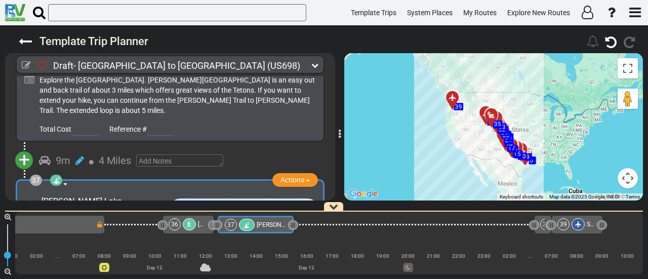
drag, startPoint x: 491, startPoint y: 152, endPoint x: 473, endPoint y: 151, distance: 18.3
click at [473, 151] on div "To activate drag with keyboard, press Alt + Enter. Once in keyboard drag state,…" at bounding box center [493, 126] width 299 height 147
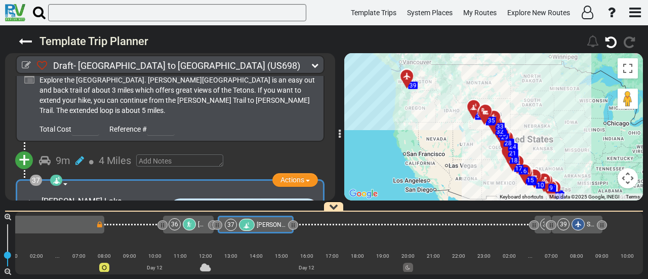
drag, startPoint x: 474, startPoint y: 122, endPoint x: 477, endPoint y: 161, distance: 38.6
click at [477, 161] on div "To activate drag with keyboard, press Alt + Enter. Once in keyboard drag state,…" at bounding box center [493, 126] width 299 height 147
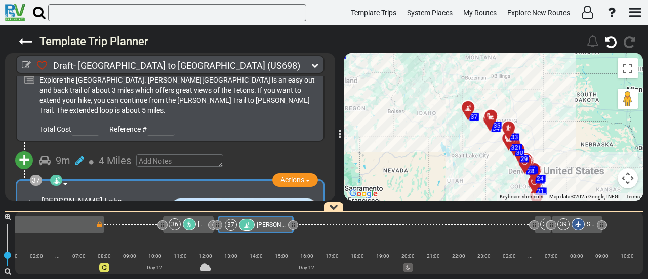
drag, startPoint x: 460, startPoint y: 106, endPoint x: 460, endPoint y: 166, distance: 59.8
click at [460, 166] on div "To activate drag with keyboard, press Alt + Enter. Once in keyboard drag state,…" at bounding box center [493, 126] width 299 height 147
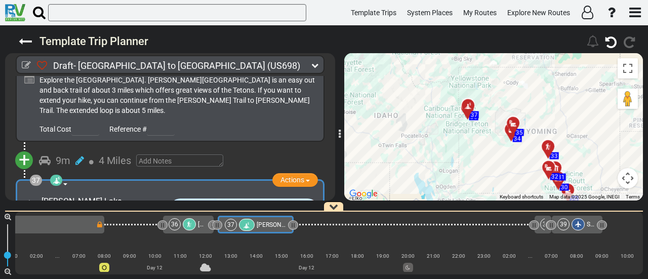
drag, startPoint x: 457, startPoint y: 113, endPoint x: 450, endPoint y: 179, distance: 65.7
click at [450, 179] on div "To activate drag with keyboard, press Alt + Enter. Once in keyboard drag state,…" at bounding box center [493, 126] width 299 height 147
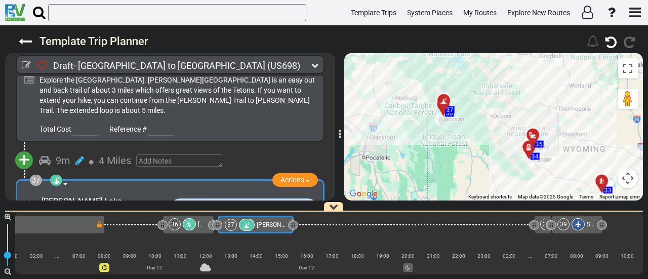
drag, startPoint x: 458, startPoint y: 142, endPoint x: 420, endPoint y: 200, distance: 69.1
click at [420, 200] on div "To activate drag with keyboard, press Alt + Enter. Once in keyboard drag state,…" at bounding box center [493, 126] width 299 height 147
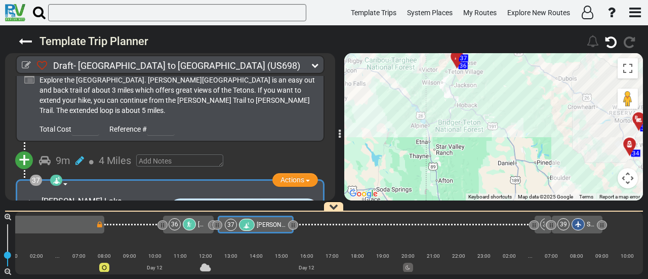
drag, startPoint x: 459, startPoint y: 128, endPoint x: 455, endPoint y: 189, distance: 60.9
click at [455, 189] on div "To activate drag with keyboard, press Alt + Enter. Once in keyboard drag state,…" at bounding box center [493, 126] width 299 height 147
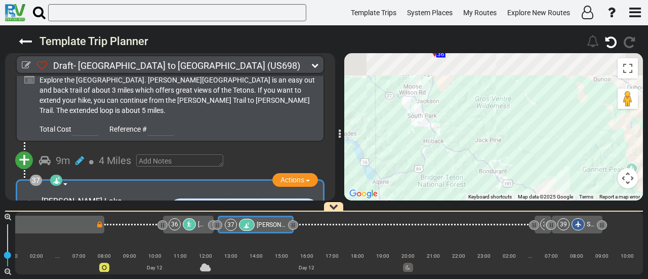
drag, startPoint x: 478, startPoint y: 102, endPoint x: 446, endPoint y: 206, distance: 108.8
click at [446, 206] on div "Template Trip Planner 193" at bounding box center [324, 152] width 648 height 254
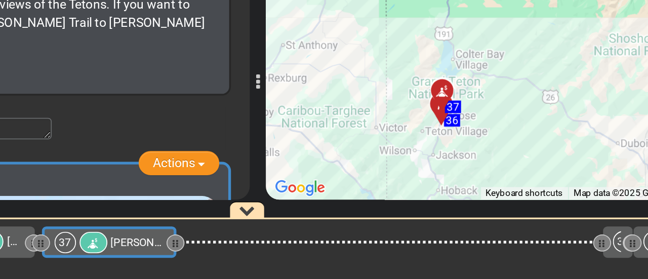
drag, startPoint x: 460, startPoint y: 152, endPoint x: 467, endPoint y: 162, distance: 12.0
click at [467, 162] on div "To activate drag with keyboard, press Alt + Enter. Once in keyboard drag state,…" at bounding box center [493, 126] width 299 height 147
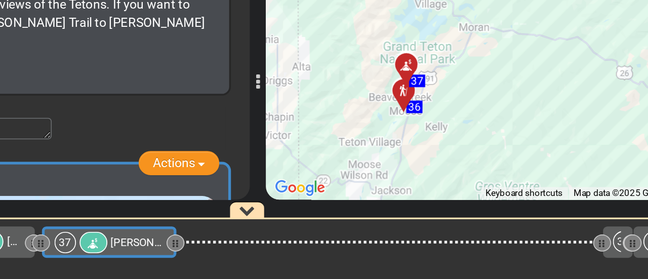
click at [438, 204] on div "Draft- Dallas to Seattle (US698) 12 Days 2,505 Miles 193" at bounding box center [324, 152] width 648 height 254
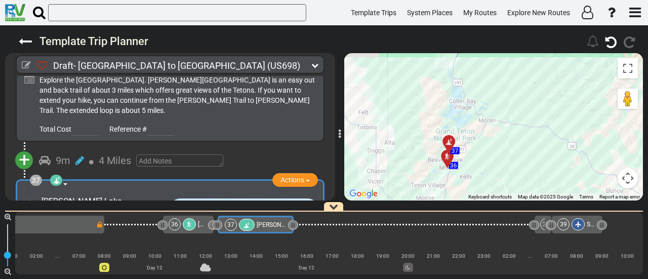
drag, startPoint x: 451, startPoint y: 162, endPoint x: 481, endPoint y: 181, distance: 35.1
click at [481, 181] on div "To activate drag with keyboard, press Alt + Enter. Once in keyboard drag state,…" at bounding box center [493, 126] width 299 height 147
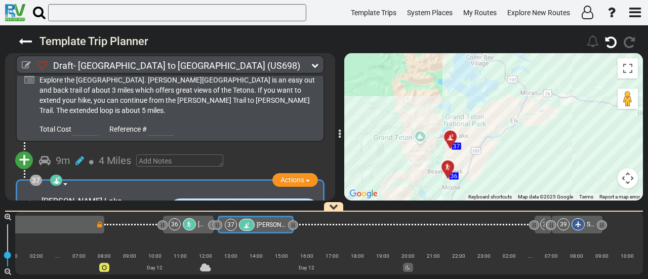
drag, startPoint x: 489, startPoint y: 176, endPoint x: 511, endPoint y: 209, distance: 39.3
click at [511, 208] on div "Template Trip Planner 193" at bounding box center [324, 152] width 648 height 254
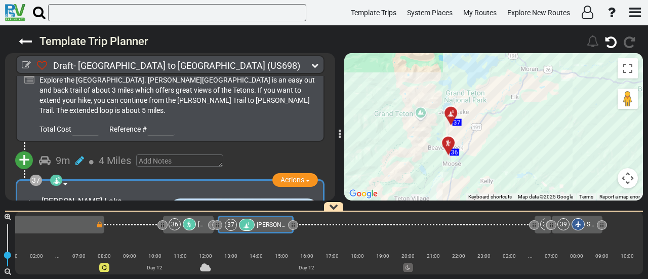
drag, startPoint x: 525, startPoint y: 178, endPoint x: 520, endPoint y: 139, distance: 38.8
click at [520, 139] on div "To activate drag with keyboard, press Alt + Enter. Once in keyboard drag state,…" at bounding box center [493, 126] width 299 height 147
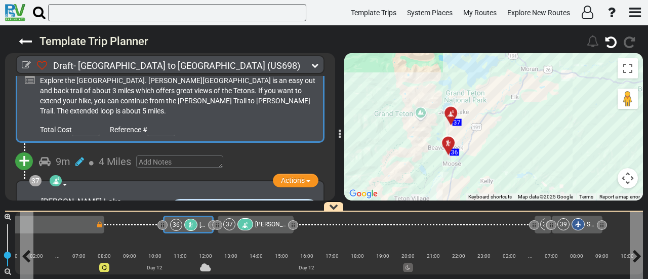
click at [184, 223] on div "36" at bounding box center [184, 225] width 29 height 12
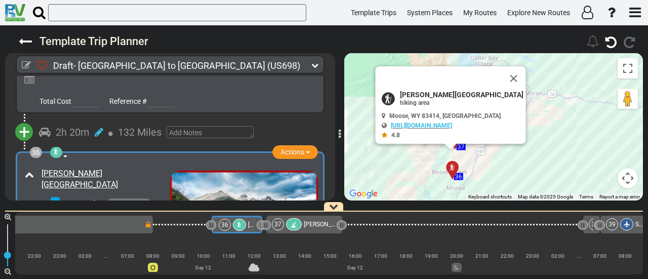
scroll to position [0, 5093]
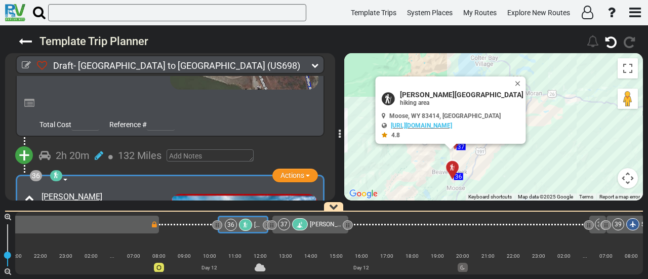
click at [397, 204] on div "Draft- Dallas to Seattle (US698) 12 Days 2,505 Miles 193" at bounding box center [324, 152] width 648 height 254
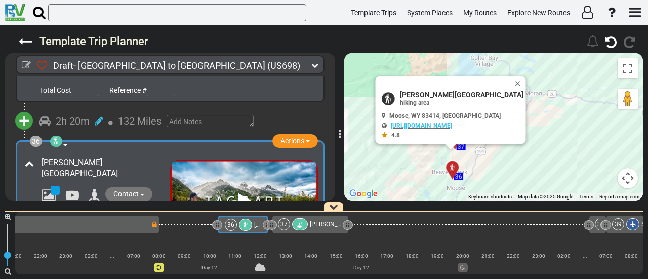
scroll to position [7230, 0]
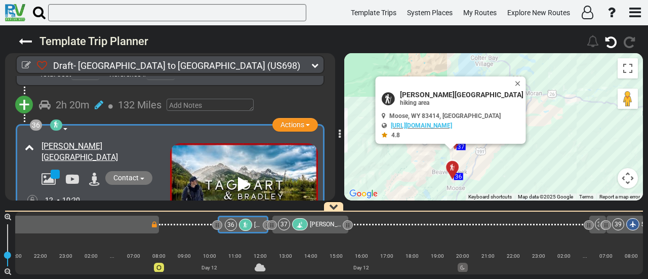
click at [96, 207] on icon at bounding box center [99, 212] width 9 height 10
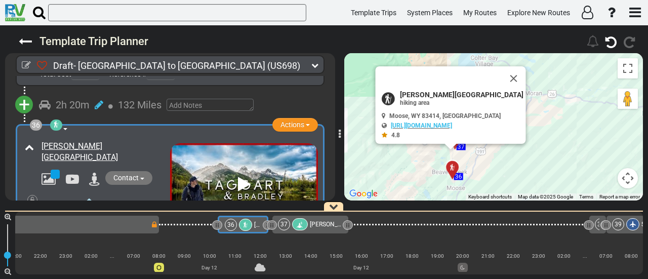
click at [88, 192] on icon at bounding box center [89, 200] width 9 height 16
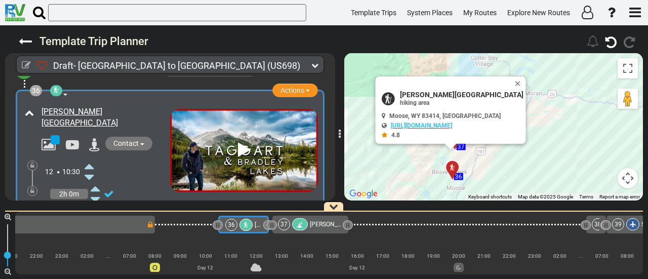
scroll to position [7281, 0]
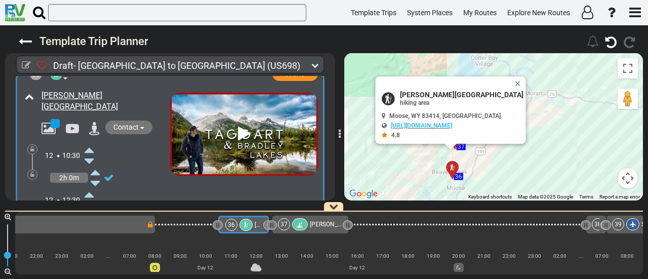
click at [90, 186] on icon at bounding box center [89, 194] width 9 height 16
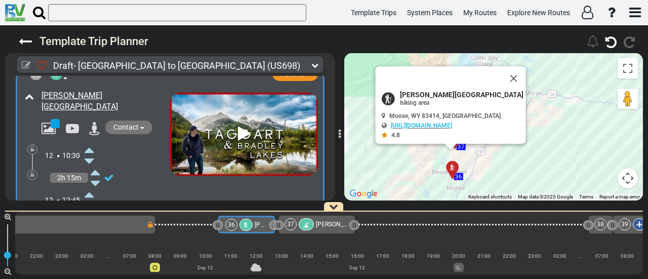
click at [90, 186] on icon at bounding box center [89, 194] width 9 height 16
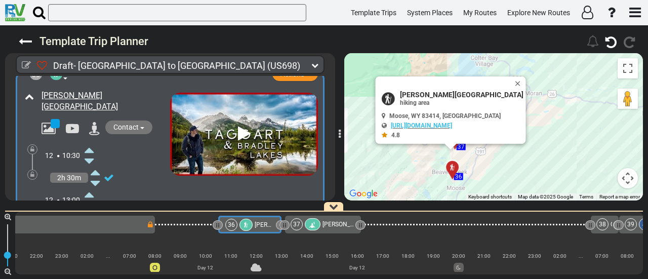
click at [90, 186] on icon at bounding box center [89, 194] width 9 height 16
click at [91, 197] on icon at bounding box center [89, 205] width 9 height 16
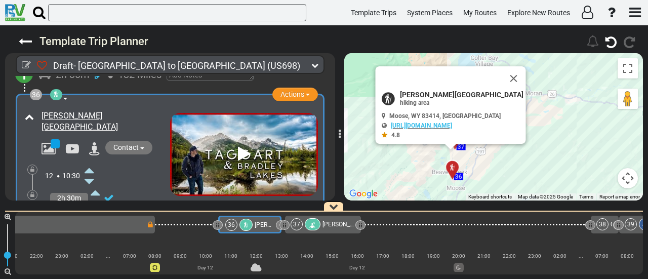
scroll to position [7230, 0]
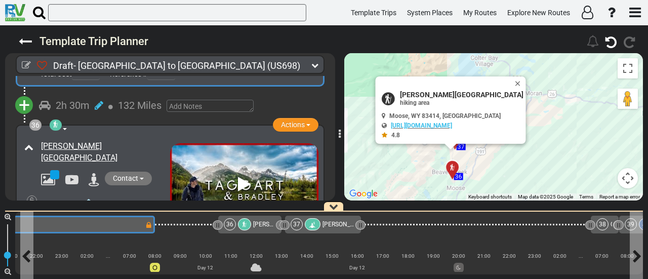
click at [126, 225] on div "35 Pilot Butte Reservoir Campground" at bounding box center [28, 225] width 234 height 12
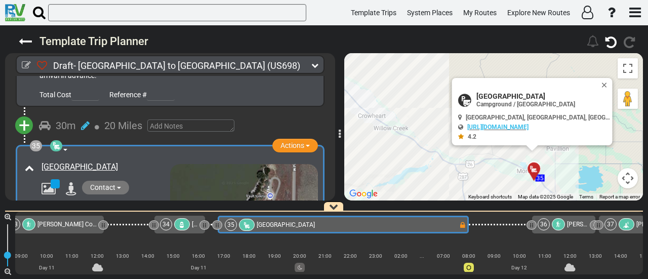
scroll to position [7023, 0]
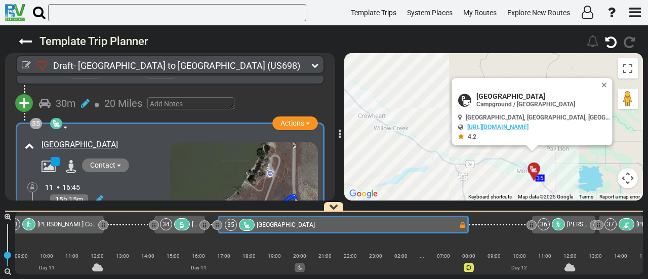
click at [31, 210] on icon at bounding box center [32, 213] width 4 height 6
click at [97, 194] on icon at bounding box center [99, 199] width 9 height 10
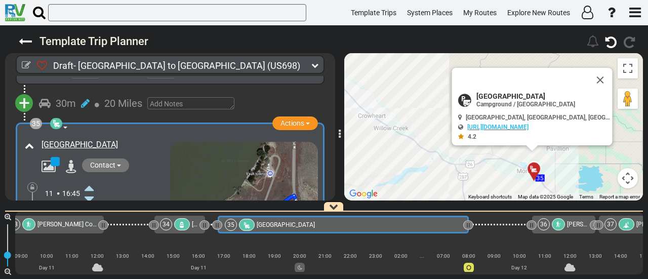
click at [89, 235] on icon at bounding box center [89, 243] width 9 height 16
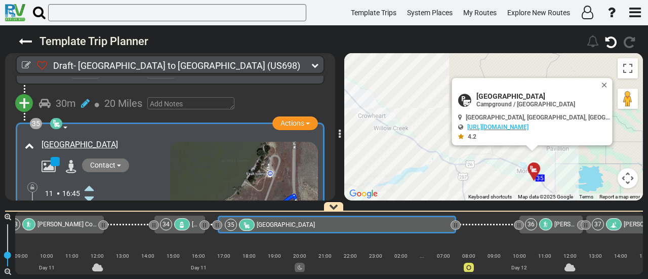
click at [32, 210] on icon at bounding box center [32, 213] width 4 height 6
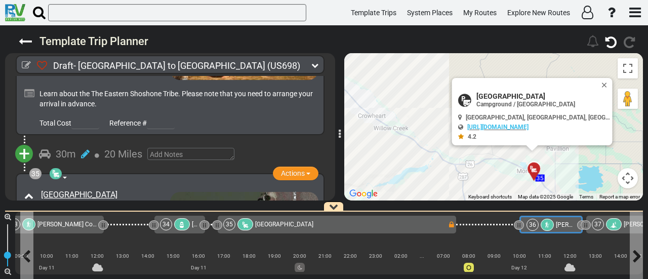
click at [546, 223] on icon at bounding box center [547, 225] width 6 height 6
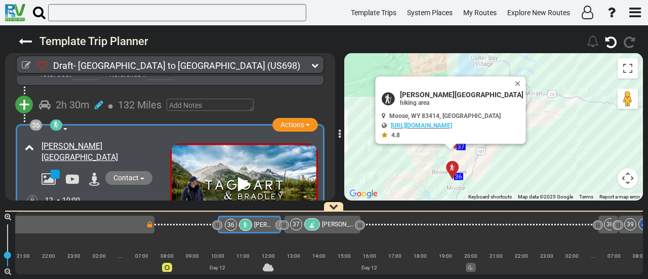
click at [330, 218] on div "37 Jenny Lake Boating" at bounding box center [323, 225] width 76 height 18
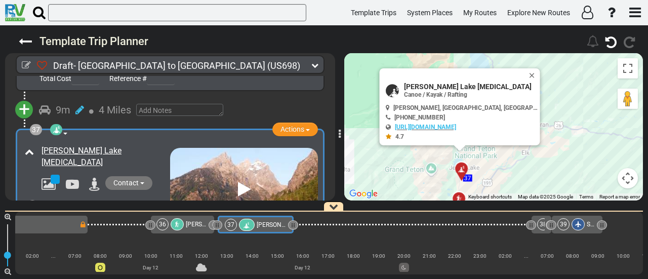
click at [97, 212] on icon at bounding box center [99, 217] width 9 height 10
click at [90, 197] on icon at bounding box center [89, 205] width 9 height 16
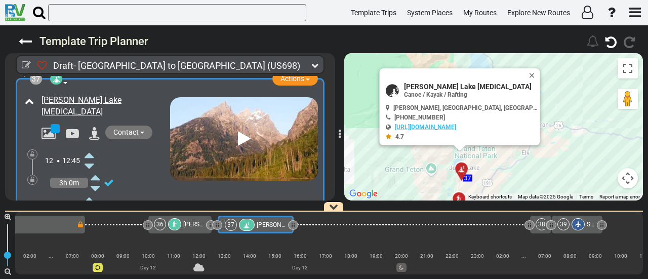
click at [194, 221] on span "[PERSON_NAME][GEOGRAPHIC_DATA]" at bounding box center [235, 224] width 104 height 7
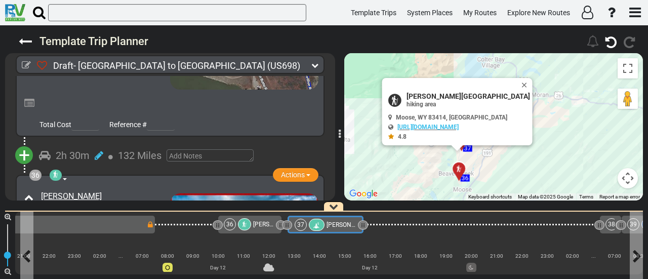
click at [313, 227] on icon at bounding box center [316, 225] width 9 height 7
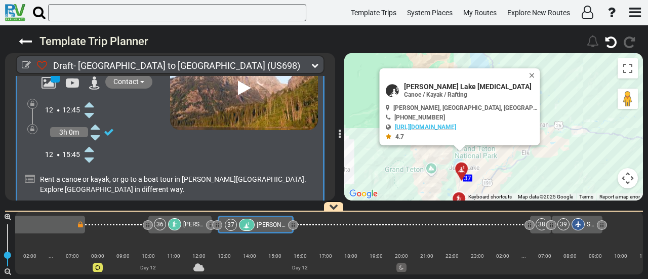
click at [178, 222] on div at bounding box center [174, 224] width 13 height 12
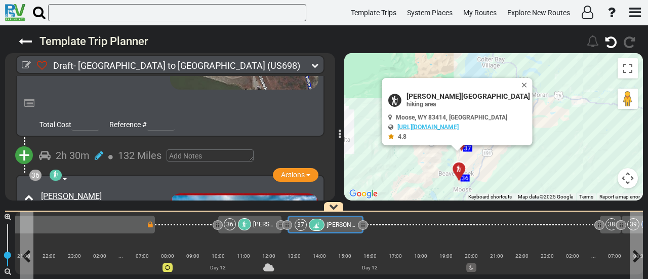
click at [333, 226] on span "[PERSON_NAME] Lake [MEDICAL_DATA]" at bounding box center [381, 224] width 108 height 7
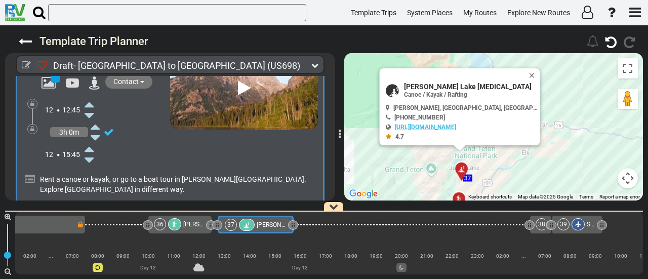
click at [21, 228] on span "+" at bounding box center [24, 239] width 11 height 23
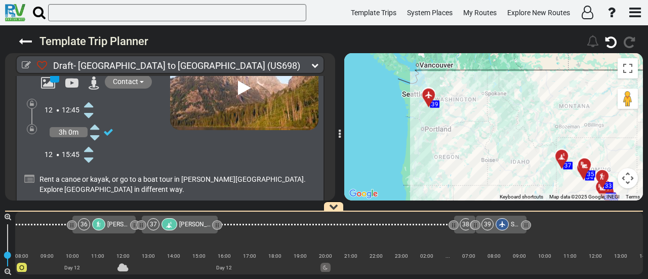
click at [80, 264] on li "Add Campground" at bounding box center [56, 270] width 80 height 13
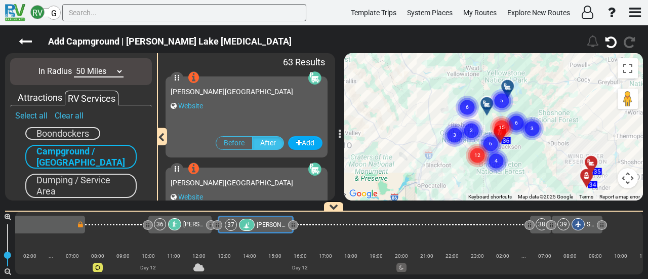
click at [500, 122] on circle "Cluster of 15 markers" at bounding box center [501, 127] width 23 height 23
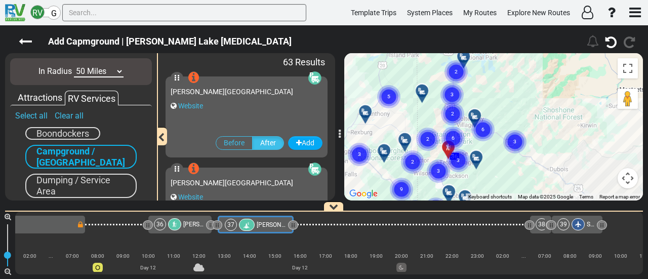
click at [456, 132] on circle "Cluster of 6 markers" at bounding box center [453, 138] width 23 height 23
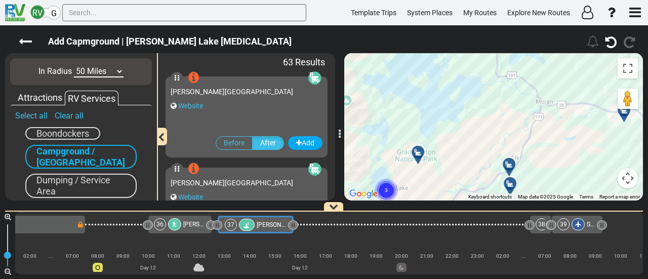
click at [421, 150] on div at bounding box center [421, 156] width 17 height 16
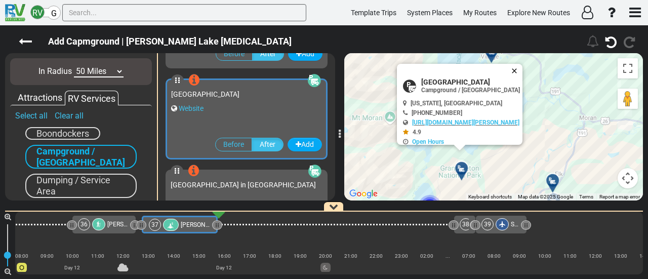
click at [523, 71] on button "Close" at bounding box center [516, 71] width 12 height 14
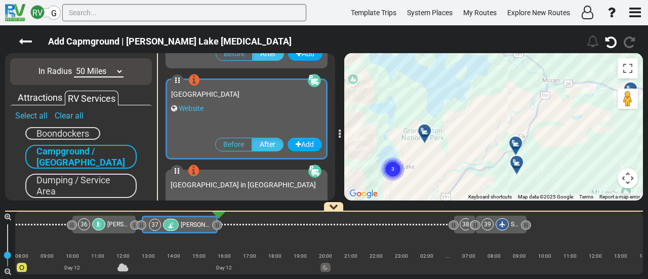
drag, startPoint x: 521, startPoint y: 79, endPoint x: 501, endPoint y: 86, distance: 20.3
click at [503, 66] on div "To activate drag with keyboard, press Alt + Enter. Once in keyboard drag state,…" at bounding box center [493, 126] width 299 height 147
click at [398, 167] on circle "Cluster of 3 markers" at bounding box center [392, 170] width 23 height 23
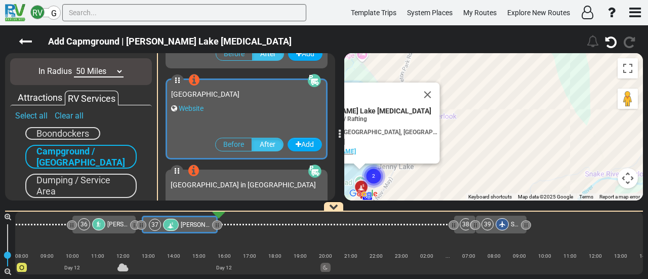
drag, startPoint x: 405, startPoint y: 163, endPoint x: 412, endPoint y: 156, distance: 10.1
click at [414, 152] on div "To activate drag with keyboard, press Alt + Enter. Once in keyboard drag state,…" at bounding box center [493, 126] width 299 height 147
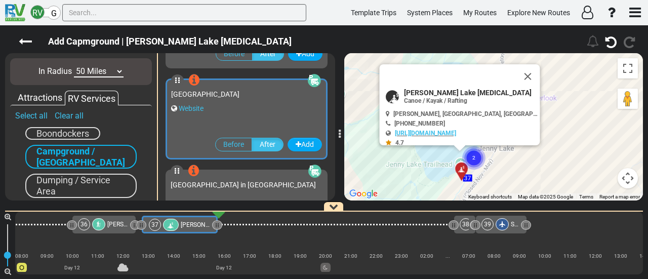
click at [478, 157] on circle "Cluster of 2 markers" at bounding box center [473, 157] width 23 height 23
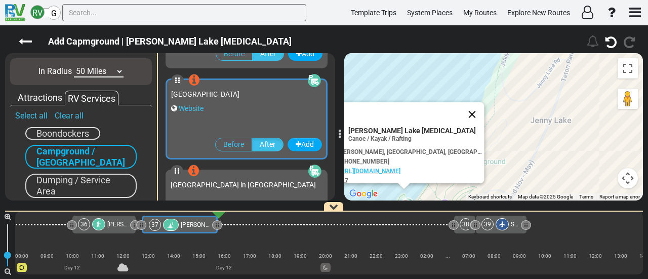
click at [481, 114] on button "Close" at bounding box center [472, 114] width 24 height 24
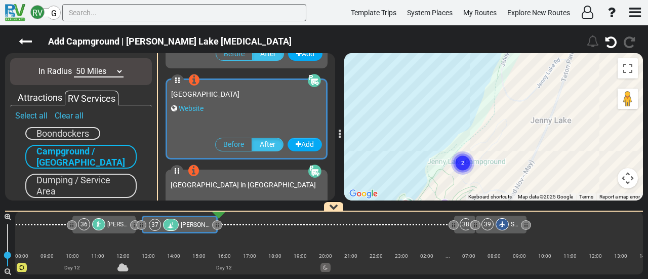
click at [461, 160] on circle "Cluster of 2 markers" at bounding box center [462, 162] width 23 height 23
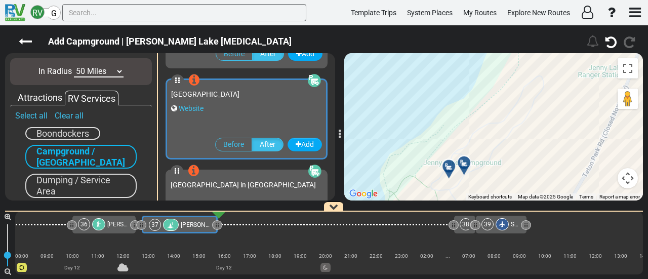
click at [467, 162] on div at bounding box center [467, 167] width 17 height 16
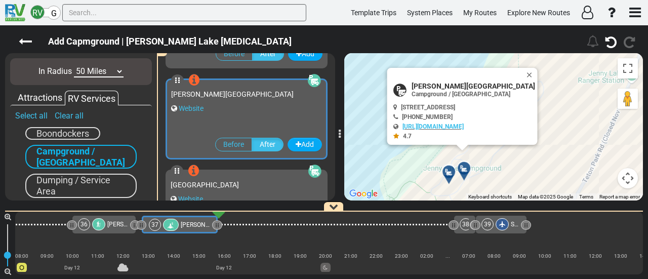
click at [450, 171] on icon at bounding box center [449, 172] width 10 height 8
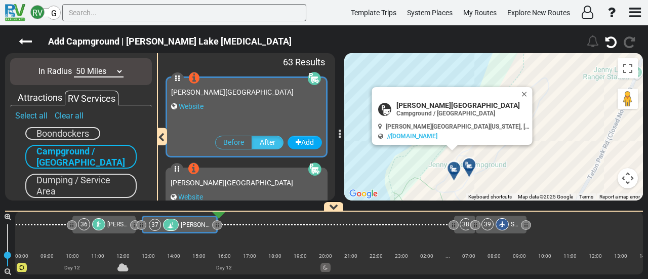
click at [470, 167] on div at bounding box center [472, 169] width 17 height 16
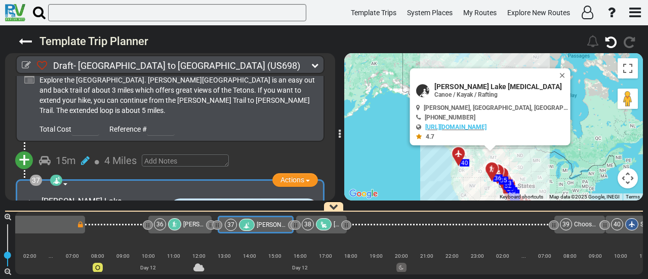
click at [332, 226] on div "38" at bounding box center [318, 224] width 32 height 12
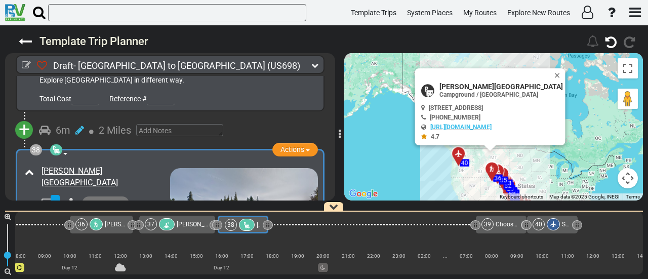
scroll to position [7637, 0]
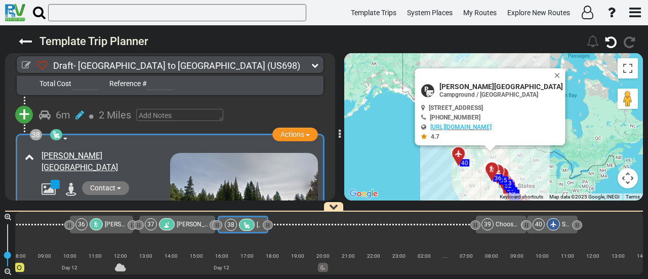
click at [95, 217] on icon at bounding box center [99, 222] width 9 height 10
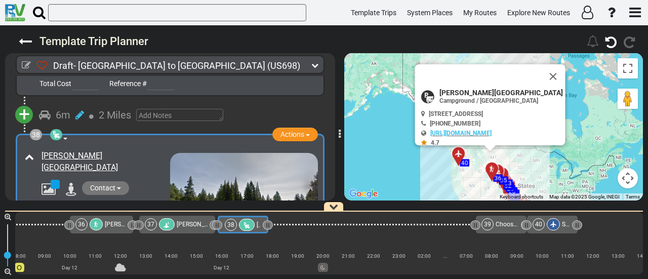
click at [88, 203] on icon at bounding box center [89, 211] width 9 height 16
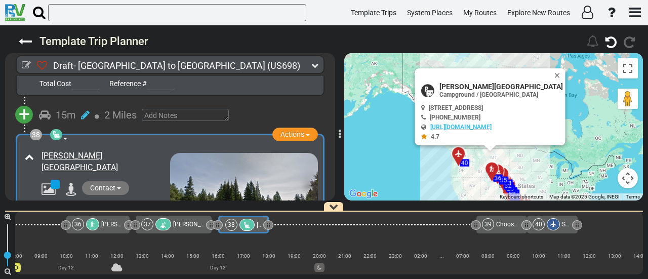
scroll to position [0, 5237]
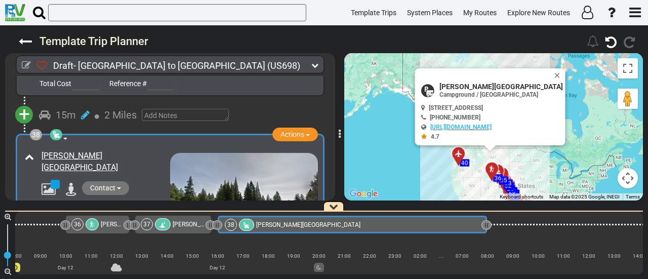
drag, startPoint x: 267, startPoint y: 222, endPoint x: 486, endPoint y: 250, distance: 221.0
click at [486, 250] on div "1 Dallas/Fort Worth International Airport DFW" at bounding box center [329, 243] width 628 height 63
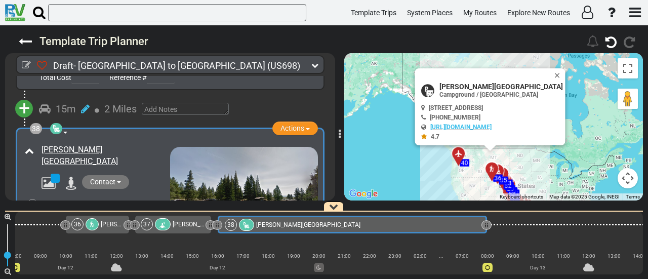
scroll to position [7647, 0]
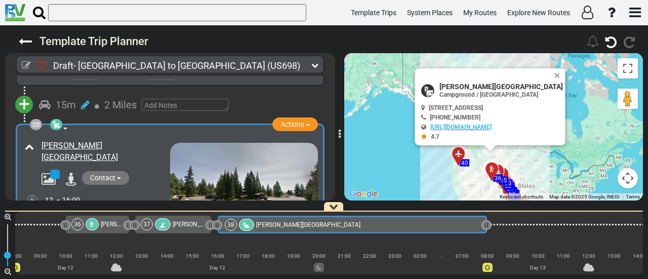
click at [100, 207] on icon at bounding box center [99, 212] width 9 height 10
click at [90, 237] on icon at bounding box center [89, 245] width 9 height 16
click at [33, 222] on icon at bounding box center [32, 225] width 4 height 6
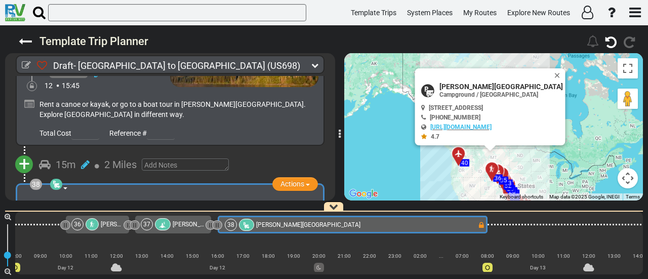
scroll to position [7587, 0]
click at [553, 75] on button "Close" at bounding box center [559, 75] width 12 height 14
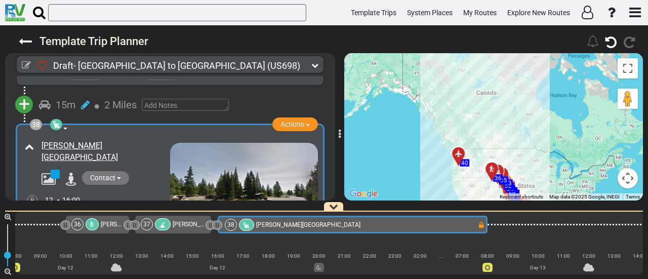
click at [315, 224] on span "[PERSON_NAME][GEOGRAPHIC_DATA]" at bounding box center [308, 224] width 104 height 7
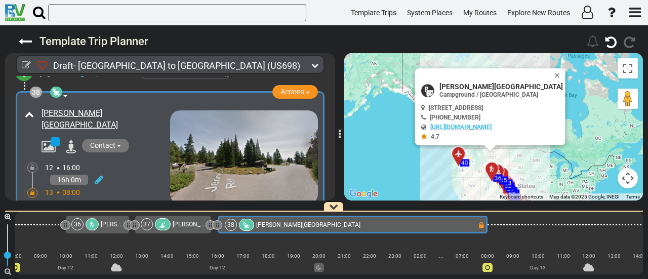
scroll to position [7739, 0]
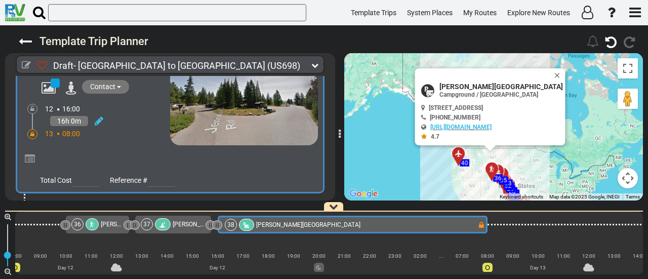
click at [25, 200] on span "+" at bounding box center [24, 211] width 11 height 23
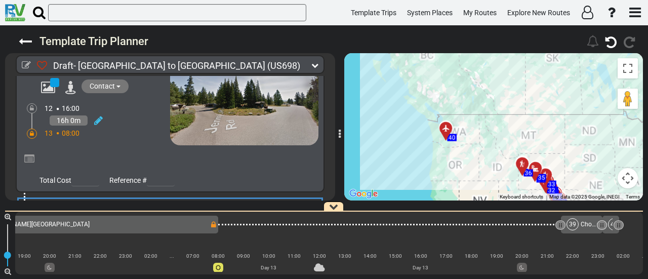
click at [62, 223] on li "Add Atraction" at bounding box center [56, 229] width 80 height 13
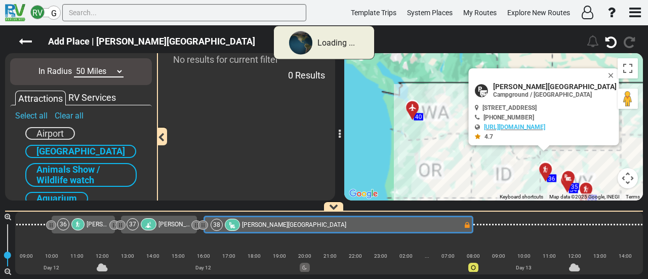
scroll to position [0, 5237]
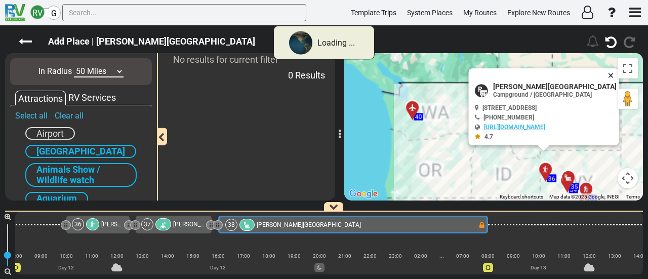
click at [607, 72] on button "Close" at bounding box center [613, 75] width 12 height 14
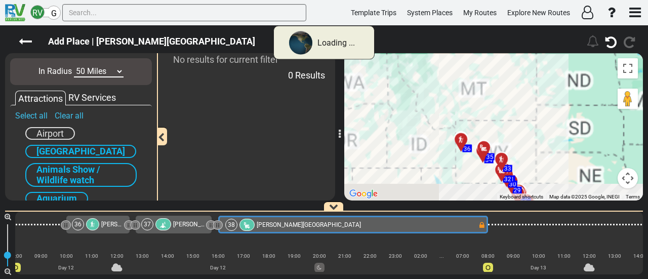
drag, startPoint x: 577, startPoint y: 163, endPoint x: 473, endPoint y: 128, distance: 110.0
click at [476, 127] on div "To activate drag with keyboard, press Alt + Enter. Once in keyboard drag state,…" at bounding box center [493, 126] width 299 height 147
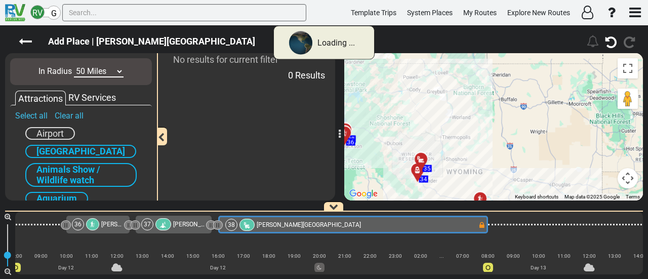
drag, startPoint x: 483, startPoint y: 126, endPoint x: 576, endPoint y: 134, distance: 93.5
click at [576, 134] on div "To activate drag with keyboard, press Alt + Enter. Once in keyboard drag state,…" at bounding box center [493, 126] width 299 height 147
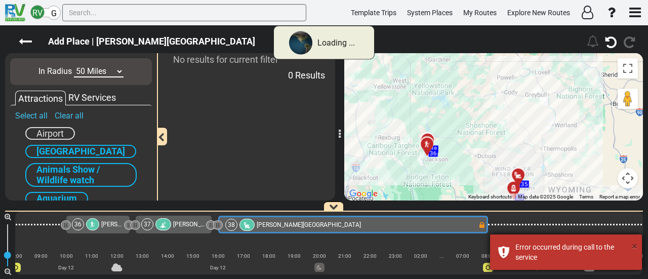
click at [635, 246] on button "×" at bounding box center [635, 246] width 6 height 15
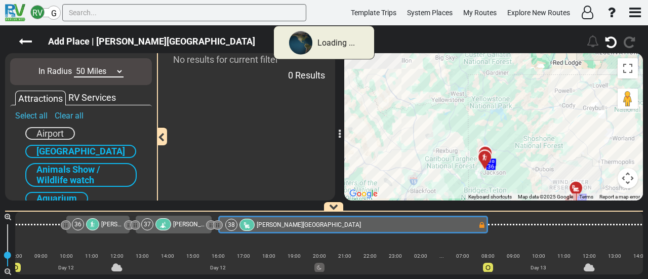
drag, startPoint x: 456, startPoint y: 107, endPoint x: 517, endPoint y: 122, distance: 62.5
click at [517, 122] on div "To activate drag with keyboard, press Alt + Enter. Once in keyboard drag state,…" at bounding box center [493, 126] width 299 height 147
drag, startPoint x: 506, startPoint y: 123, endPoint x: 497, endPoint y: 117, distance: 10.4
click at [498, 118] on div "To activate drag with keyboard, press Alt + Enter. Once in keyboard drag state,…" at bounding box center [493, 126] width 299 height 147
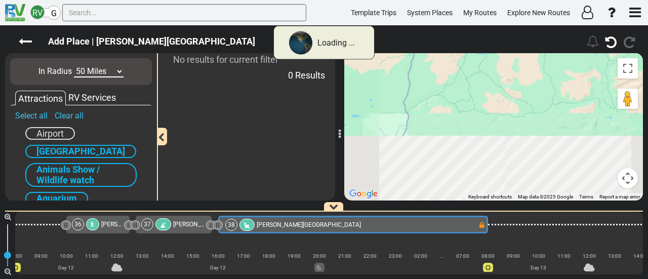
drag, startPoint x: 446, startPoint y: 142, endPoint x: 507, endPoint y: 64, distance: 99.5
click at [507, 64] on div "To activate drag with keyboard, press Alt + Enter. Once in keyboard drag state,…" at bounding box center [493, 126] width 299 height 147
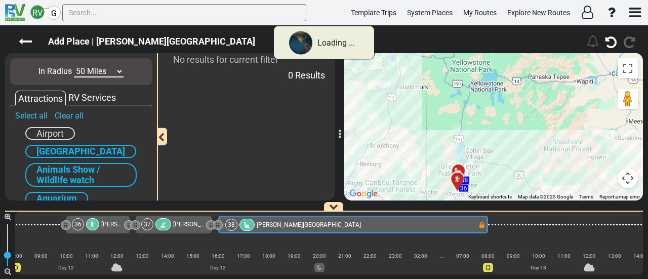
drag, startPoint x: 514, startPoint y: 113, endPoint x: 495, endPoint y: 137, distance: 31.0
click at [497, 136] on div "To activate drag with keyboard, press Alt + Enter. Once in keyboard drag state,…" at bounding box center [493, 126] width 299 height 147
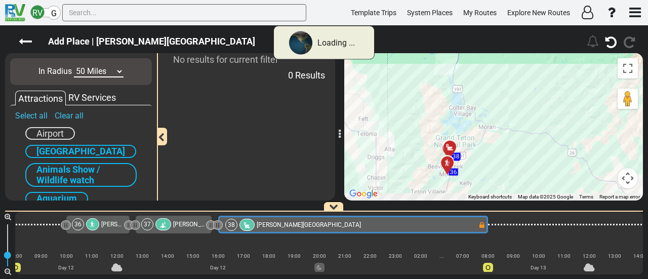
drag, startPoint x: 444, startPoint y: 162, endPoint x: 459, endPoint y: 97, distance: 66.6
click at [459, 97] on div "To activate drag with keyboard, press Alt + Enter. Once in keyboard drag state,…" at bounding box center [493, 126] width 299 height 147
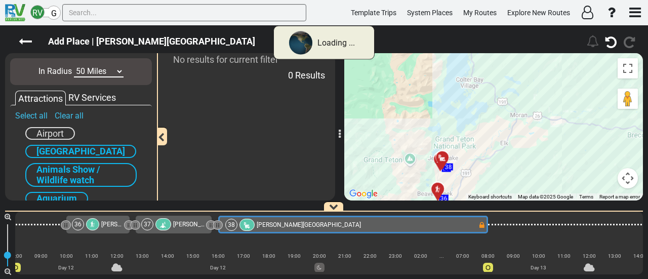
drag, startPoint x: 460, startPoint y: 143, endPoint x: 460, endPoint y: 124, distance: 19.2
click at [460, 124] on div "To activate drag with keyboard, press Alt + Enter. Once in keyboard drag state,…" at bounding box center [493, 126] width 299 height 147
click at [102, 70] on select "10 Miles 50 Miles 100 Miles 250 Miles 500 Miles 1000 Miles" at bounding box center [99, 72] width 50 height 12
select select "number:100"
click at [74, 66] on select "10 Miles 50 Miles 100 Miles 250 Miles 500 Miles 1000 Miles" at bounding box center [99, 72] width 50 height 12
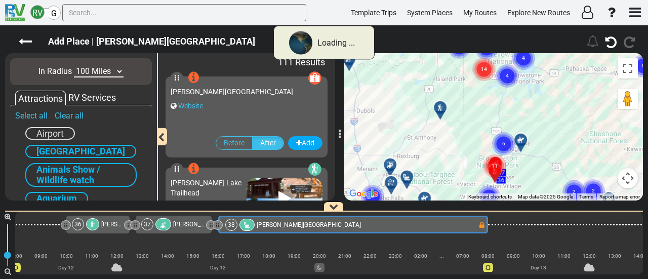
drag, startPoint x: 506, startPoint y: 114, endPoint x: 501, endPoint y: 103, distance: 12.2
click at [501, 103] on div "To activate drag with keyboard, press Alt + Enter. Once in keyboard drag state,…" at bounding box center [493, 126] width 299 height 147
click at [503, 142] on gmp-advanced-marker "11" at bounding box center [494, 154] width 25 height 27
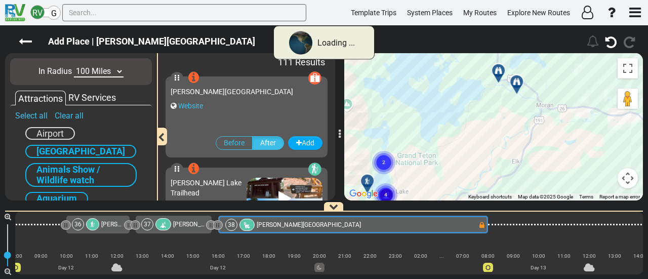
drag, startPoint x: 474, startPoint y: 144, endPoint x: 446, endPoint y: 54, distance: 94.5
click at [446, 54] on div "To activate drag with keyboard, press Alt + Enter. Once in keyboard drag state,…" at bounding box center [493, 126] width 299 height 147
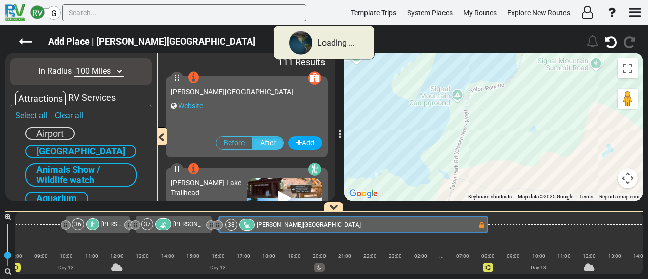
drag, startPoint x: 497, startPoint y: 100, endPoint x: 473, endPoint y: 189, distance: 91.8
click at [473, 189] on div "To activate drag with keyboard, press Alt + Enter. Once in keyboard drag state,…" at bounding box center [493, 126] width 299 height 147
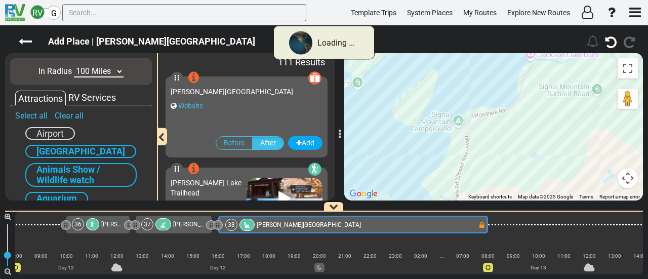
drag, startPoint x: 500, startPoint y: 101, endPoint x: 503, endPoint y: 135, distance: 34.0
click at [503, 135] on div "To activate drag with keyboard, press Alt + Enter. Once in keyboard drag state,…" at bounding box center [493, 126] width 299 height 147
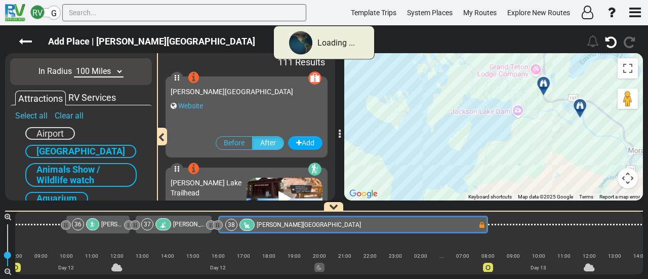
drag, startPoint x: 530, startPoint y: 99, endPoint x: 529, endPoint y: 137, distance: 38.0
click at [528, 138] on div "To activate drag with keyboard, press Alt + Enter. Once in keyboard drag state,…" at bounding box center [493, 126] width 299 height 147
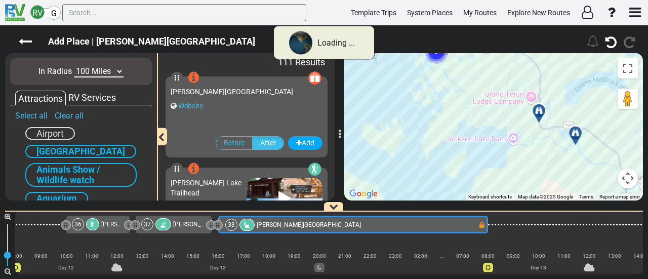
click at [577, 133] on div at bounding box center [579, 137] width 17 height 16
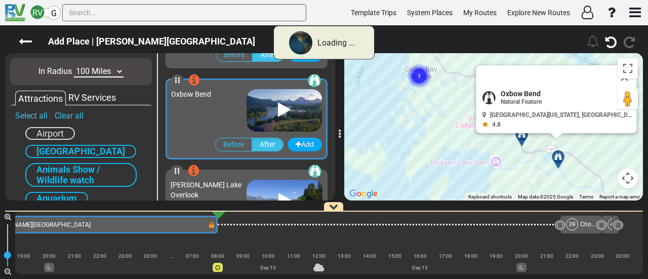
scroll to position [1274, 0]
click at [625, 77] on button "Close" at bounding box center [631, 82] width 12 height 14
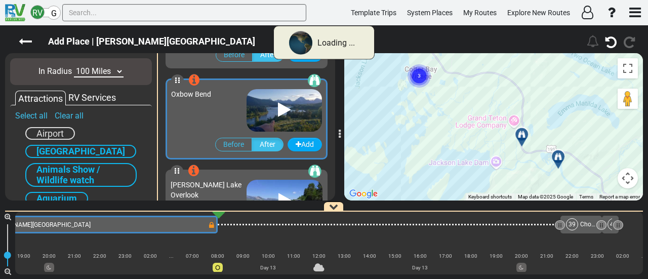
click at [523, 132] on icon at bounding box center [521, 134] width 7 height 7
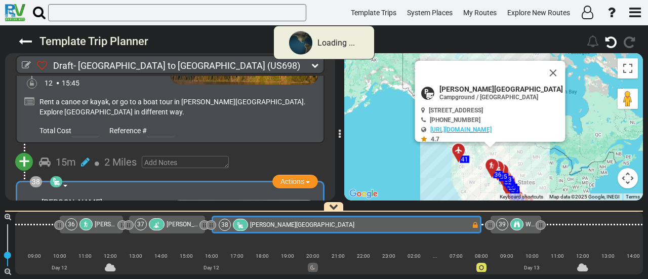
scroll to position [0, 5237]
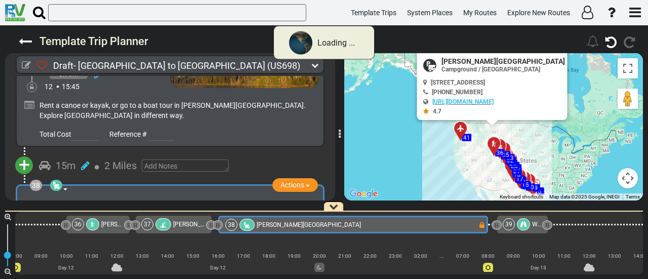
drag, startPoint x: 543, startPoint y: 176, endPoint x: 546, endPoint y: 150, distance: 26.0
click at [546, 150] on div "To activate drag with keyboard, press Alt + Enter. Once in keyboard drag state,…" at bounding box center [493, 126] width 299 height 147
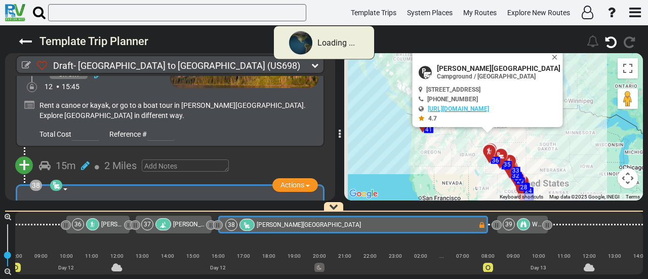
drag, startPoint x: 502, startPoint y: 156, endPoint x: 553, endPoint y: 174, distance: 53.5
click at [553, 174] on div "To activate drag with keyboard, press Alt + Enter. Once in keyboard drag state,…" at bounding box center [493, 126] width 299 height 147
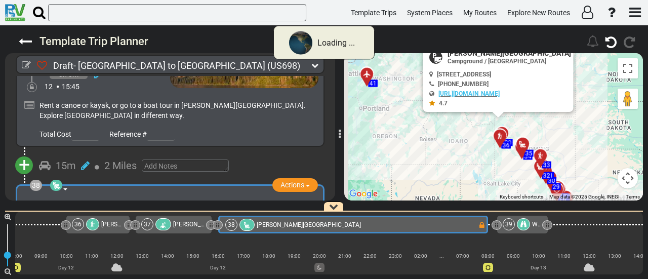
click at [539, 134] on div "To activate drag with keyboard, press Alt + Enter. Once in keyboard drag state,…" at bounding box center [493, 126] width 299 height 147
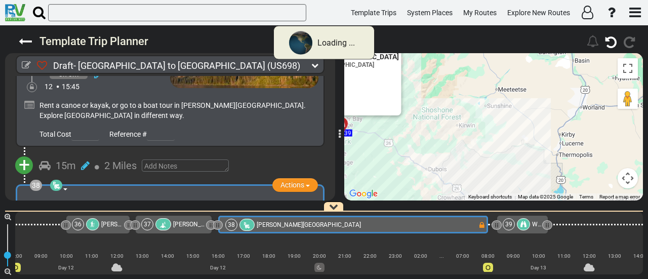
drag, startPoint x: 458, startPoint y: 134, endPoint x: 579, endPoint y: 139, distance: 120.6
click at [579, 139] on div "To activate drag with keyboard, press Alt + Enter. Once in keyboard drag state,…" at bounding box center [493, 126] width 299 height 147
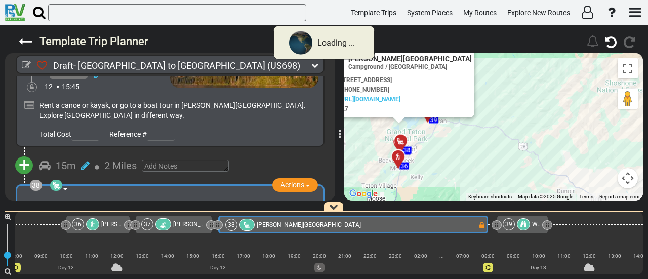
drag, startPoint x: 469, startPoint y: 114, endPoint x: 574, endPoint y: 115, distance: 105.3
click at [574, 115] on div "To activate drag with keyboard, press Alt + Enter. Once in keyboard drag state,…" at bounding box center [493, 126] width 299 height 147
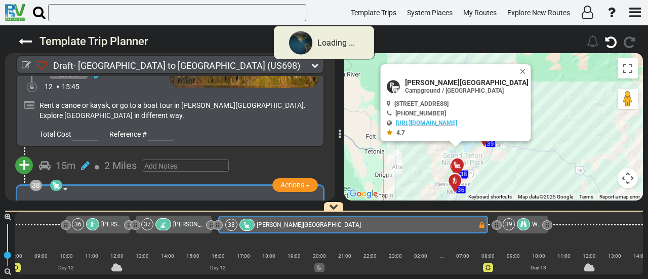
drag, startPoint x: 480, startPoint y: 189, endPoint x: 499, endPoint y: 201, distance: 22.2
click at [499, 201] on div "Draft- Dallas to Seattle (US698) 13 Days 2,471 Miles 176" at bounding box center [324, 152] width 648 height 254
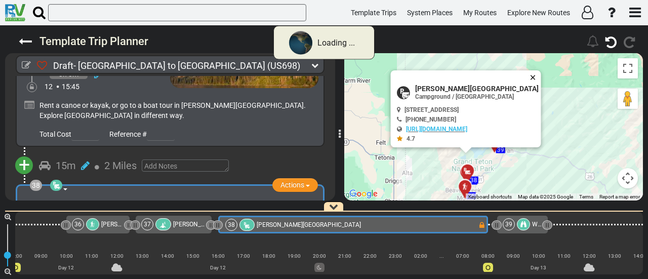
click at [529, 70] on button "Close" at bounding box center [535, 77] width 12 height 14
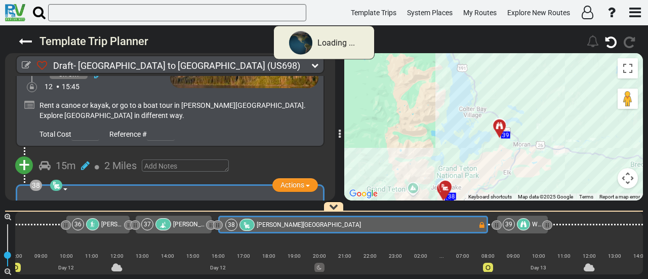
drag, startPoint x: 493, startPoint y: 142, endPoint x: 544, endPoint y: 94, distance: 70.2
click at [544, 94] on div "To activate drag with keyboard, press Alt + Enter. Once in keyboard drag state,…" at bounding box center [493, 126] width 299 height 147
click at [499, 122] on icon at bounding box center [499, 125] width 7 height 7
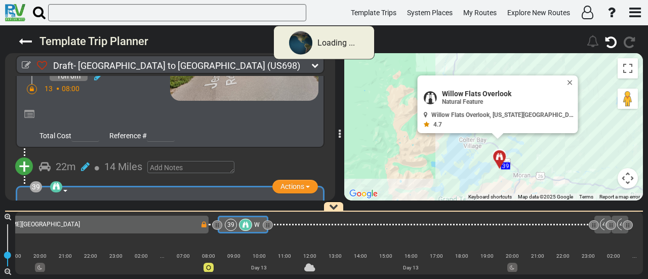
scroll to position [7834, 0]
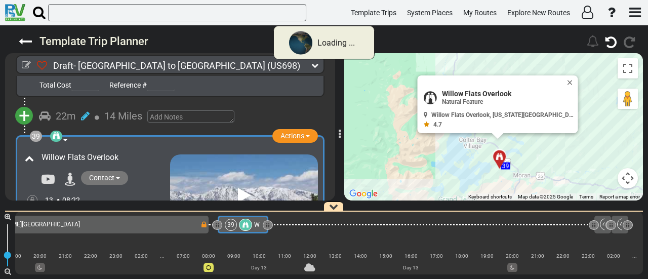
click at [98, 207] on icon at bounding box center [99, 212] width 9 height 10
click at [90, 192] on icon at bounding box center [89, 200] width 9 height 16
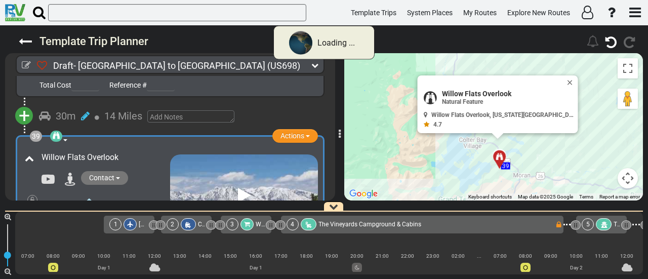
scroll to position [0, 5520]
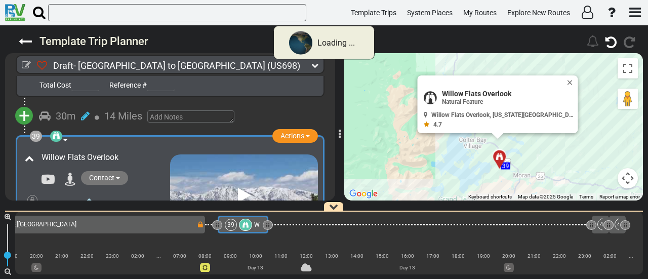
drag, startPoint x: 242, startPoint y: 229, endPoint x: 223, endPoint y: 221, distance: 20.4
click at [242, 229] on div at bounding box center [245, 225] width 13 height 12
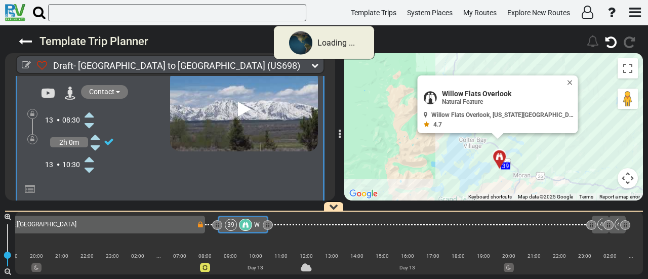
scroll to position [7935, 0]
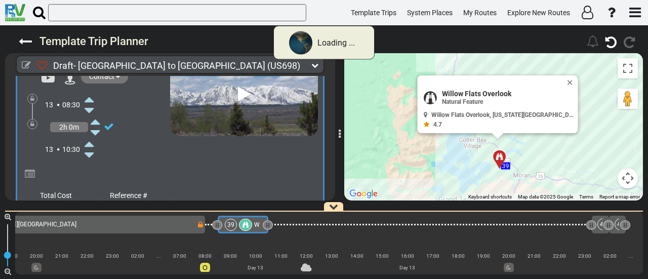
click at [24, 215] on span "+" at bounding box center [24, 226] width 11 height 23
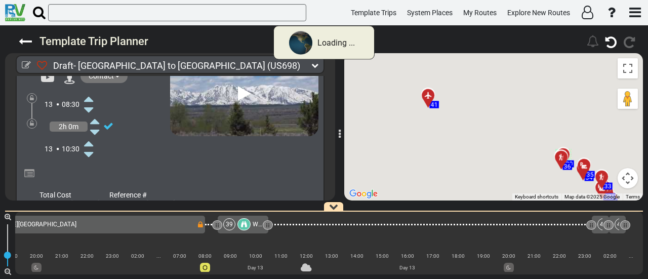
scroll to position [7935, 0]
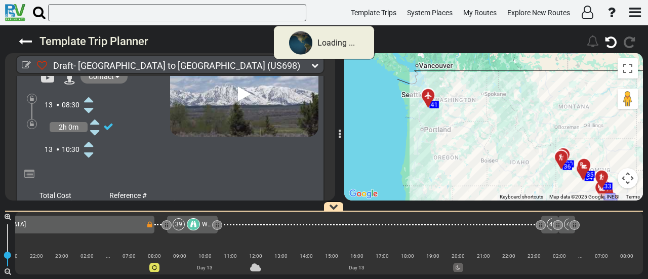
click at [70, 238] on li "Add Atraction" at bounding box center [56, 244] width 80 height 13
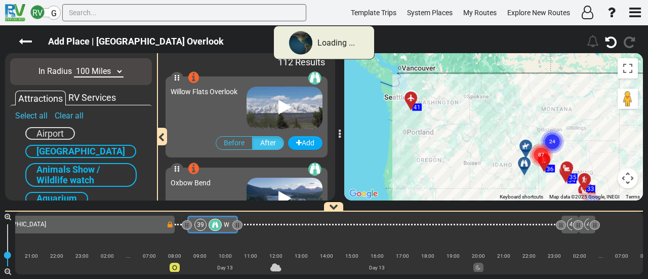
scroll to position [0, 5520]
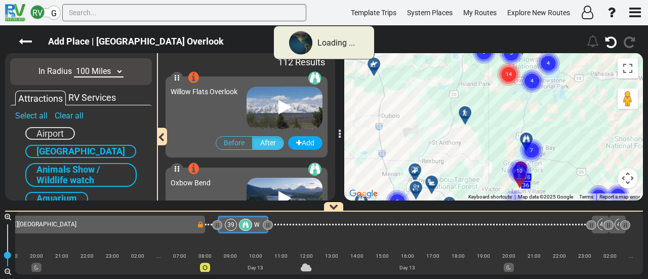
drag, startPoint x: 487, startPoint y: 80, endPoint x: 481, endPoint y: 172, distance: 92.4
click at [485, 216] on div "Add Place | Willow Flats Overlook" at bounding box center [324, 152] width 648 height 254
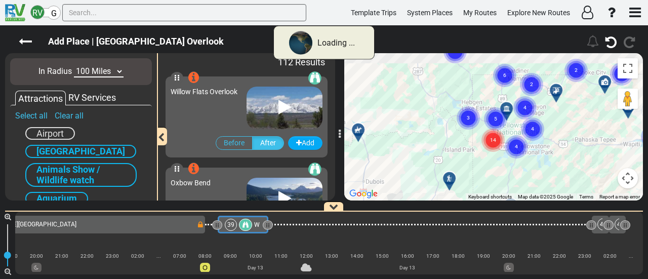
drag, startPoint x: 474, startPoint y: 148, endPoint x: 465, endPoint y: 188, distance: 41.0
click at [465, 188] on div "To activate drag with keyboard, press Alt + Enter. Once in keyboard drag state,…" at bounding box center [493, 126] width 299 height 147
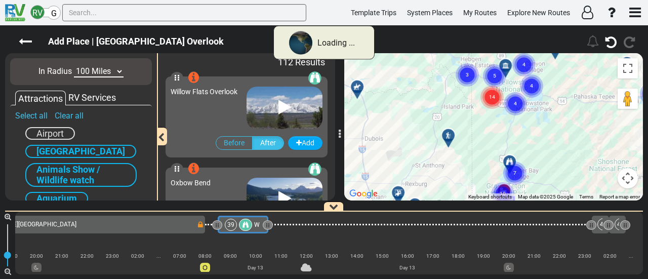
drag, startPoint x: 548, startPoint y: 177, endPoint x: 546, endPoint y: 132, distance: 44.6
click at [548, 130] on div "To activate drag with keyboard, press Alt + Enter. Once in keyboard drag state,…" at bounding box center [493, 126] width 299 height 147
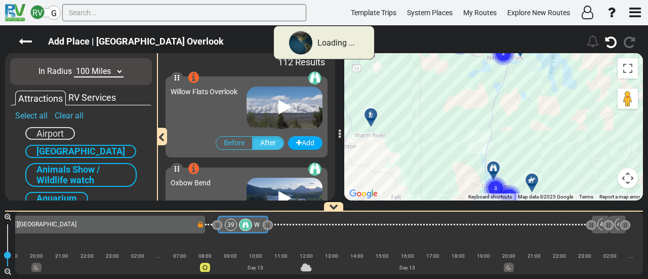
click at [498, 166] on gmp-advanced-marker "3" at bounding box center [495, 176] width 25 height 27
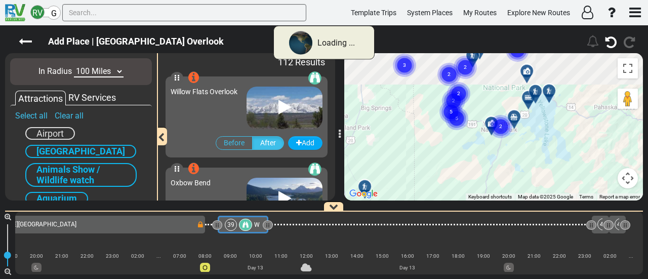
drag, startPoint x: 553, startPoint y: 85, endPoint x: 545, endPoint y: 169, distance: 84.5
click at [545, 169] on div "To activate drag with keyboard, press Alt + Enter. Once in keyboard drag state,…" at bounding box center [493, 126] width 299 height 147
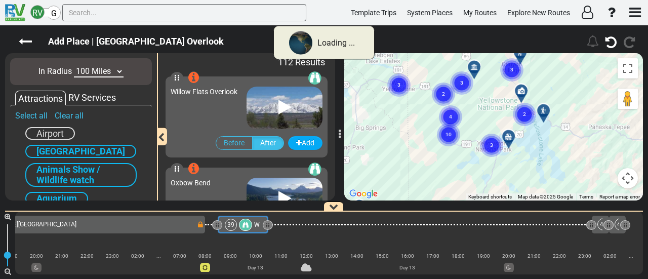
click at [497, 142] on circle "Cluster of 3 markers" at bounding box center [491, 145] width 23 height 23
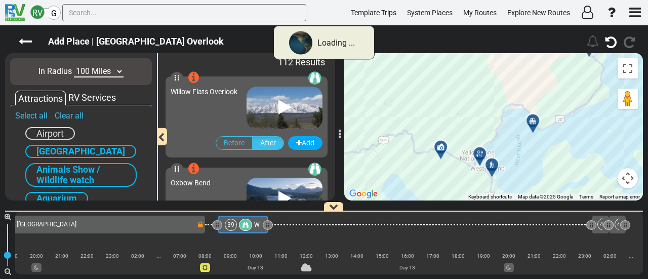
click at [493, 162] on icon at bounding box center [491, 164] width 7 height 7
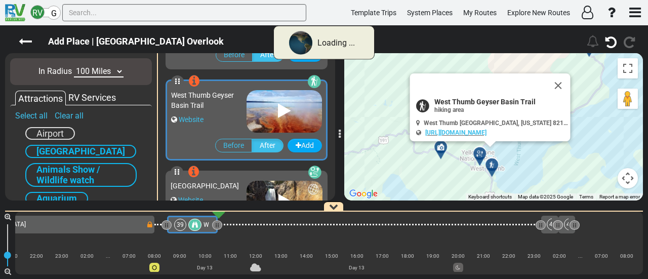
scroll to position [2459, 0]
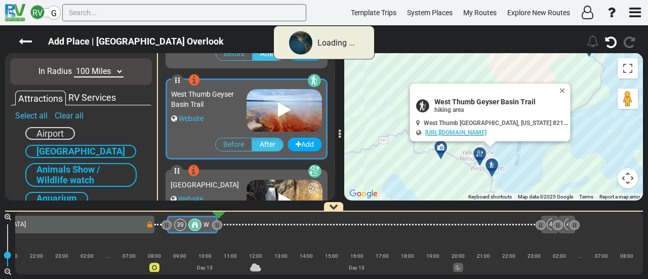
click at [567, 85] on button "Close" at bounding box center [565, 91] width 12 height 14
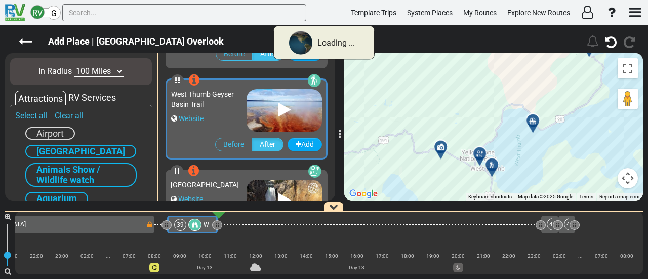
click at [485, 149] on div "To navigate, press the arrow keys. To activate drag with keyboard, press Alt + …" at bounding box center [493, 126] width 299 height 147
click at [483, 153] on div at bounding box center [483, 158] width 17 height 16
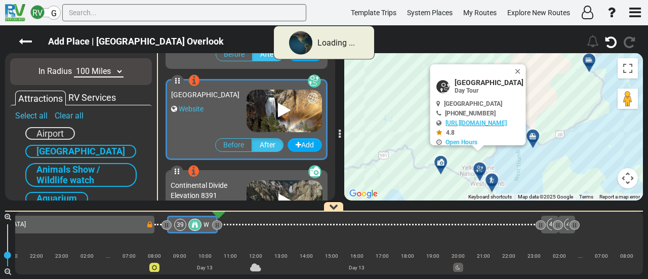
scroll to position [2550, 0]
click at [443, 156] on div at bounding box center [441, 162] width 18 height 18
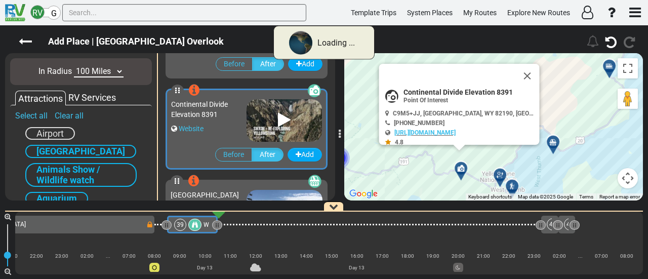
scroll to position [2641, 0]
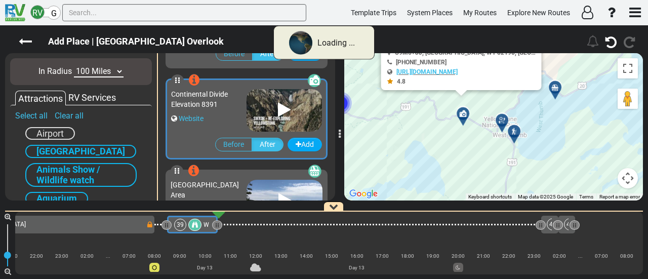
drag, startPoint x: 529, startPoint y: 168, endPoint x: 531, endPoint y: 106, distance: 61.3
click at [531, 106] on div "To activate drag with keyboard, press Alt + Enter. Once in keyboard drag state,…" at bounding box center [493, 126] width 299 height 147
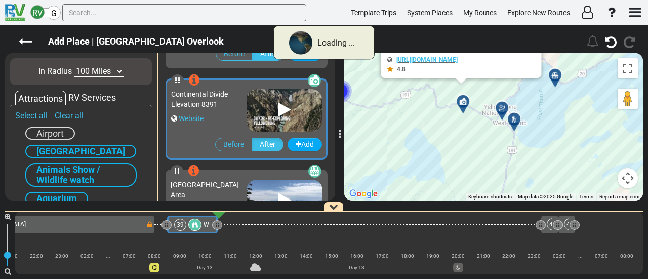
click at [519, 116] on div at bounding box center [517, 123] width 17 height 16
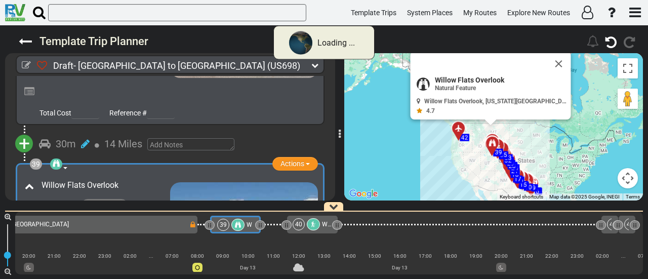
scroll to position [0, 5520]
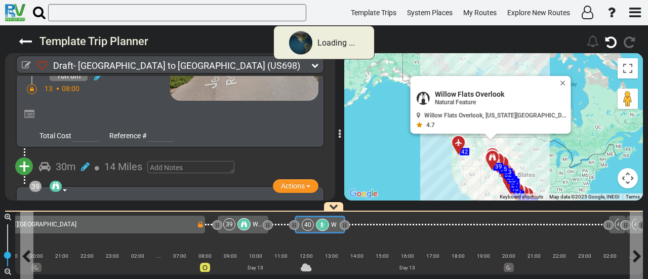
click at [326, 222] on div at bounding box center [322, 225] width 13 height 12
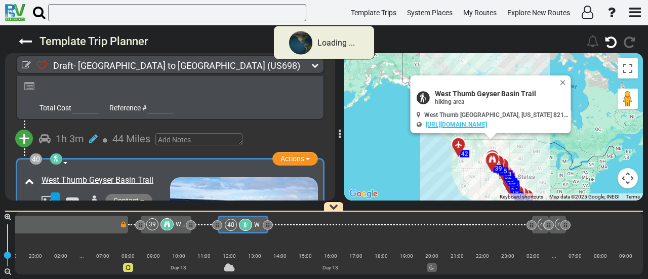
scroll to position [0, 0]
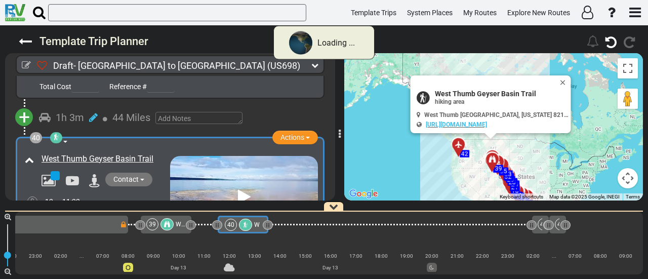
click at [97, 209] on icon at bounding box center [99, 214] width 9 height 10
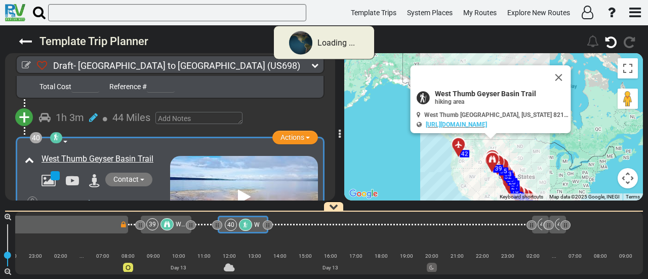
click at [89, 194] on icon at bounding box center [89, 202] width 9 height 16
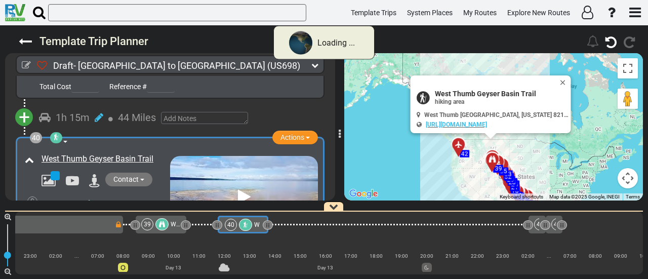
click at [153, 226] on div "39" at bounding box center [147, 224] width 12 height 12
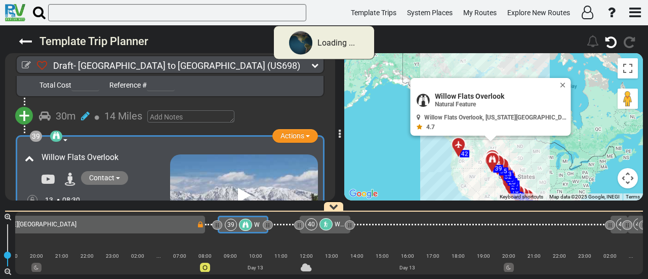
click at [95, 207] on icon at bounding box center [99, 212] width 9 height 10
click at [91, 248] on icon at bounding box center [89, 256] width 9 height 16
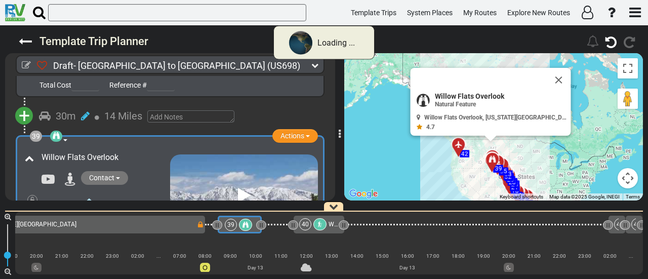
click at [91, 248] on icon at bounding box center [89, 256] width 9 height 16
click at [92, 248] on icon at bounding box center [89, 256] width 9 height 16
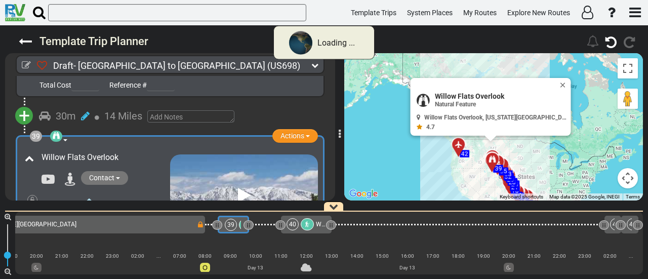
click at [92, 248] on icon at bounding box center [89, 256] width 9 height 16
click at [461, 95] on span "Willow Flats Overlook" at bounding box center [501, 96] width 132 height 8
copy div "Willow Flats Overlook"
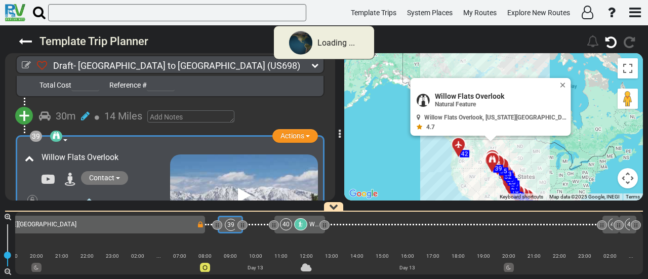
click at [511, 92] on span "Willow Flats Overlook" at bounding box center [501, 96] width 132 height 8
click at [511, 93] on span "Willow Flats Overlook" at bounding box center [501, 96] width 132 height 8
copy div "Willow Flats Overlook"
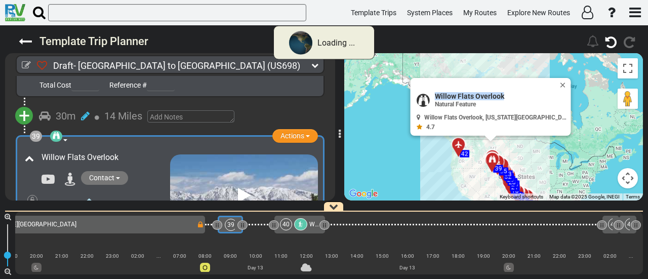
copy div "Willow Flats Overlook"
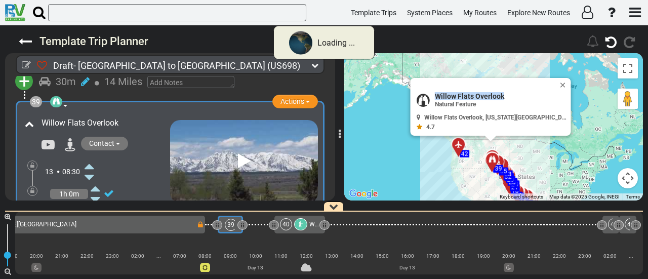
scroll to position [7884, 0]
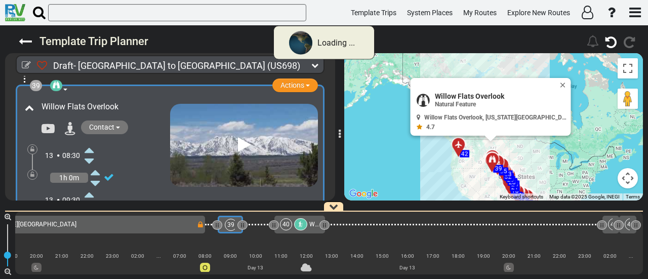
click at [31, 220] on icon at bounding box center [30, 225] width 10 height 10
click at [66, 220] on textarea at bounding box center [177, 233] width 275 height 27
paste textarea "Willow Flats Overlook is a fantastic spot for wildlife viewing. Overlooking vas…"
type textarea "Willow Flats Overlook is a fantastic spot for wildlife viewing. Overlooking vas…"
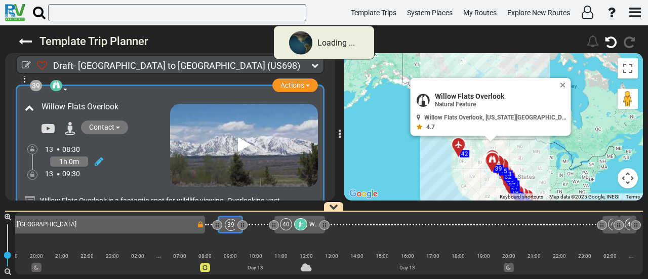
scroll to position [7783, 0]
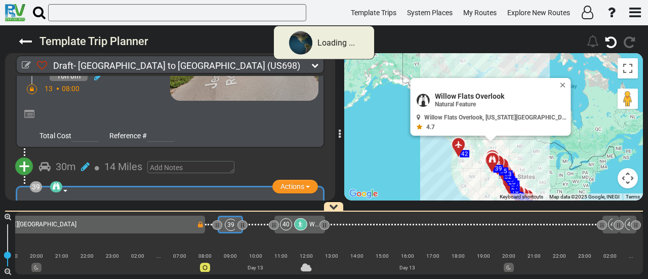
click at [304, 228] on div at bounding box center [300, 224] width 13 height 12
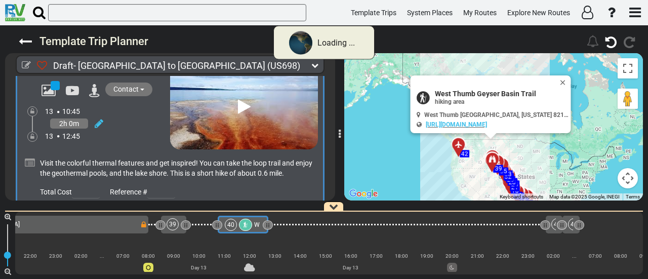
scroll to position [8139, 0]
click at [24, 211] on span "+" at bounding box center [24, 222] width 11 height 23
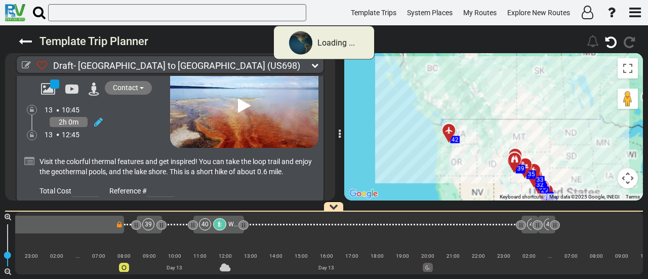
scroll to position [0, 5627]
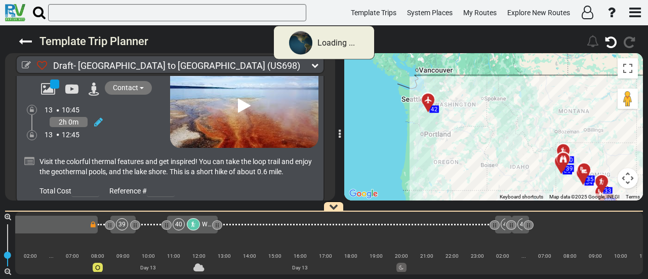
click at [70, 233] on li "Add Atraction" at bounding box center [56, 239] width 80 height 13
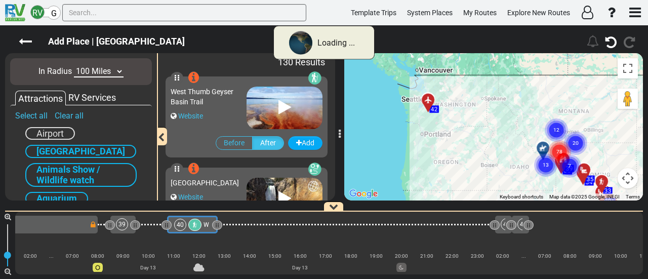
scroll to position [0, 5576]
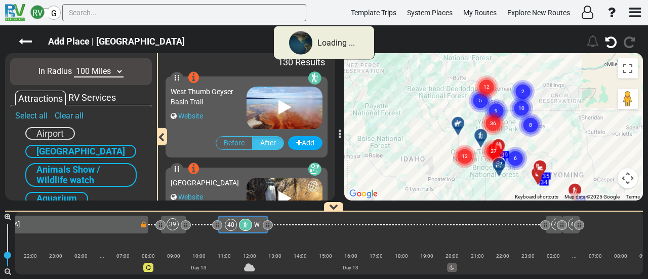
click at [498, 120] on circle "Cluster of 36 markers" at bounding box center [493, 123] width 23 height 23
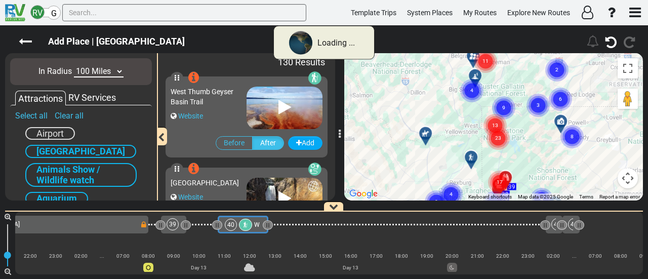
drag, startPoint x: 476, startPoint y: 151, endPoint x: 498, endPoint y: 97, distance: 58.6
click at [498, 97] on icon "9" at bounding box center [503, 107] width 25 height 25
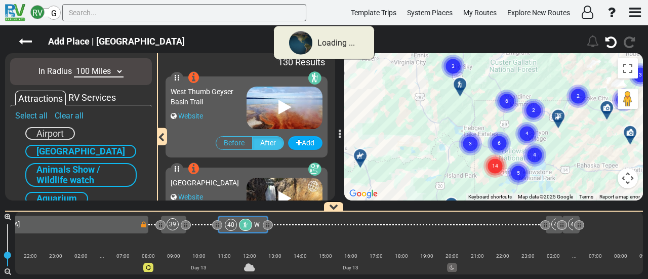
drag, startPoint x: 480, startPoint y: 90, endPoint x: 521, endPoint y: 123, distance: 52.2
click at [466, 42] on div "Add Place | West Thumb Geyser Basin Trail 177" at bounding box center [324, 152] width 648 height 254
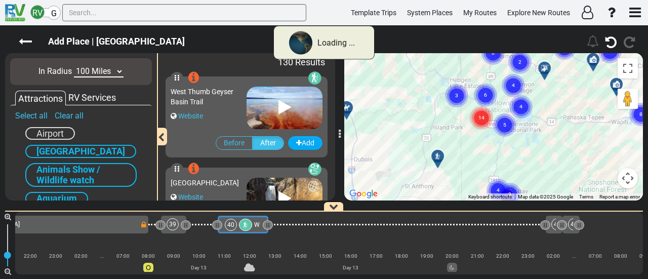
click at [509, 123] on circle "Cluster of 5 markers" at bounding box center [504, 124] width 23 height 23
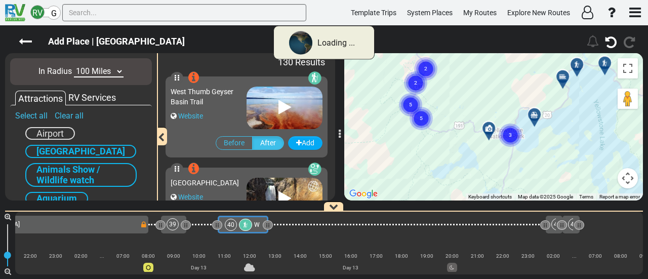
drag, startPoint x: 462, startPoint y: 102, endPoint x: 514, endPoint y: 117, distance: 54.5
click at [467, 94] on div "To activate drag with keyboard, press Alt + Enter. Once in keyboard drag state,…" at bounding box center [493, 126] width 299 height 147
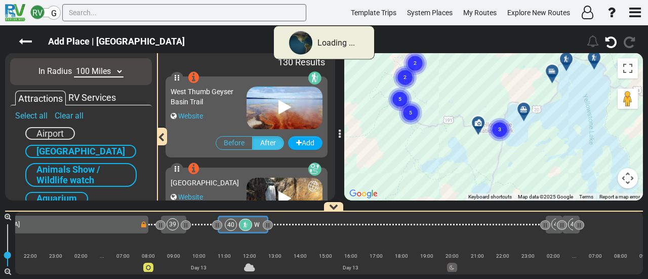
click at [417, 110] on circle "Cluster of 5 markers" at bounding box center [410, 112] width 23 height 23
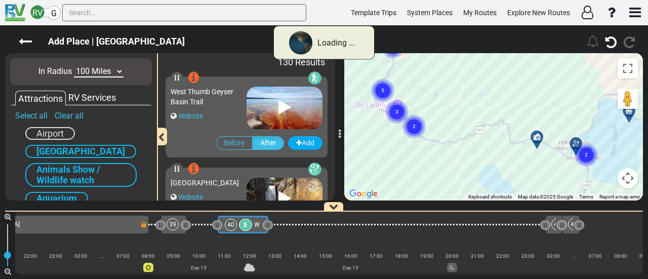
click at [539, 135] on icon at bounding box center [536, 136] width 7 height 7
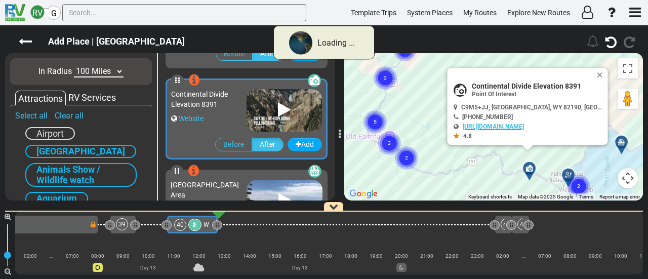
scroll to position [180, 0]
click at [411, 150] on circle "Cluster of 2 markers" at bounding box center [406, 157] width 23 height 23
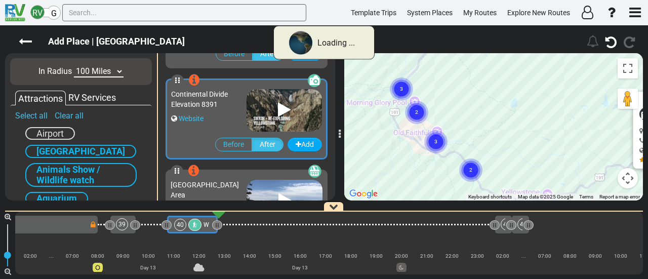
drag, startPoint x: 423, startPoint y: 131, endPoint x: 514, endPoint y: 141, distance: 91.7
click at [532, 137] on div "To activate drag with keyboard, press Alt + Enter. Once in keyboard drag state,…" at bounding box center [493, 126] width 299 height 147
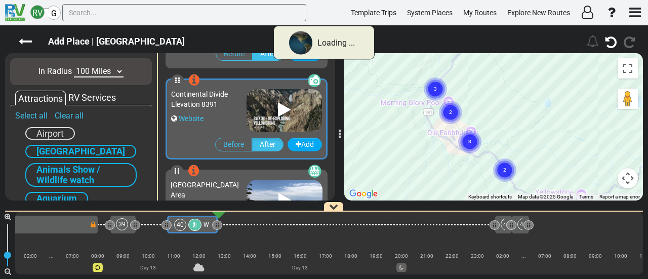
click at [469, 139] on text "3" at bounding box center [469, 141] width 3 height 7
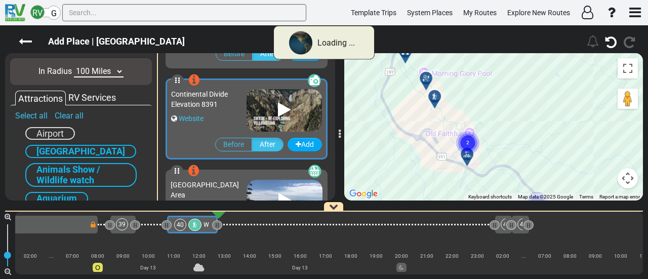
click at [469, 140] on circle "Cluster of 2 markers" at bounding box center [467, 142] width 23 height 23
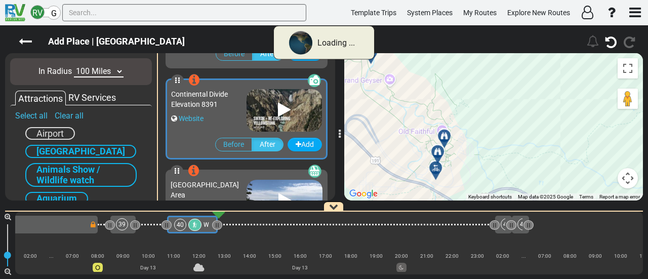
click at [443, 133] on icon at bounding box center [444, 135] width 7 height 7
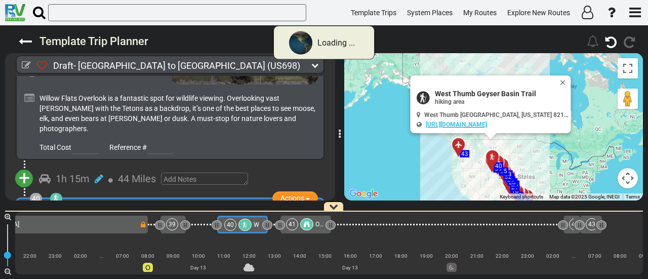
scroll to position [0, 5576]
click at [302, 224] on div at bounding box center [307, 224] width 13 height 12
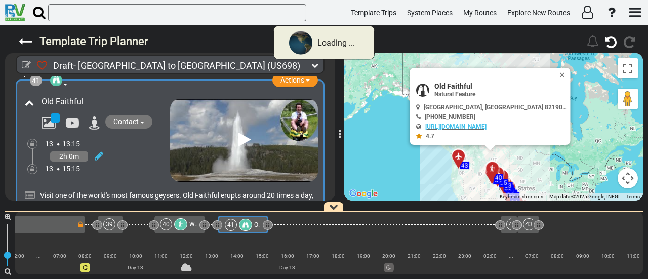
scroll to position [8302, 0]
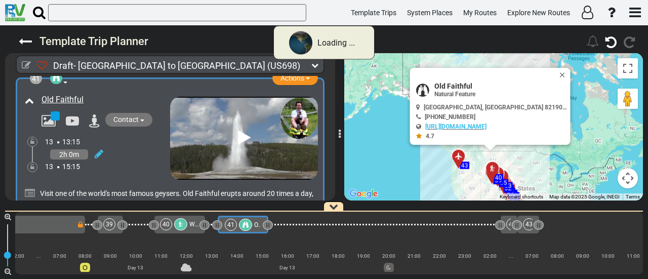
click at [28, 242] on span "+" at bounding box center [24, 253] width 11 height 23
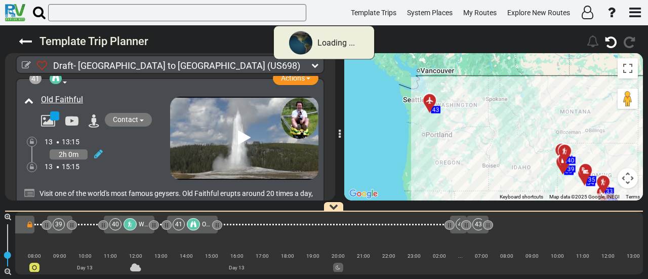
scroll to position [8352, 0]
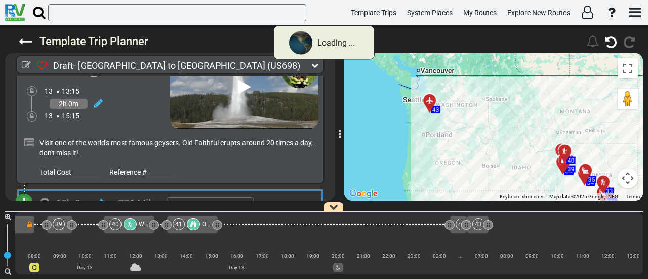
click at [77, 228] on li "Add Campground" at bounding box center [56, 234] width 80 height 13
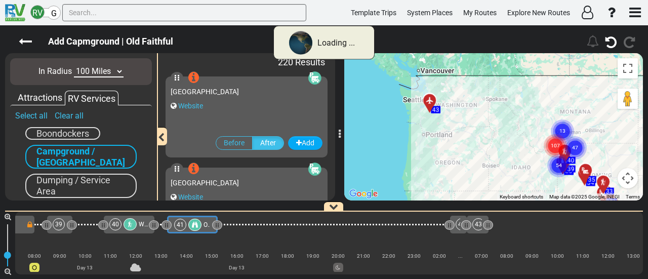
scroll to position [0, 5640]
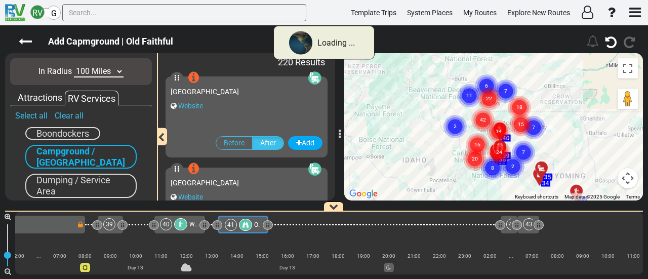
click at [109, 69] on select "10 Miles 50 Miles 100 Miles 250 Miles 500 Miles 1000 Miles" at bounding box center [99, 72] width 50 height 12
click at [74, 66] on select "10 Miles 50 Miles 100 Miles 250 Miles 500 Miles 1000 Miles" at bounding box center [99, 72] width 50 height 12
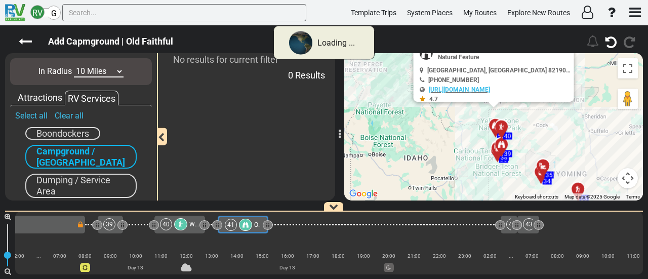
click at [86, 72] on select "10 Miles 50 Miles 100 Miles 250 Miles 500 Miles 1000 Miles" at bounding box center [99, 72] width 50 height 12
select select "number:50"
click at [74, 66] on select "10 Miles 50 Miles 100 Miles 250 Miles 500 Miles 1000 Miles" at bounding box center [99, 72] width 50 height 12
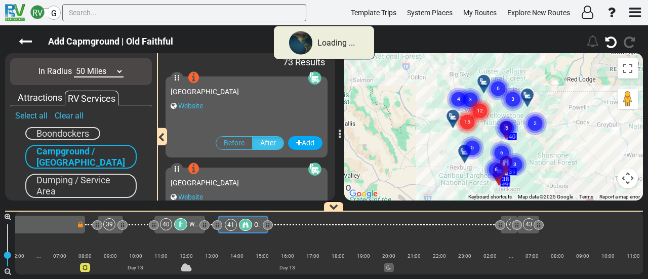
click at [479, 115] on icon "15" at bounding box center [467, 121] width 25 height 25
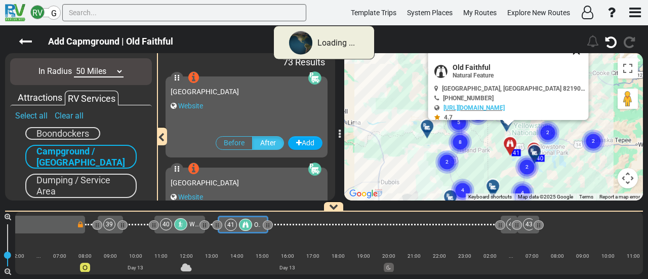
drag, startPoint x: 593, startPoint y: 80, endPoint x: 564, endPoint y: 79, distance: 28.9
click at [578, 103] on div "To activate drag with keyboard, press Alt + Enter. Once in keyboard drag state,…" at bounding box center [493, 126] width 299 height 147
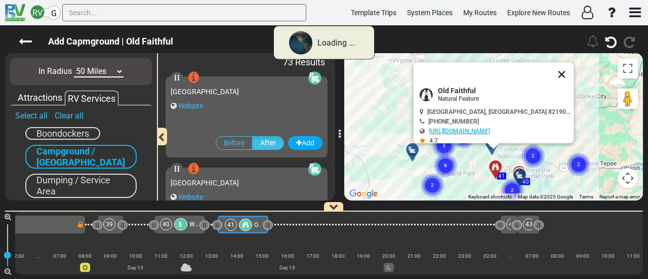
click at [555, 74] on button "Close" at bounding box center [562, 74] width 24 height 24
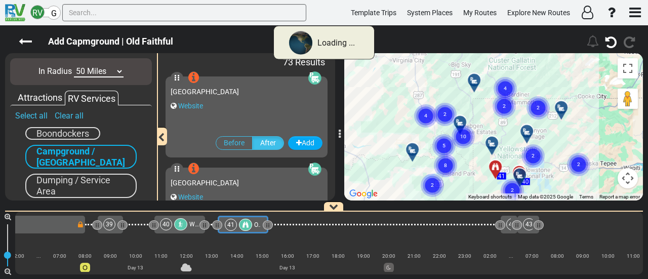
click at [495, 142] on div at bounding box center [495, 147] width 17 height 16
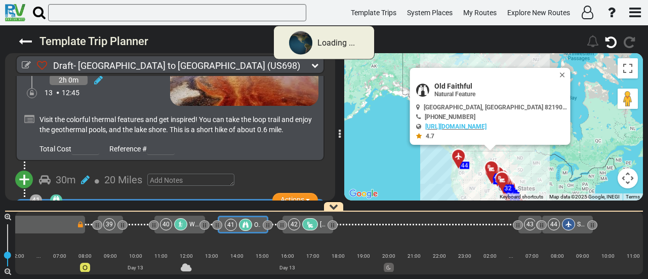
click at [249, 228] on div at bounding box center [245, 225] width 13 height 12
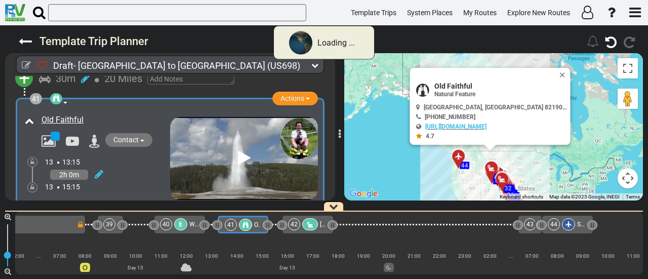
scroll to position [8333, 0]
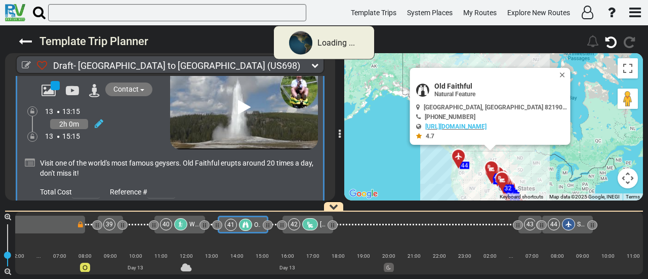
click at [25, 212] on span "+" at bounding box center [24, 223] width 11 height 23
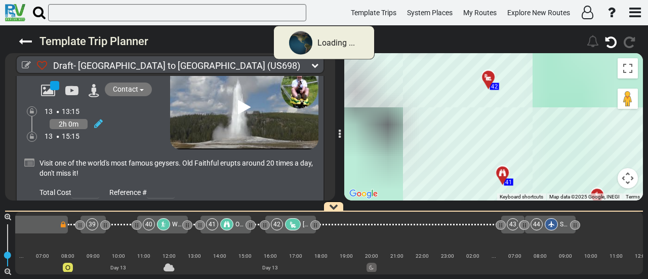
scroll to position [0, 5690]
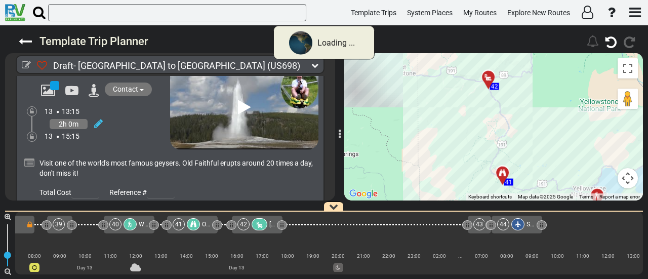
click at [58, 235] on li "Add Atraction" at bounding box center [56, 241] width 80 height 13
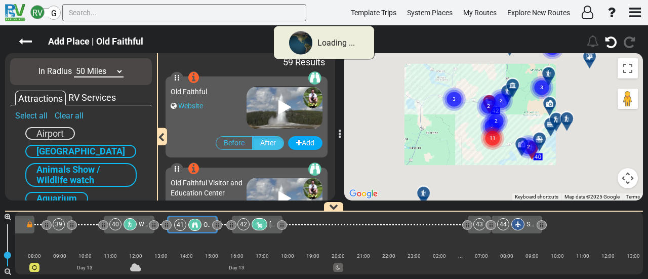
scroll to position [0, 5640]
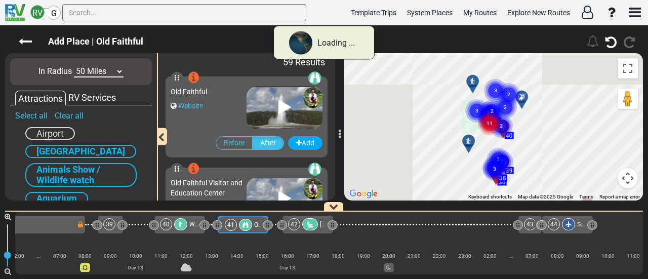
click at [98, 69] on select "10 Miles 50 Miles 100 Miles 250 Miles 500 Miles 1000 Miles" at bounding box center [99, 72] width 50 height 12
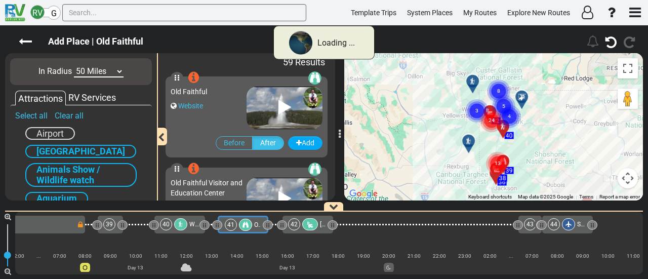
select select "number:10"
click at [74, 66] on select "10 Miles 50 Miles 100 Miles 250 Miles 500 Miles 1000 Miles" at bounding box center [99, 72] width 50 height 12
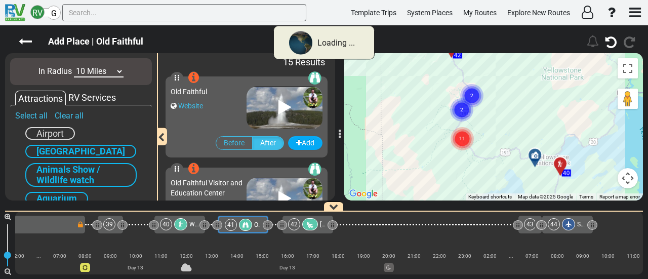
drag, startPoint x: 464, startPoint y: 133, endPoint x: 506, endPoint y: 130, distance: 42.2
click at [464, 133] on circle "Cluster of 11 markers" at bounding box center [462, 138] width 23 height 23
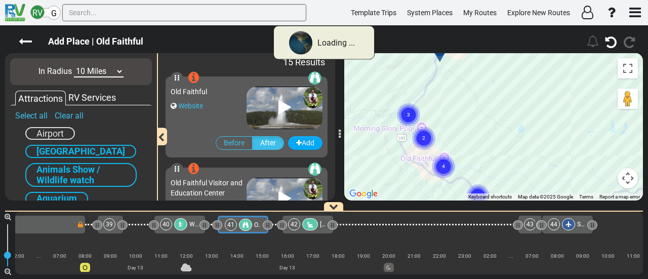
click at [425, 136] on text "2" at bounding box center [423, 137] width 3 height 7
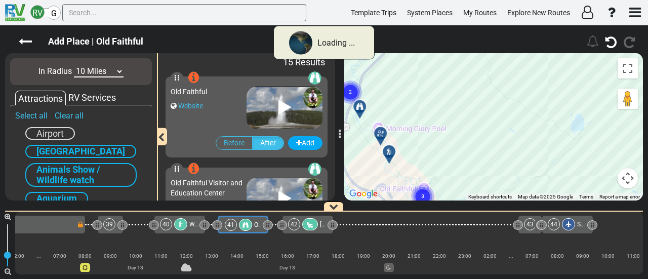
click at [388, 150] on icon at bounding box center [388, 151] width 7 height 7
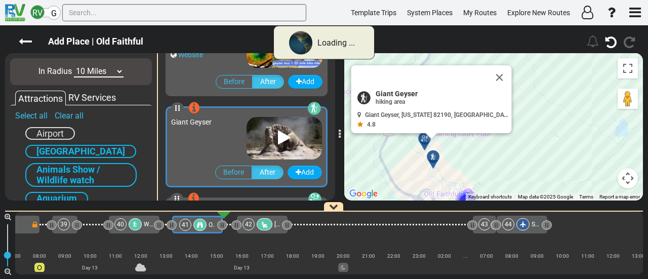
scroll to position [271, 0]
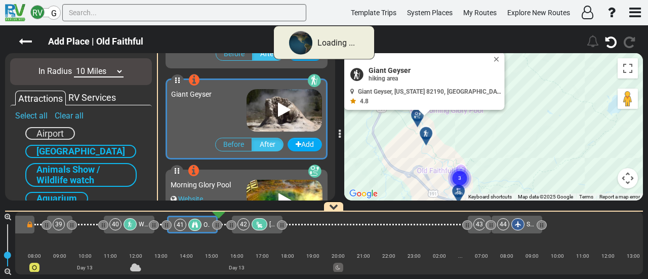
drag, startPoint x: 504, startPoint y: 138, endPoint x: 481, endPoint y: 142, distance: 23.7
click at [499, 103] on div "To activate drag with keyboard, press Alt + Enter. Once in keyboard drag state,…" at bounding box center [493, 126] width 299 height 147
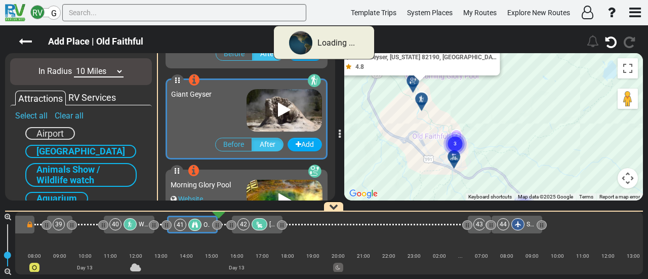
click at [460, 140] on circle "Cluster of 3 markers" at bounding box center [455, 143] width 23 height 23
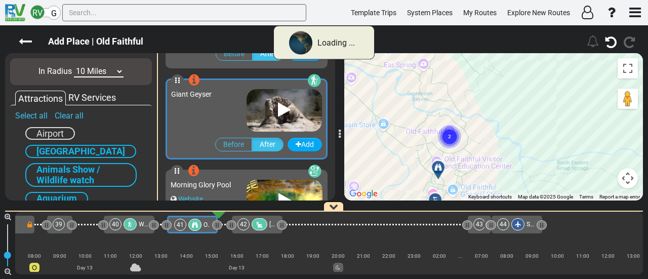
click at [451, 135] on circle "Cluster of 2 markers" at bounding box center [449, 136] width 23 height 23
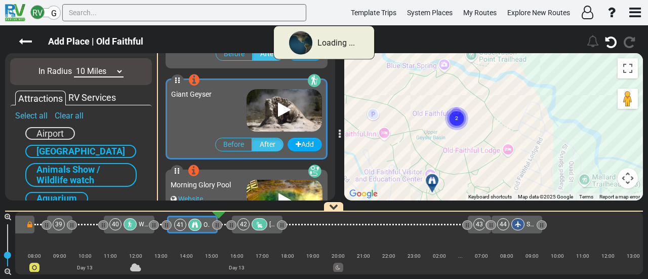
drag, startPoint x: 409, startPoint y: 143, endPoint x: 471, endPoint y: 152, distance: 62.4
click at [492, 107] on div "To navigate, press the arrow keys. To activate drag with keyboard, press Alt + …" at bounding box center [493, 126] width 299 height 147
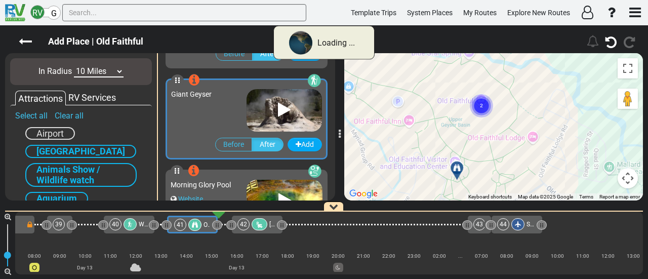
click at [458, 169] on div at bounding box center [460, 172] width 17 height 16
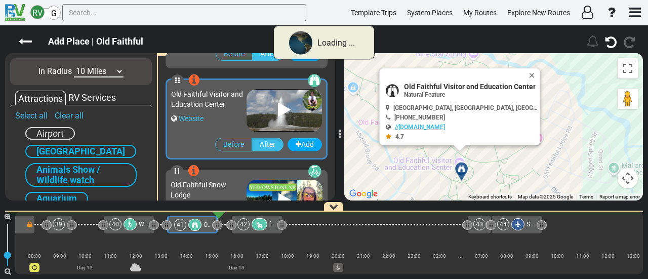
scroll to position [89, 0]
click at [531, 72] on button "Close" at bounding box center [534, 75] width 12 height 14
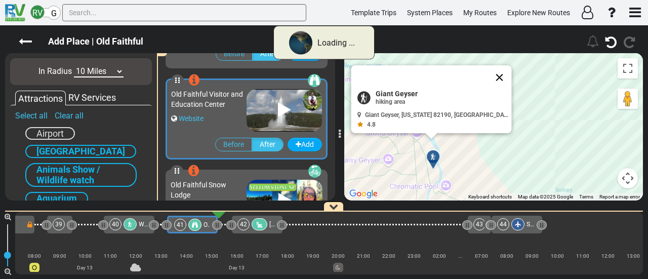
click at [488, 74] on button "Close" at bounding box center [500, 77] width 24 height 24
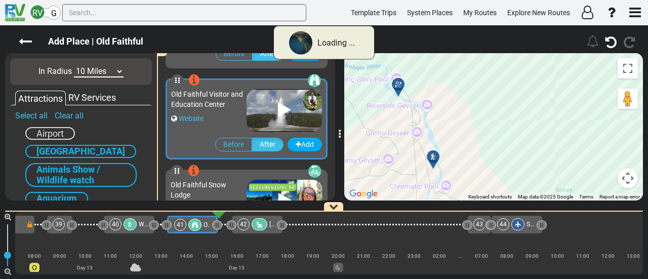
click at [400, 85] on div at bounding box center [401, 89] width 17 height 16
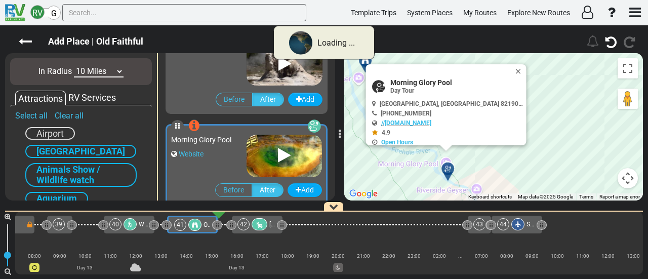
scroll to position [363, 0]
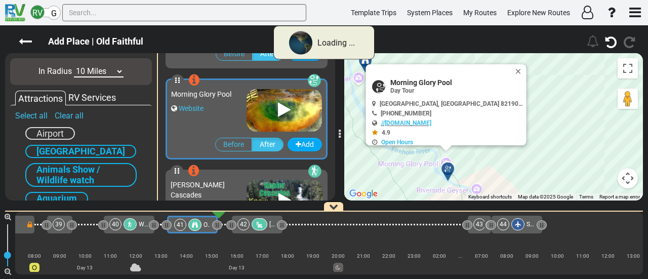
click at [422, 83] on span "Morning Glory Pool" at bounding box center [456, 82] width 132 height 8
copy div "Morning Glory Pool"
click at [26, 42] on icon at bounding box center [25, 41] width 13 height 13
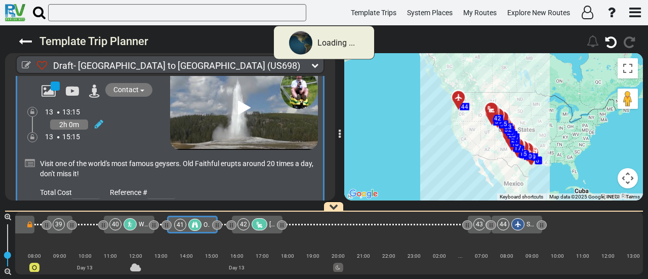
click at [203, 226] on div "41" at bounding box center [188, 225] width 29 height 12
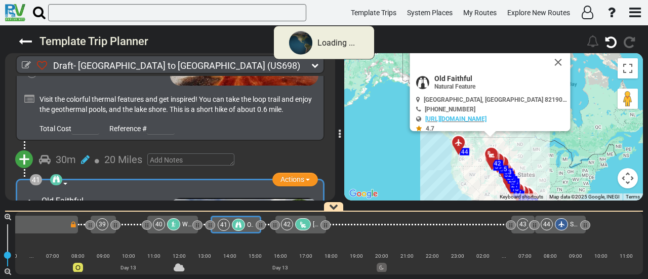
scroll to position [0, 5640]
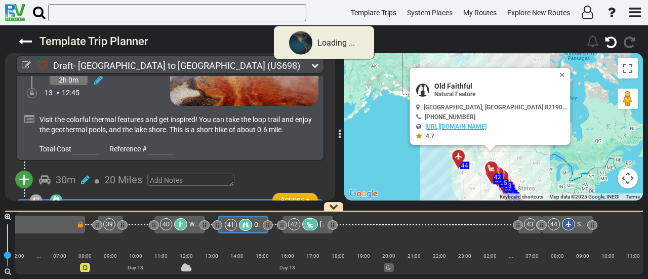
click at [294, 195] on span "Actions" at bounding box center [293, 199] width 24 height 8
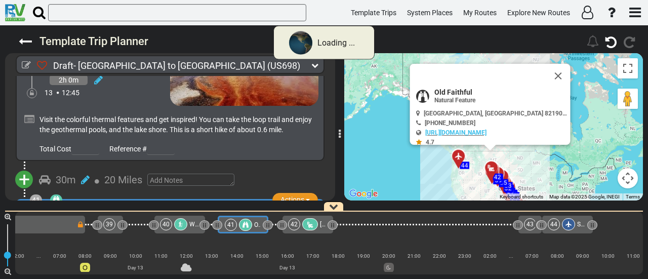
click at [296, 212] on li "Add Activity" at bounding box center [280, 218] width 80 height 13
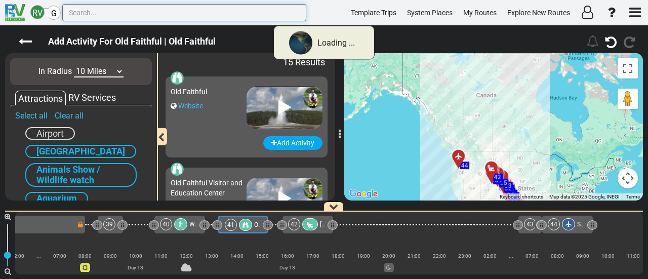
click at [177, 14] on input "text" at bounding box center [184, 12] width 244 height 17
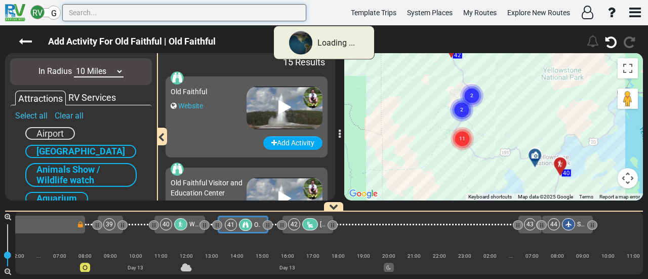
paste input "Morning Glory Pool"
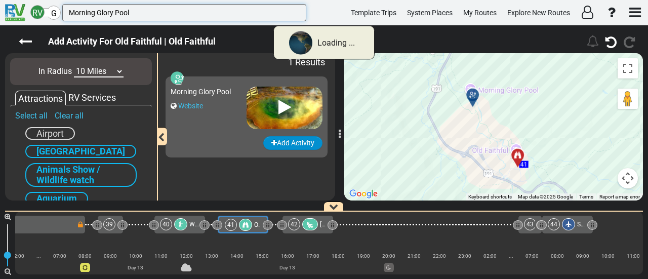
type input "Morning Glory Pool"
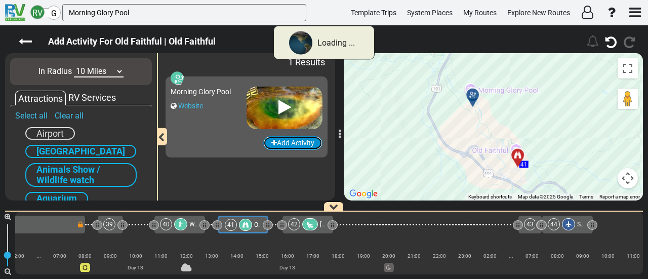
click at [287, 143] on button "Add Activity" at bounding box center [292, 143] width 59 height 14
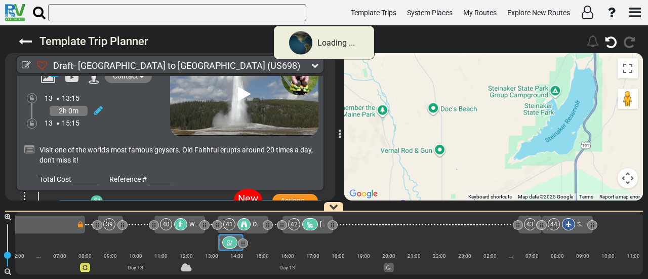
scroll to position [8345, 0]
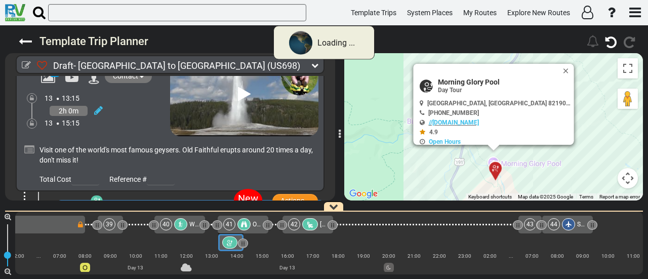
click at [239, 224] on div at bounding box center [243, 224] width 13 height 12
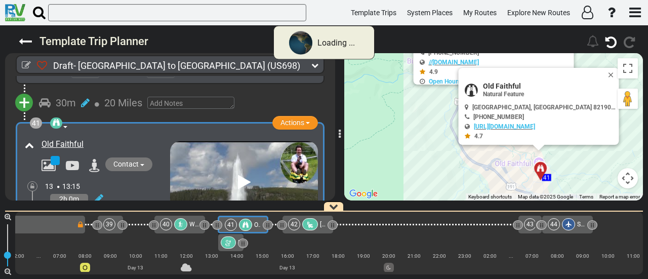
scroll to position [8282, 0]
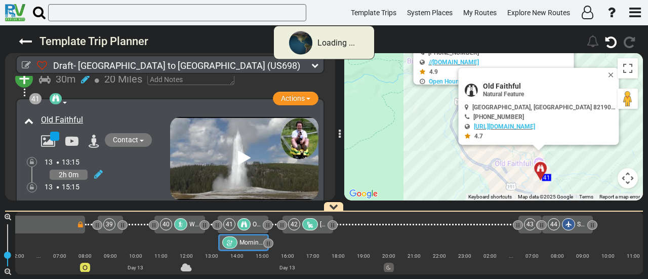
drag, startPoint x: 243, startPoint y: 246, endPoint x: 348, endPoint y: 206, distance: 112.7
click at [344, 244] on div "1 Dallas/Fort Worth International Airport DFW" at bounding box center [329, 243] width 628 height 63
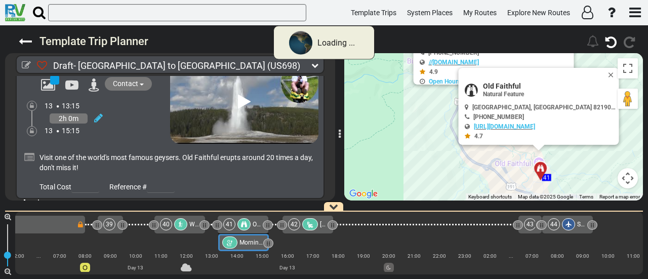
scroll to position [8345, 0]
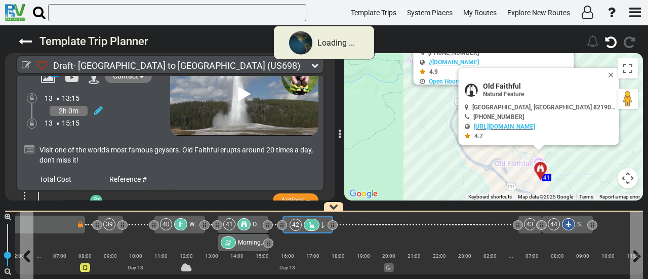
drag, startPoint x: 306, startPoint y: 224, endPoint x: 187, endPoint y: 189, distance: 124.0
click at [305, 224] on div at bounding box center [312, 225] width 16 height 12
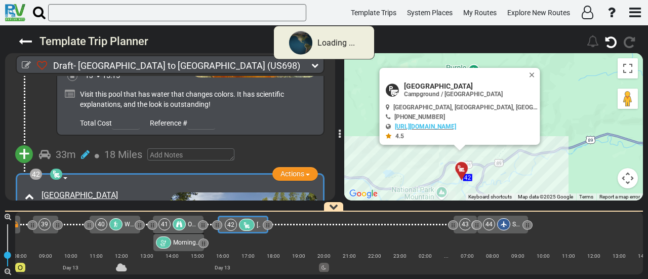
scroll to position [8582, 0]
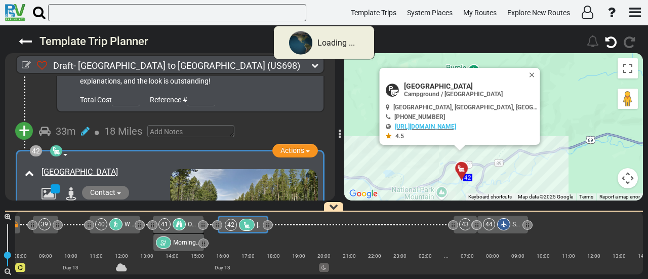
click at [97, 222] on icon at bounding box center [99, 227] width 9 height 10
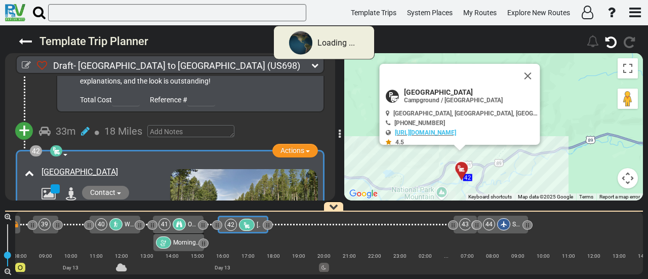
click at [89, 207] on icon at bounding box center [89, 215] width 9 height 16
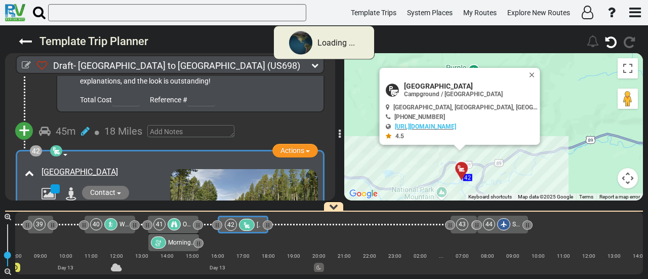
scroll to position [0, 5709]
click at [183, 226] on span "Old Faithful" at bounding box center [199, 224] width 32 height 7
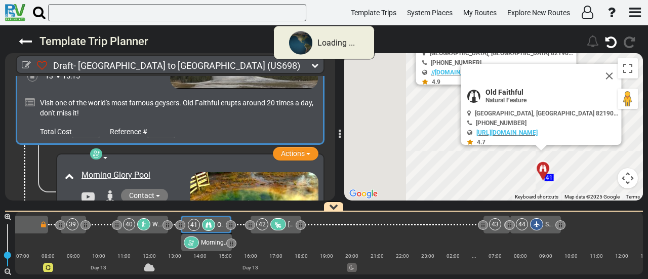
scroll to position [8229, 0]
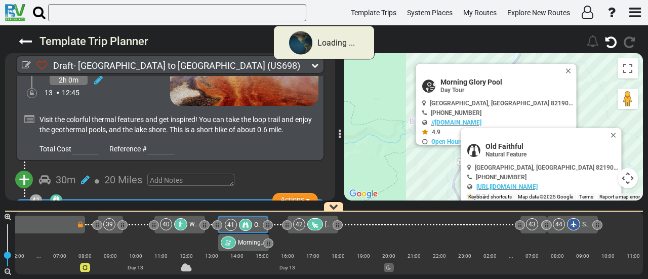
click at [329, 224] on span "[GEOGRAPHIC_DATA]" at bounding box center [354, 224] width 58 height 7
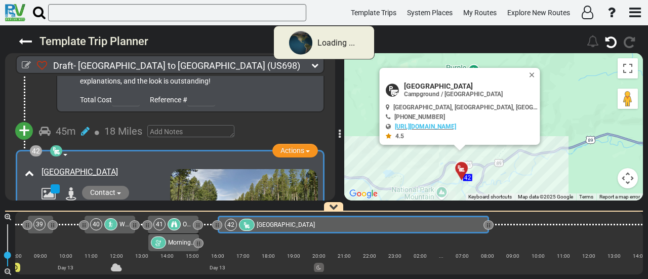
drag, startPoint x: 267, startPoint y: 225, endPoint x: 488, endPoint y: 240, distance: 221.3
click at [488, 240] on div "1 Dallas/Fort Worth International Airport DFW" at bounding box center [329, 243] width 628 height 63
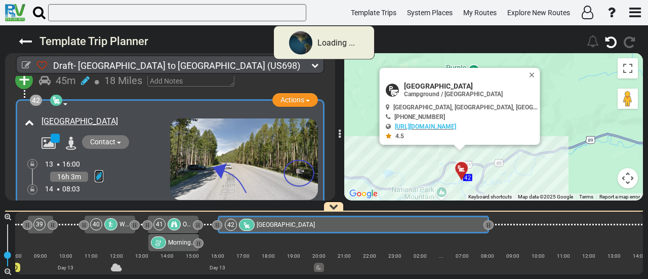
click at [97, 171] on icon at bounding box center [99, 176] width 9 height 10
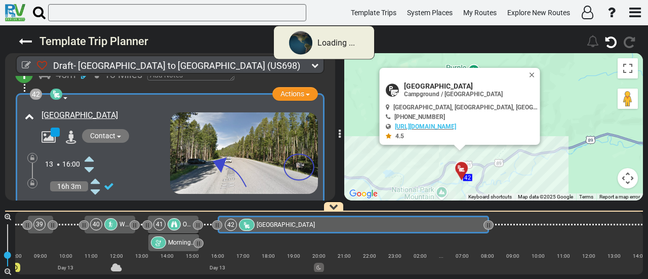
drag, startPoint x: 91, startPoint y: 128, endPoint x: 56, endPoint y: 112, distance: 38.3
click at [91, 206] on icon at bounding box center [89, 214] width 9 height 16
click at [33, 180] on icon at bounding box center [32, 183] width 4 height 6
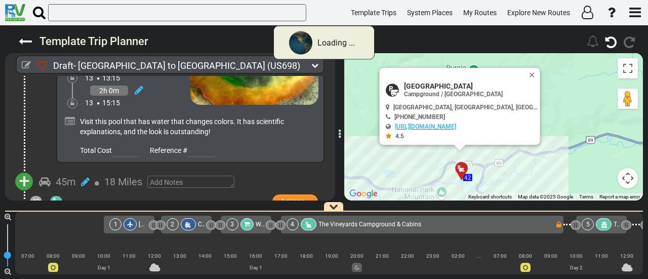
scroll to position [0, 5709]
